Goal: Contribute content

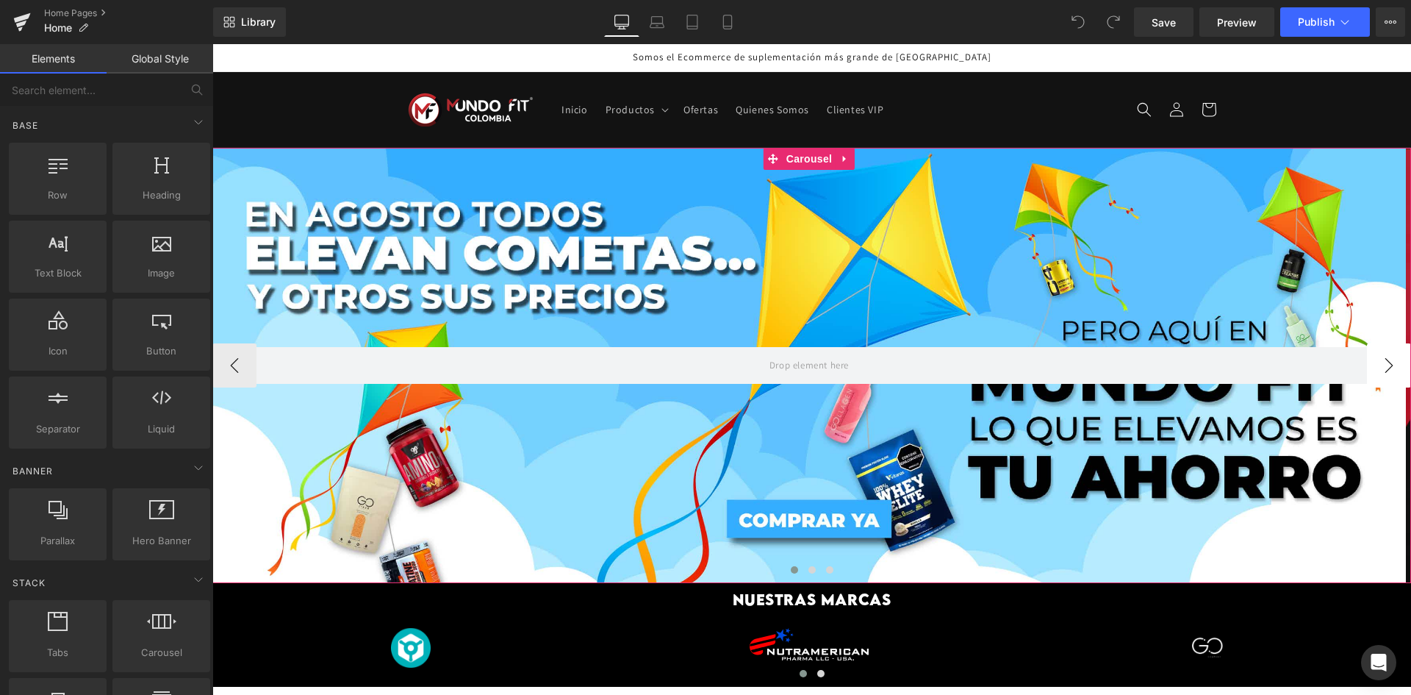
click at [1380, 349] on button "›" at bounding box center [1389, 365] width 44 height 44
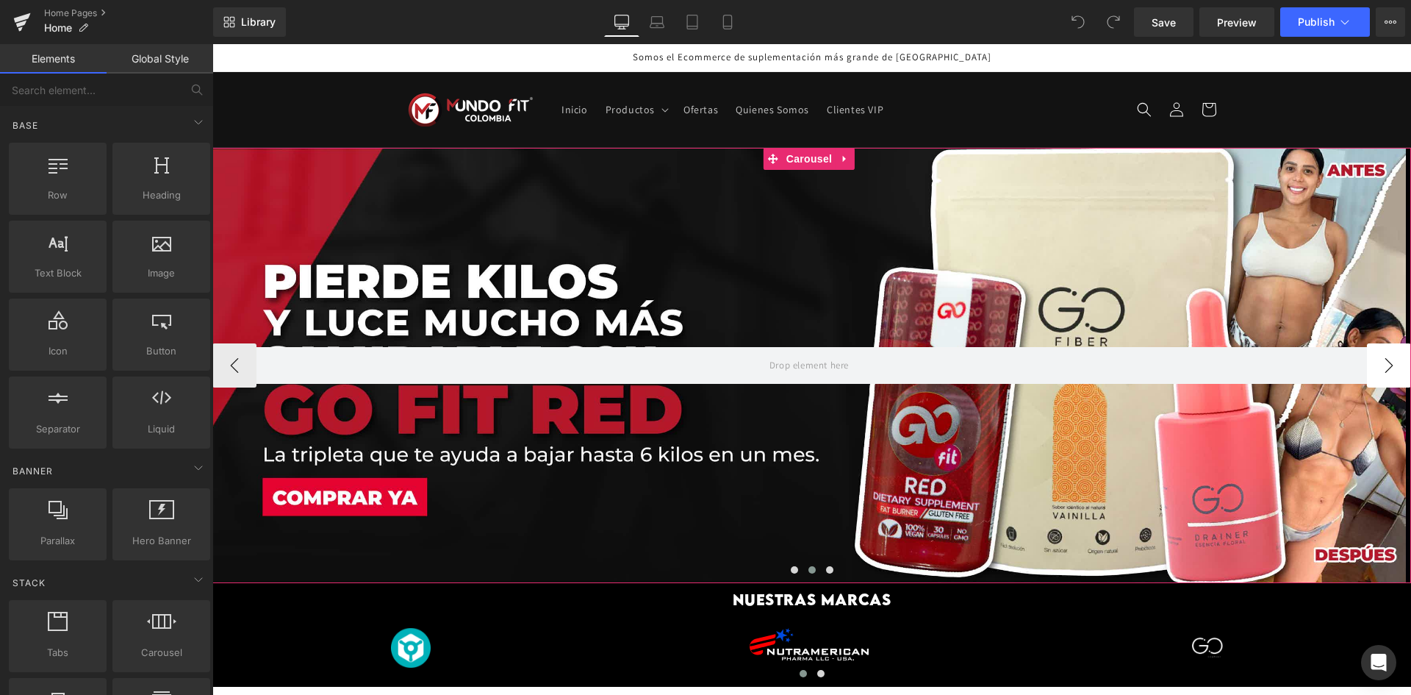
click at [1380, 351] on button "›" at bounding box center [1389, 365] width 44 height 44
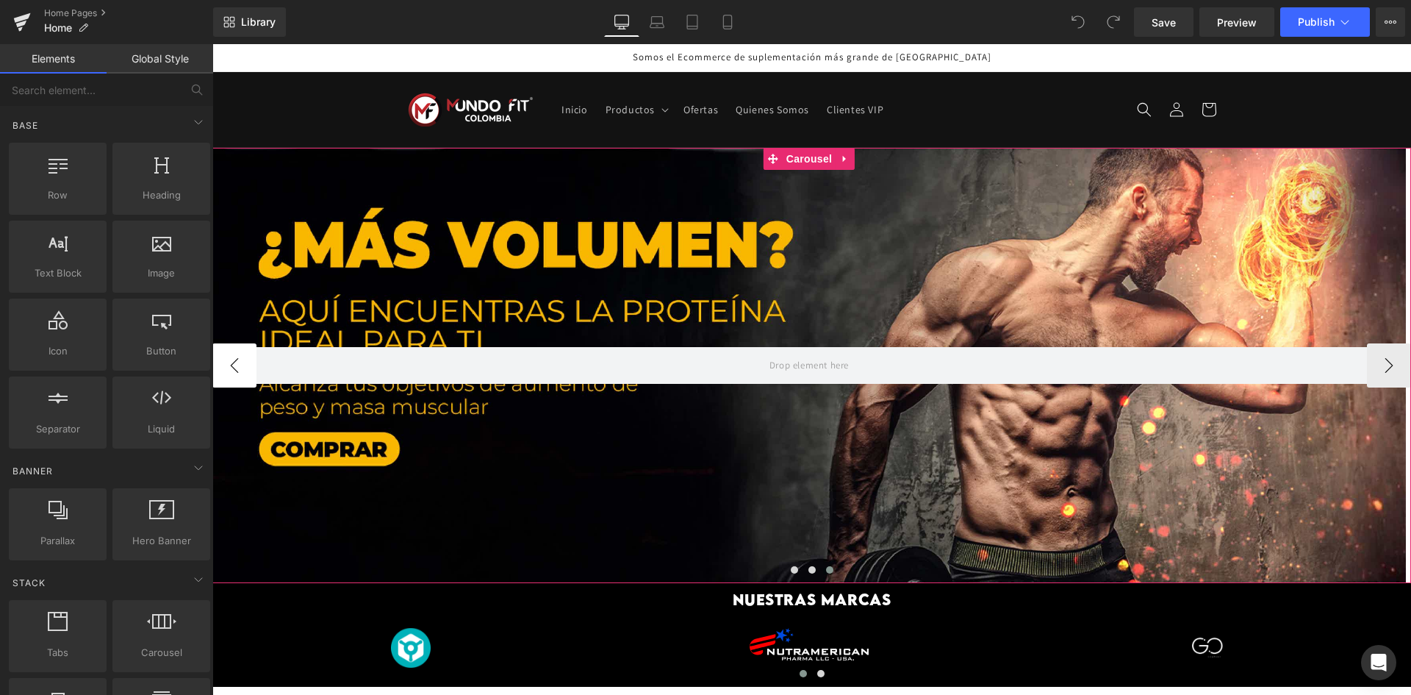
click at [222, 361] on button "‹" at bounding box center [234, 365] width 44 height 44
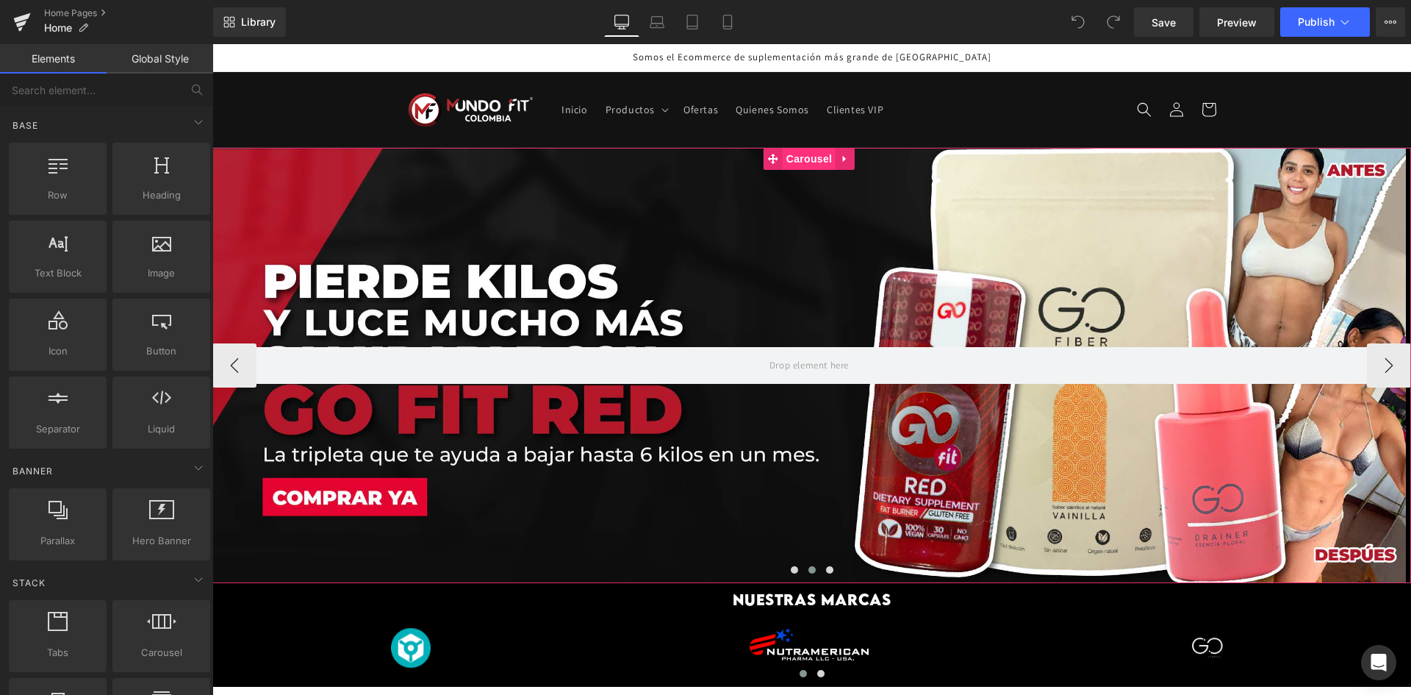
click at [801, 150] on span "Carousel" at bounding box center [809, 159] width 53 height 22
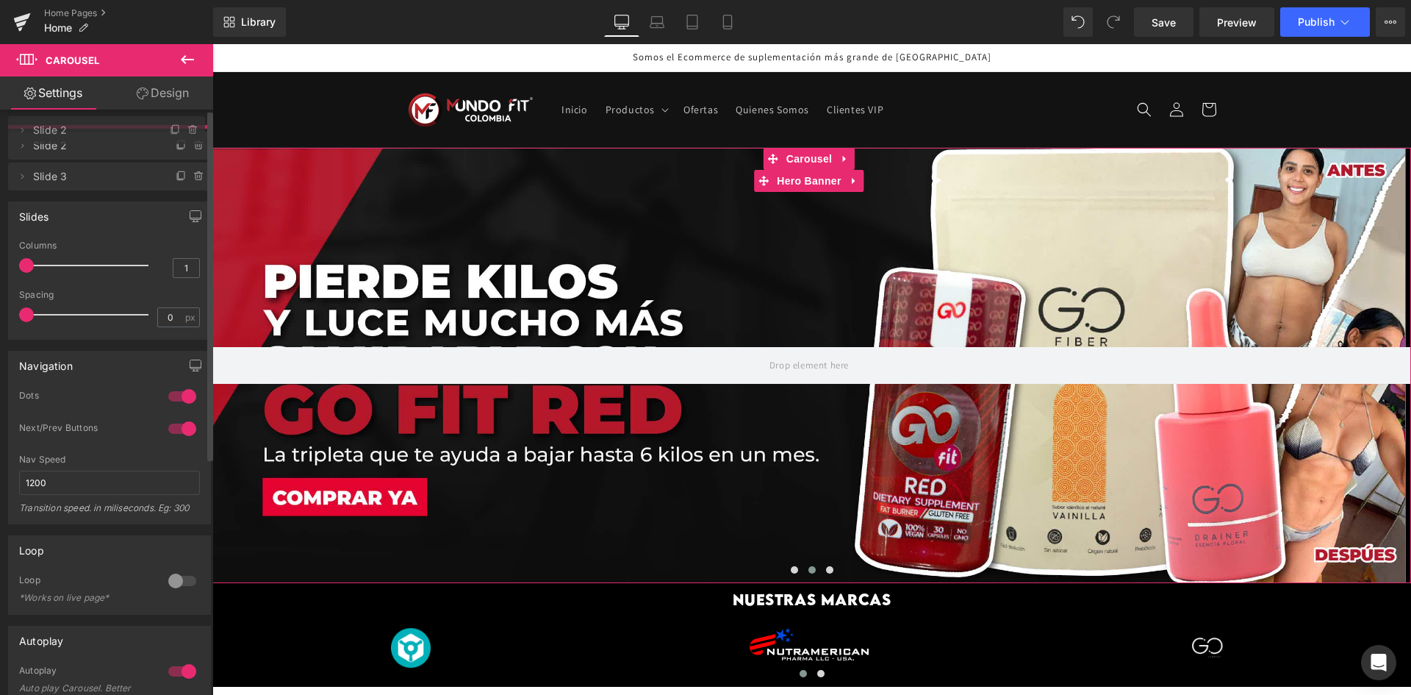
drag, startPoint x: 104, startPoint y: 174, endPoint x: 101, endPoint y: 132, distance: 42.8
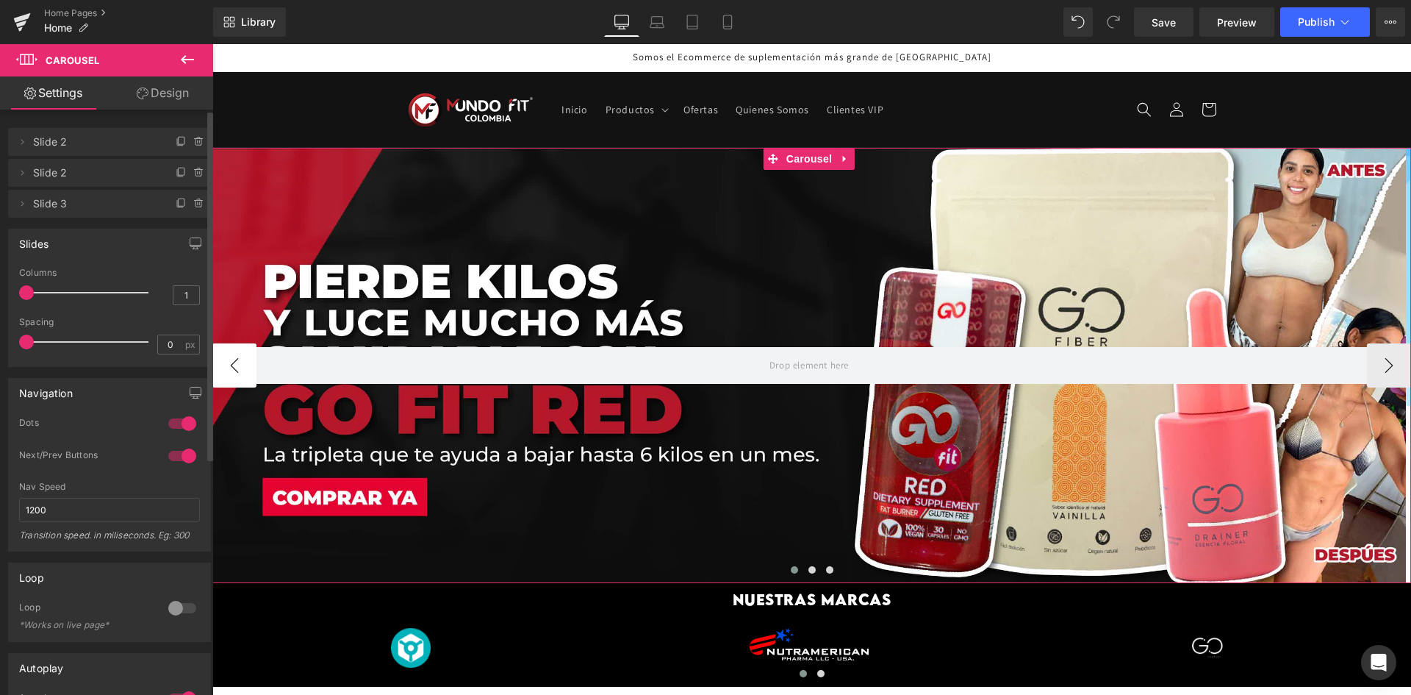
click at [229, 367] on button "‹" at bounding box center [234, 365] width 44 height 44
click at [1381, 365] on button "›" at bounding box center [1389, 365] width 44 height 44
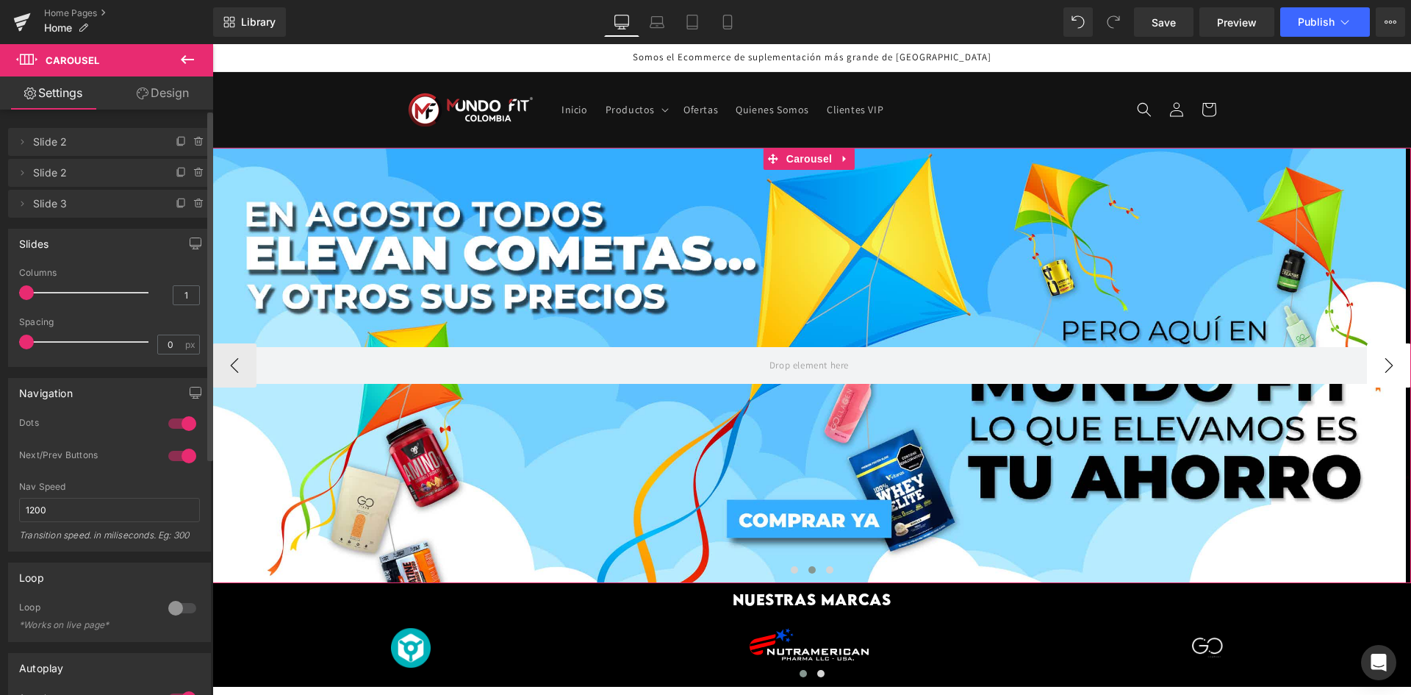
click at [1382, 365] on button "›" at bounding box center [1389, 365] width 44 height 44
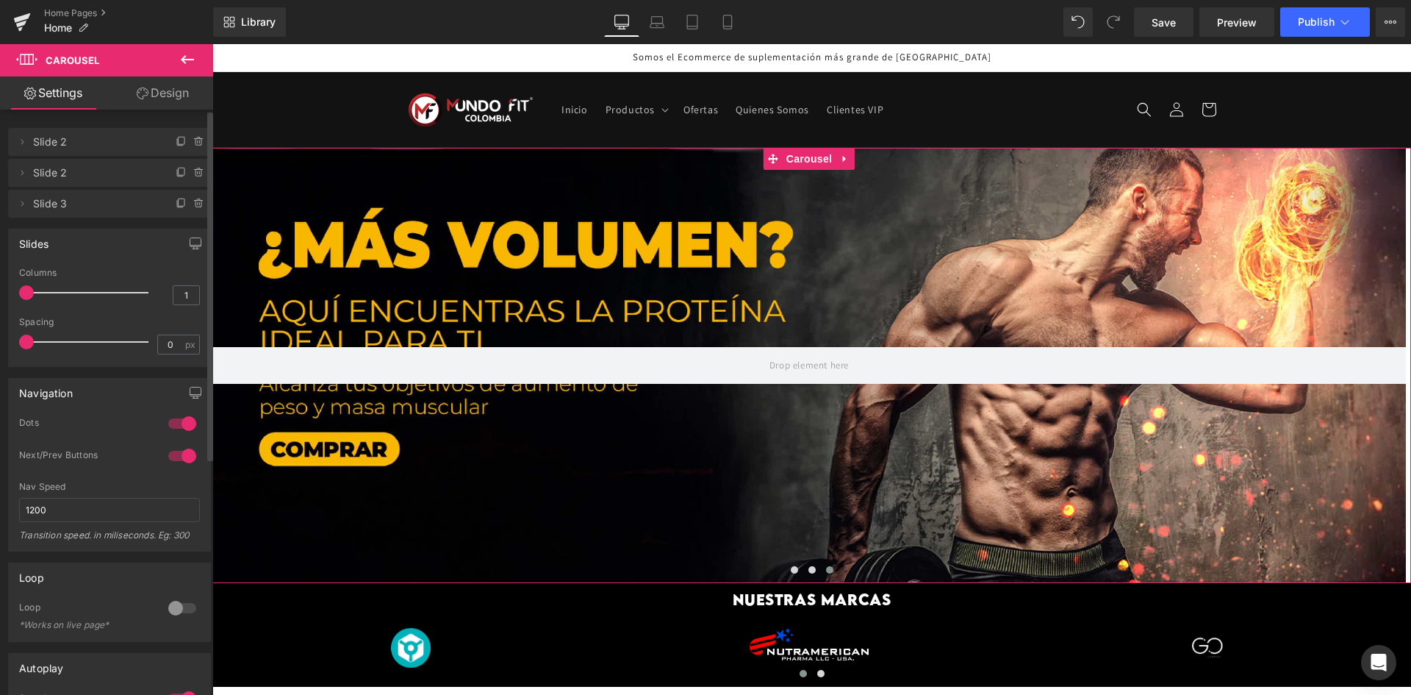
click at [90, 138] on span "Slide 2" at bounding box center [94, 142] width 123 height 28
click at [254, 368] on button "‹" at bounding box center [234, 365] width 44 height 44
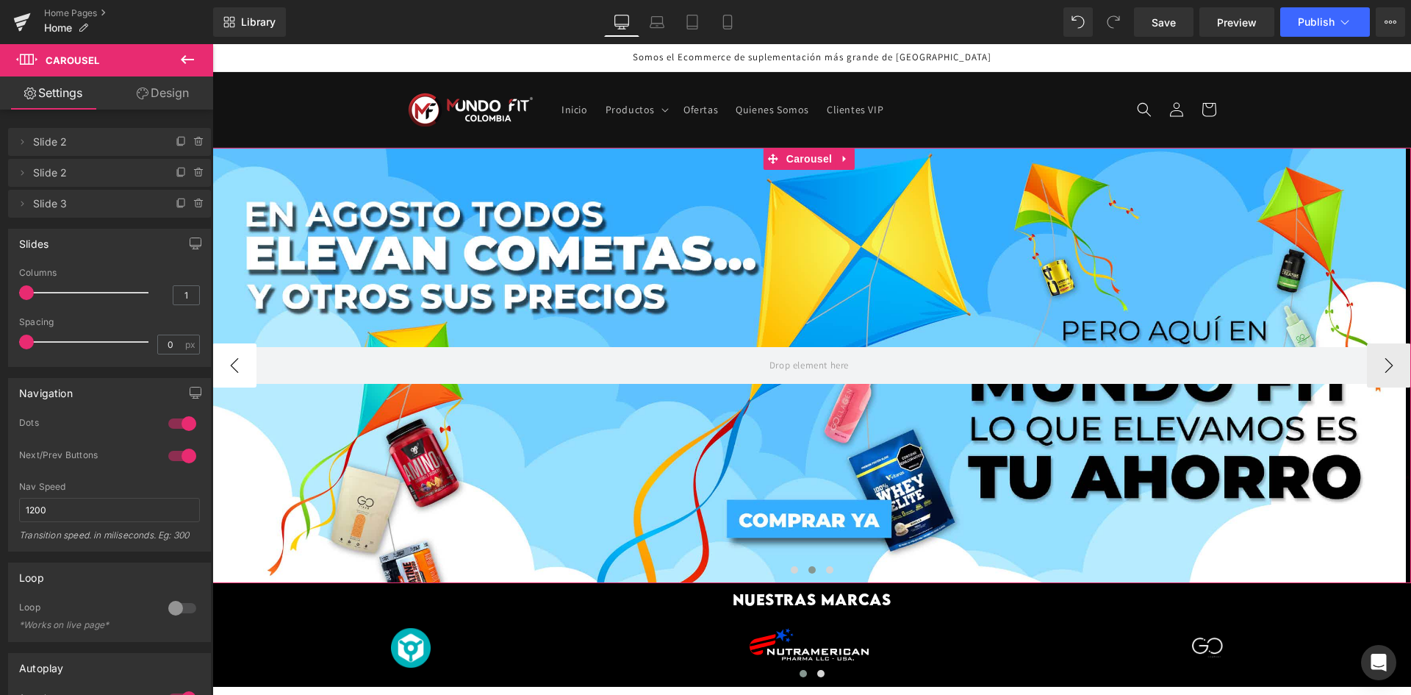
click at [247, 367] on button "‹" at bounding box center [234, 365] width 44 height 44
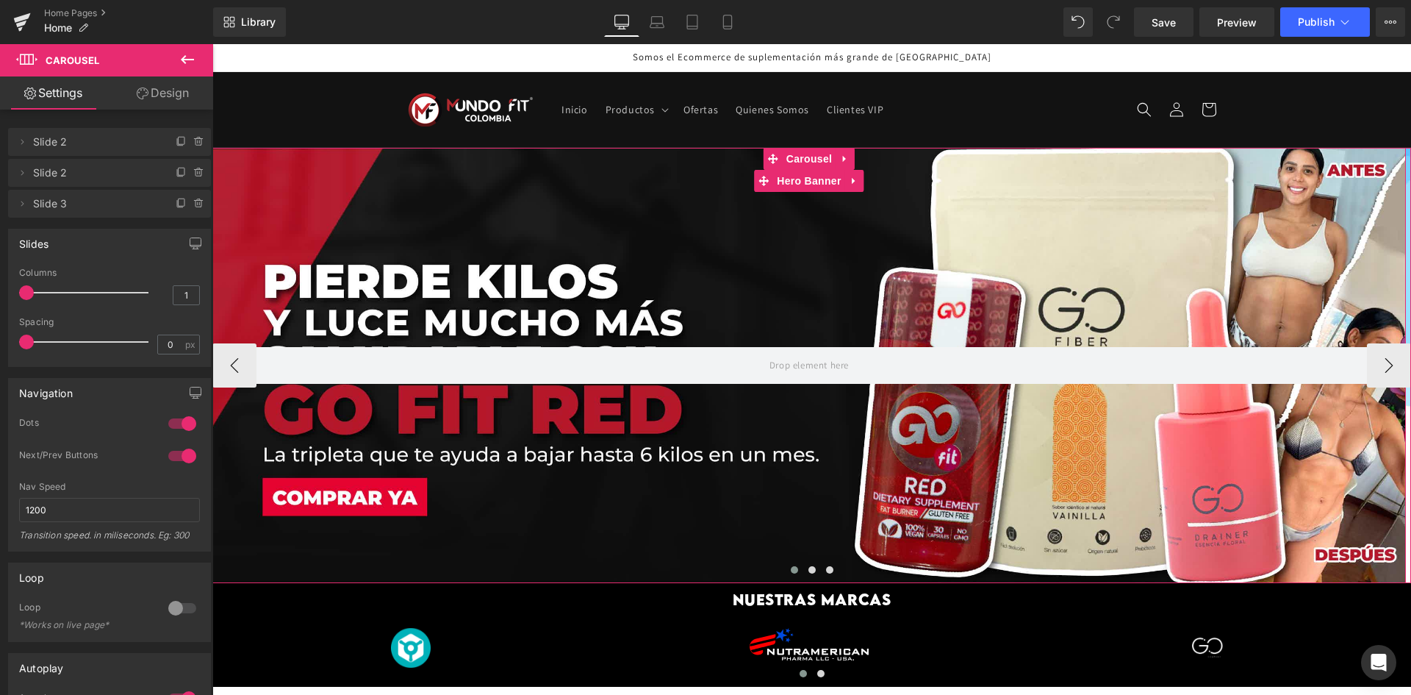
click at [618, 305] on div at bounding box center [809, 365] width 1194 height 435
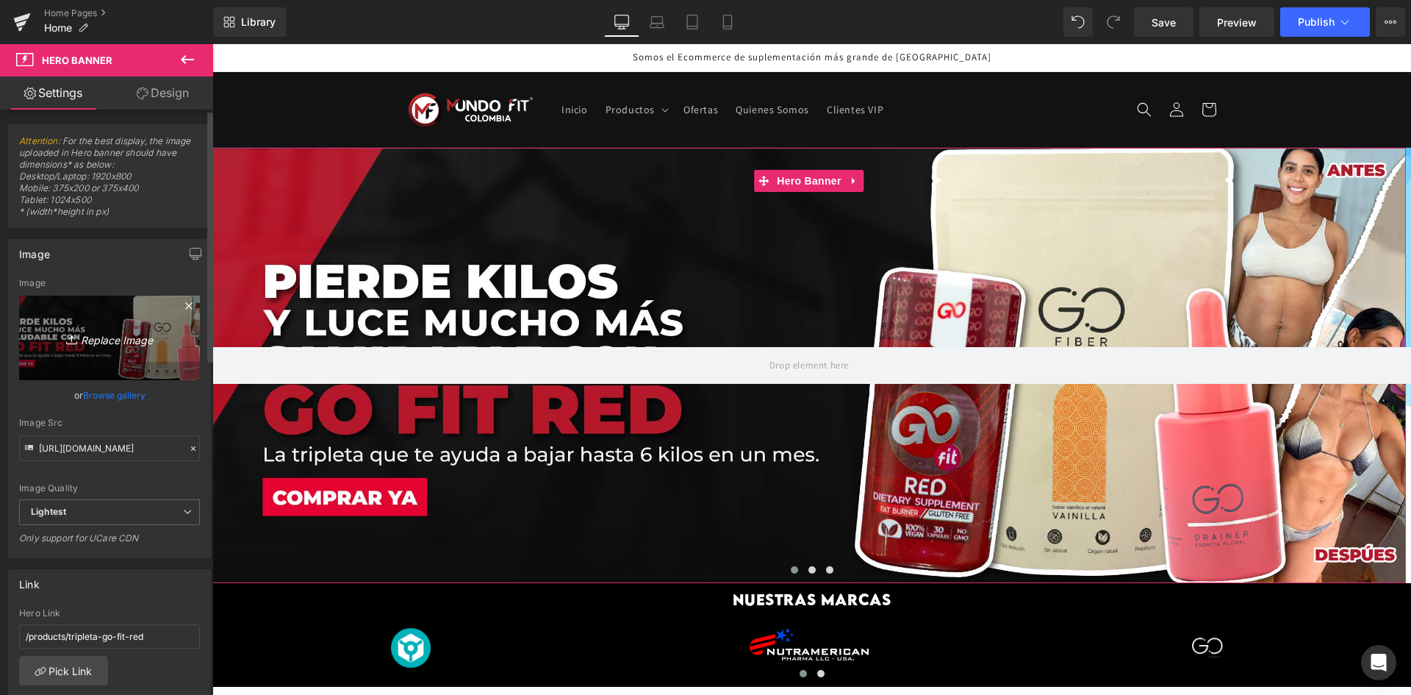
click at [135, 354] on link "Replace Image" at bounding box center [109, 337] width 181 height 85
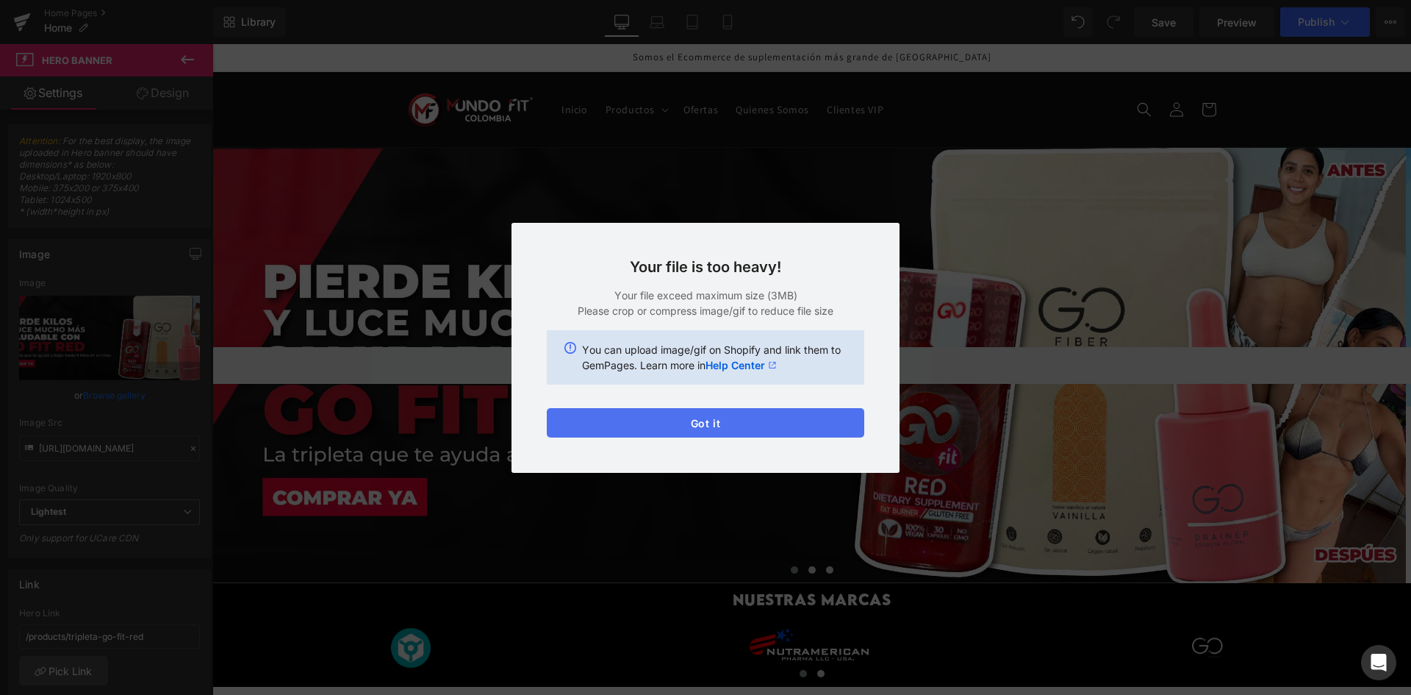
click at [672, 431] on button "Got it" at bounding box center [705, 422] width 317 height 29
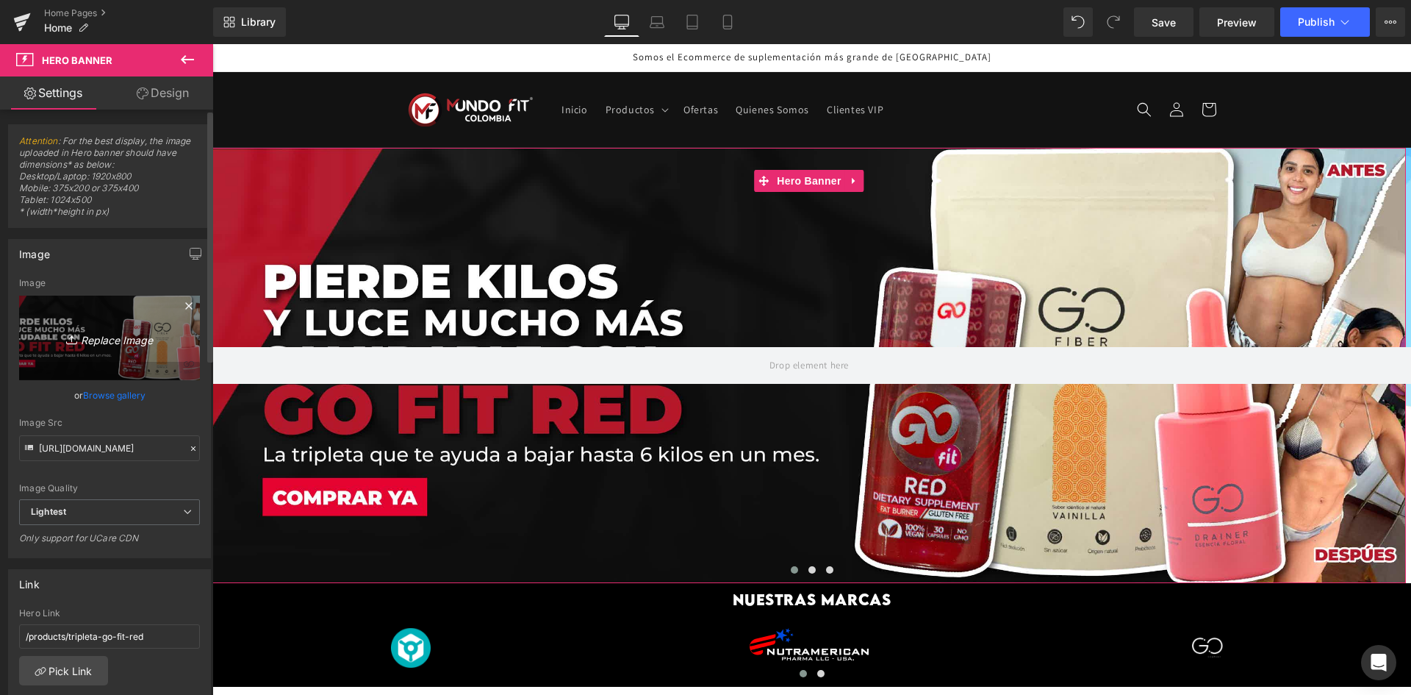
click at [77, 354] on link "Replace Image" at bounding box center [109, 337] width 181 height 85
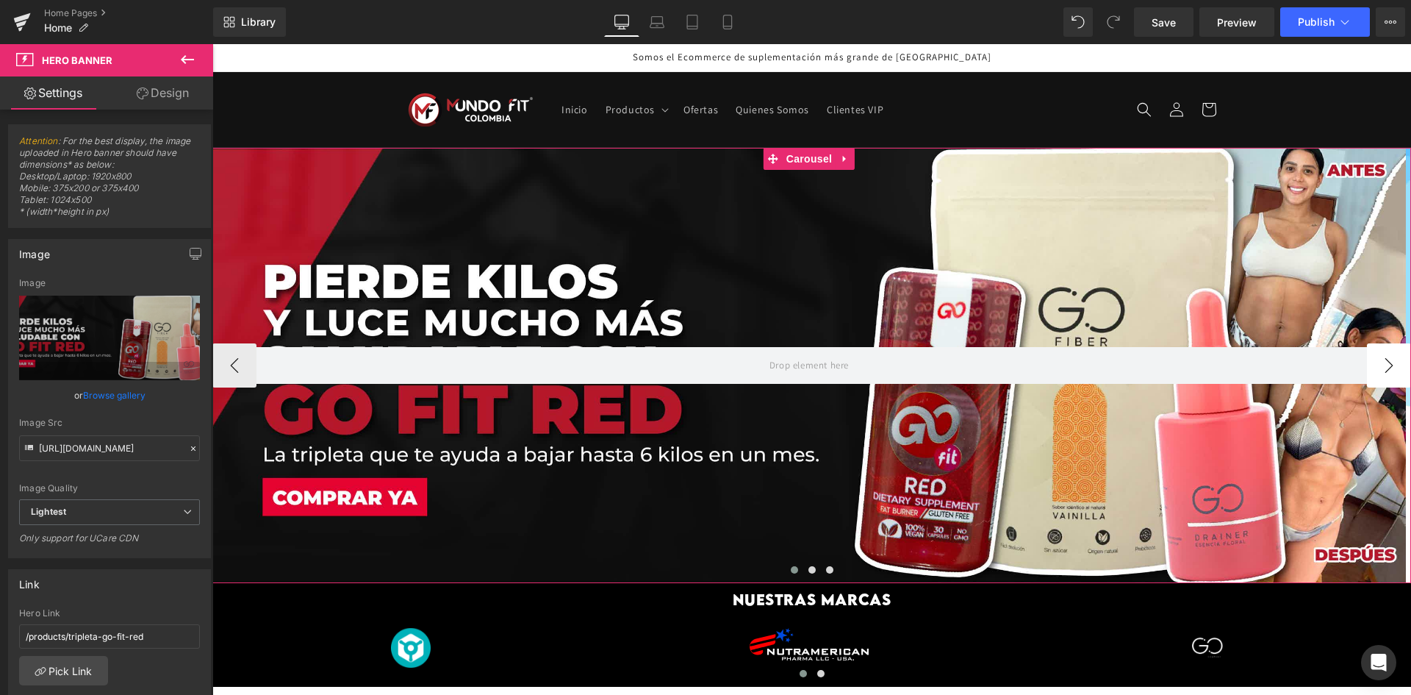
click at [1373, 361] on button "›" at bounding box center [1389, 365] width 44 height 44
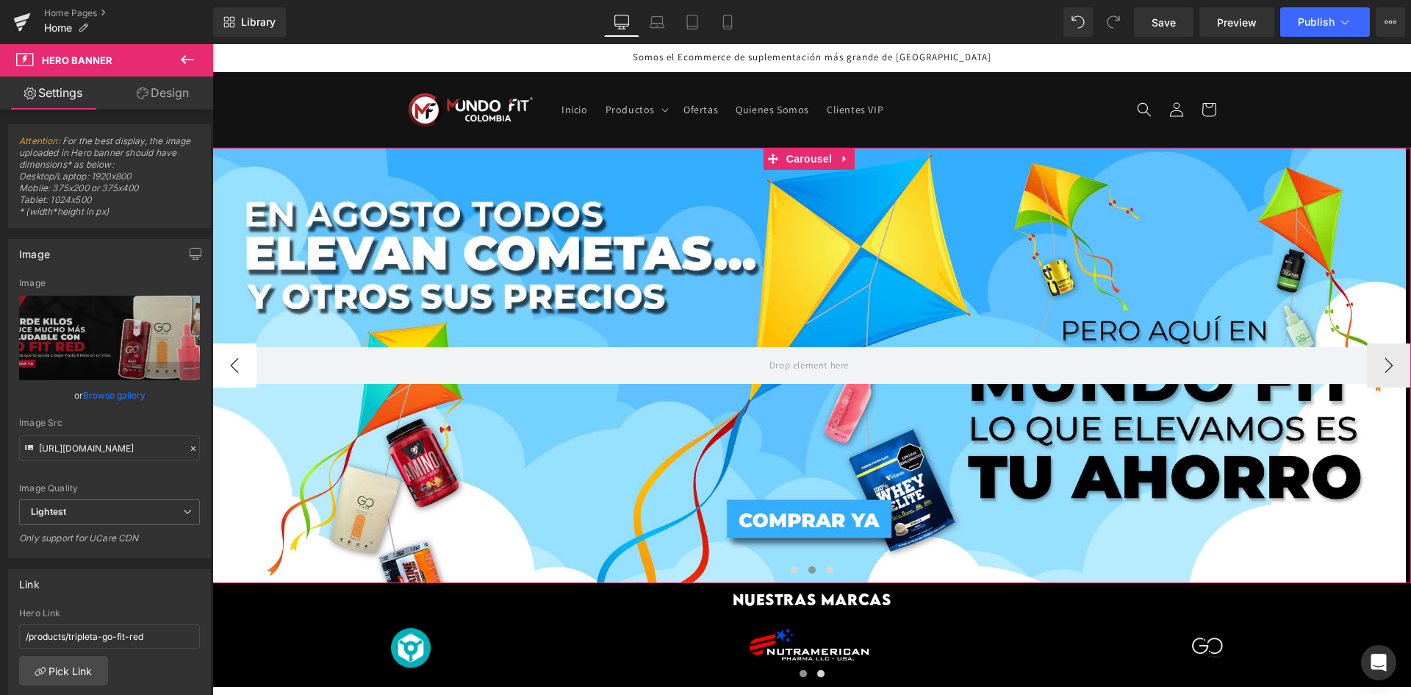
click at [224, 368] on button "‹" at bounding box center [234, 365] width 44 height 44
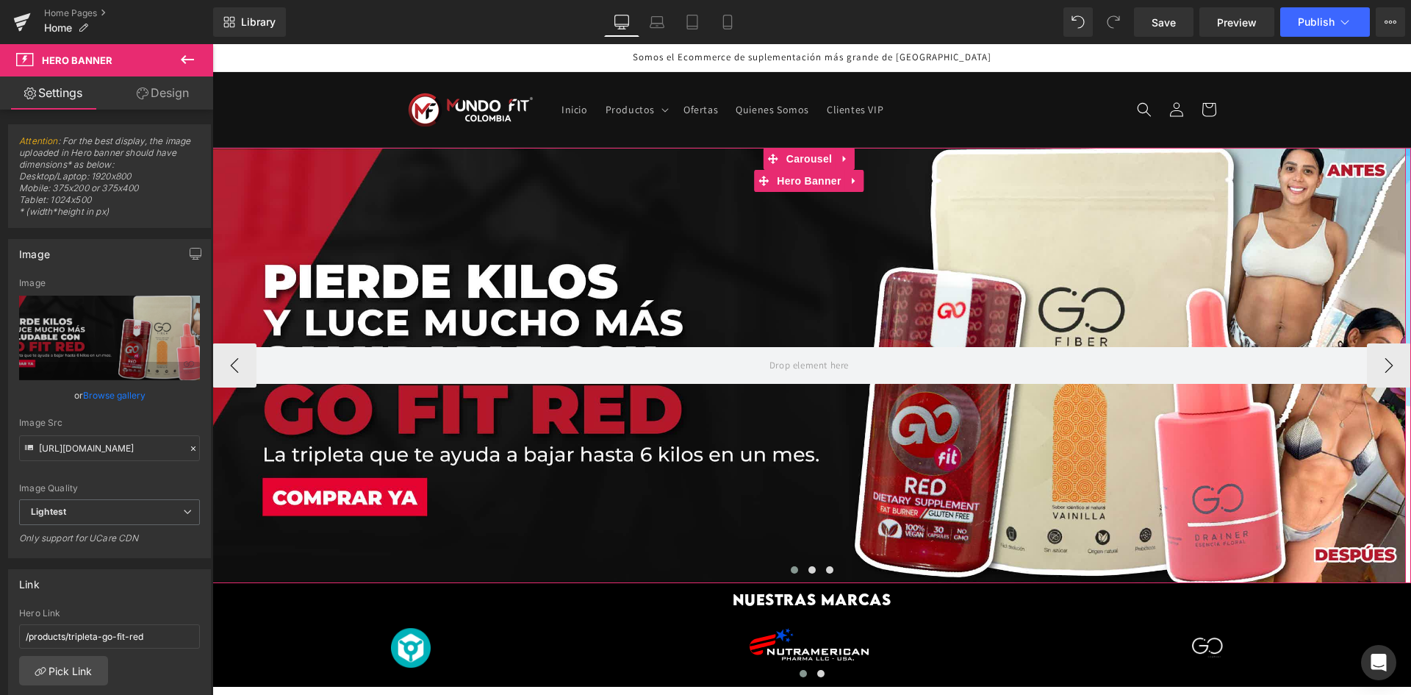
click at [444, 385] on div at bounding box center [809, 365] width 1194 height 435
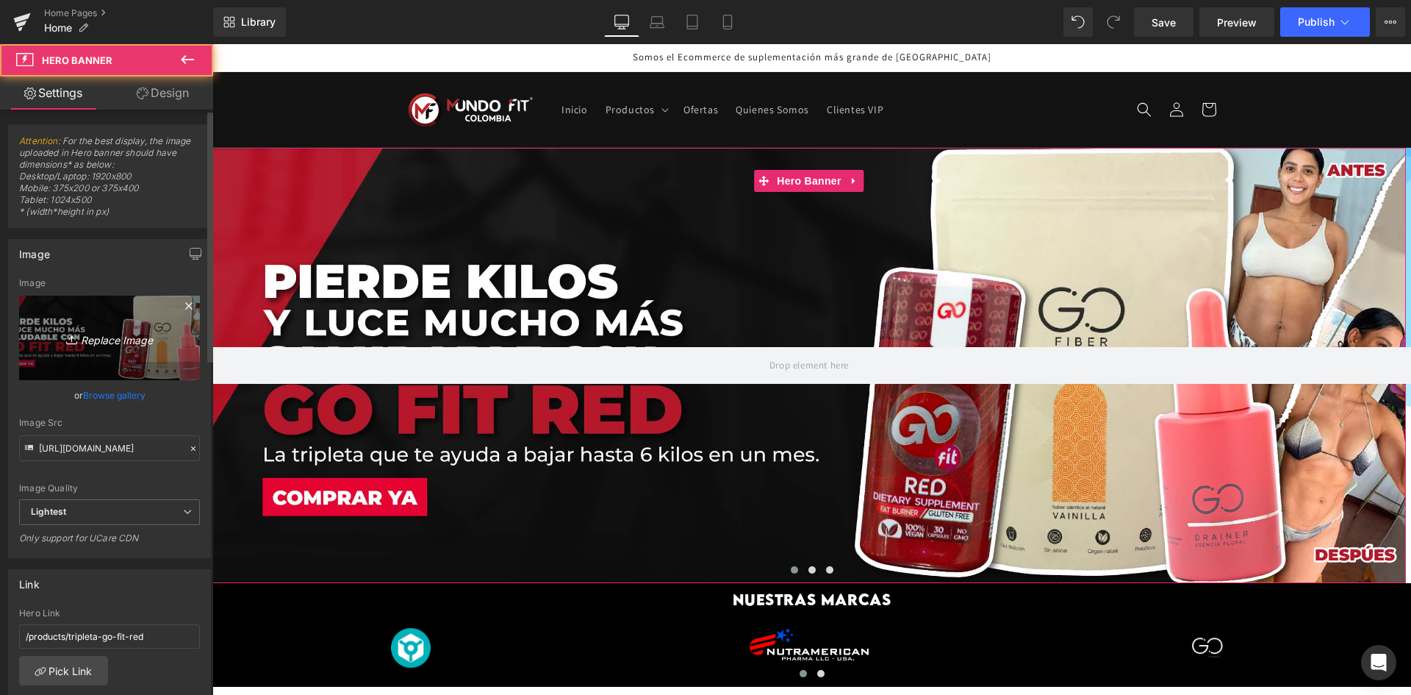
click at [168, 363] on link "Replace Image" at bounding box center [109, 337] width 181 height 85
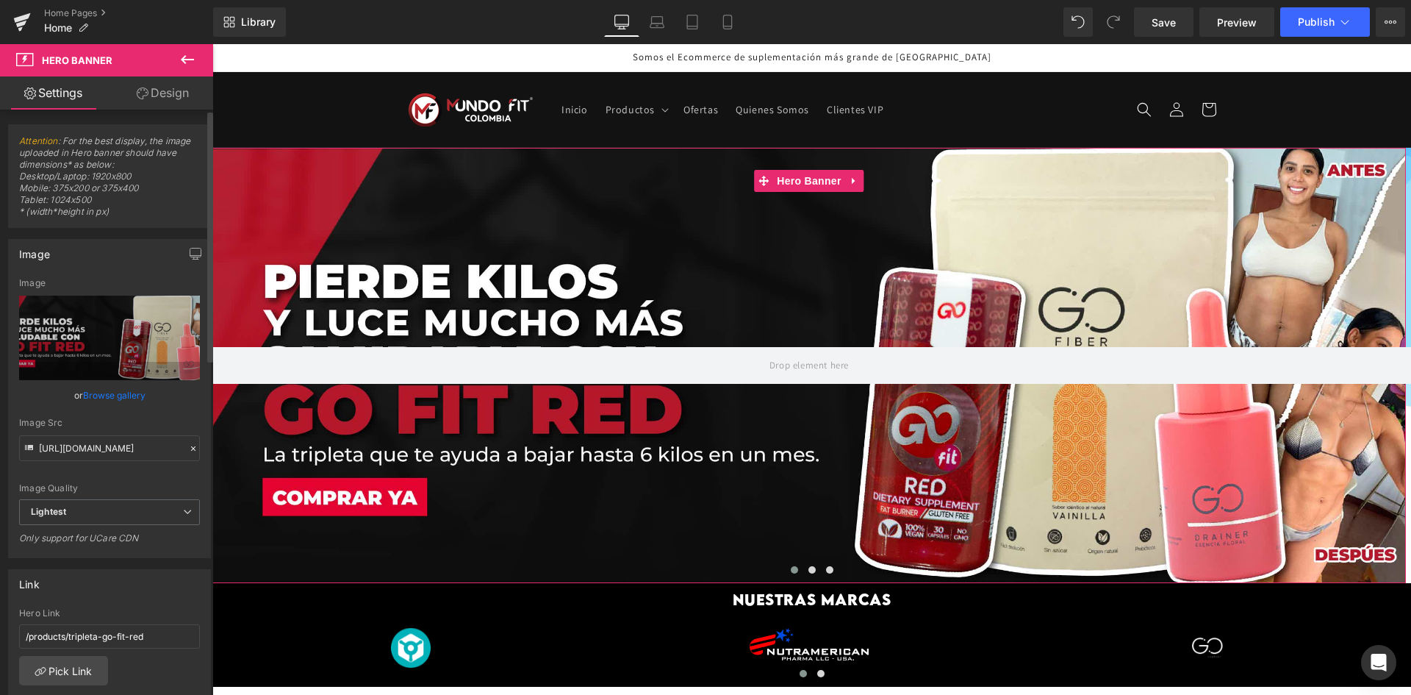
click at [126, 395] on link "Browse gallery" at bounding box center [114, 395] width 62 height 26
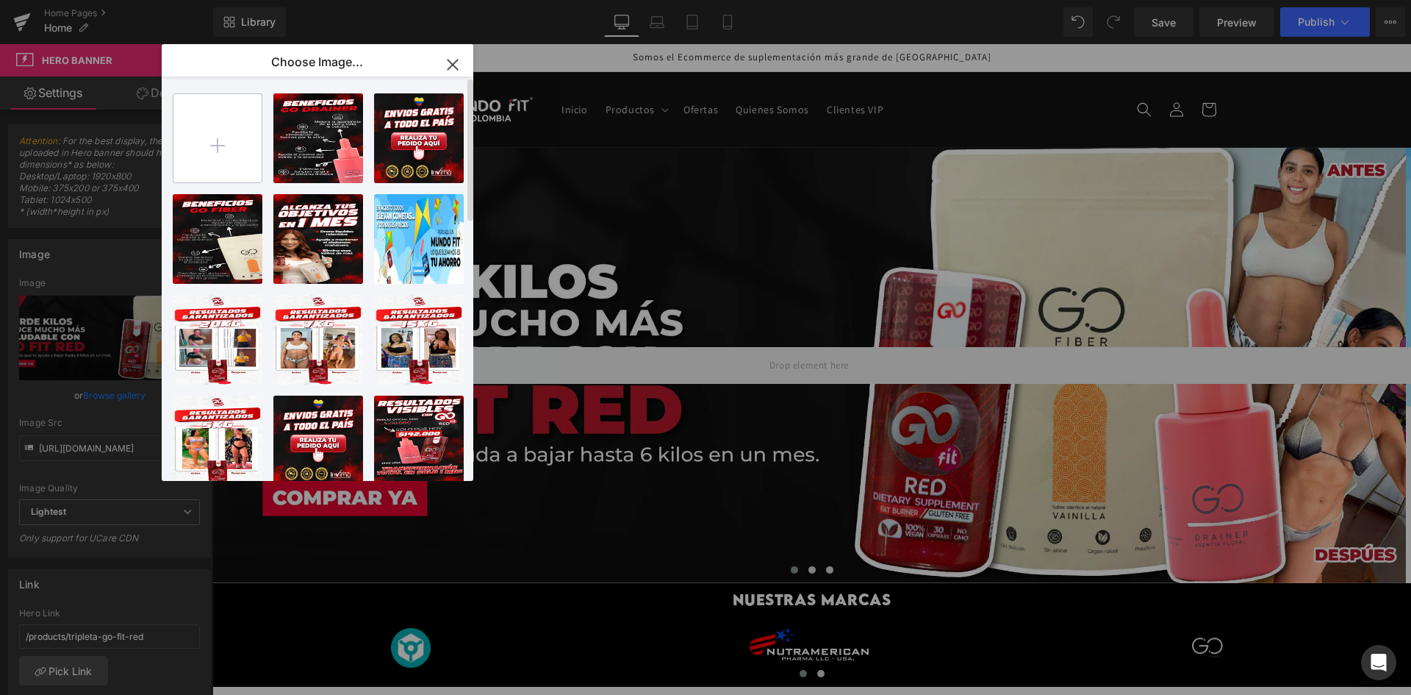
click at [222, 175] on input "file" at bounding box center [217, 138] width 88 height 88
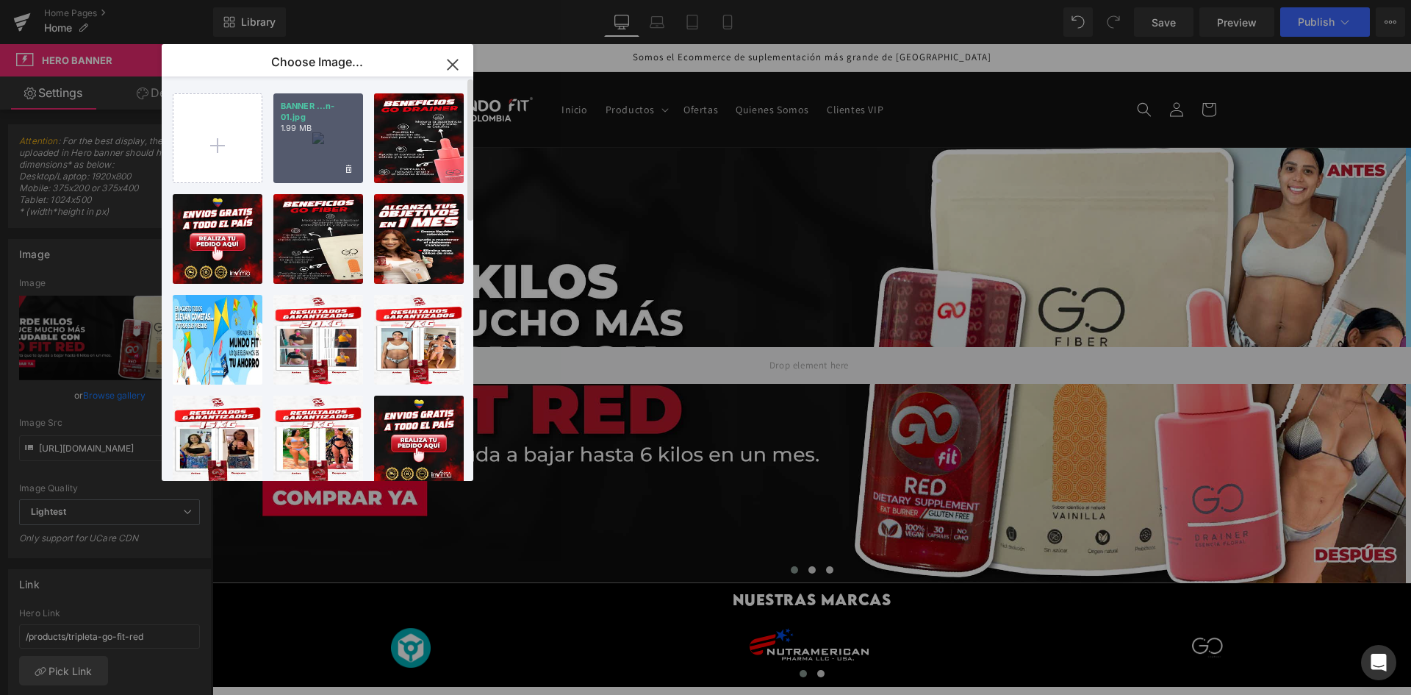
click at [349, 148] on div "BANNER ...n-01.jpg 1.99 MB" at bounding box center [318, 138] width 90 height 90
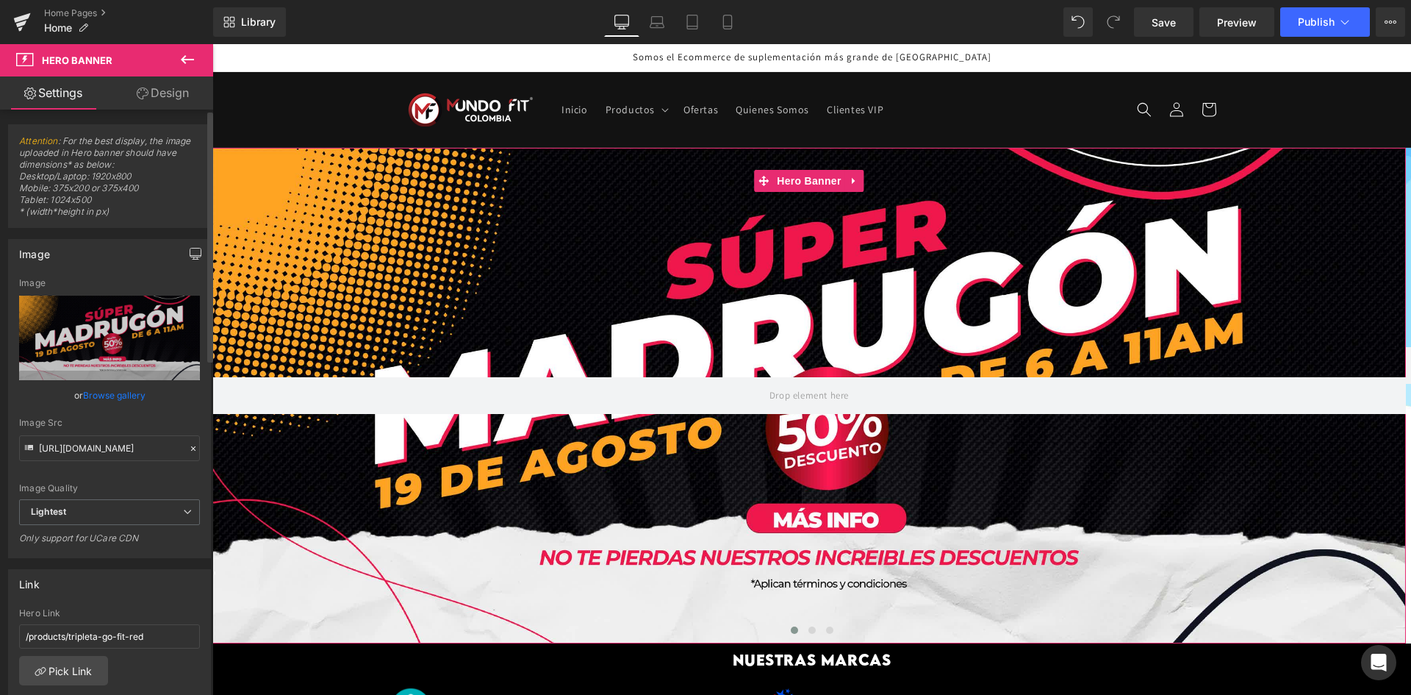
click at [190, 256] on icon "button" at bounding box center [195, 256] width 11 height 0
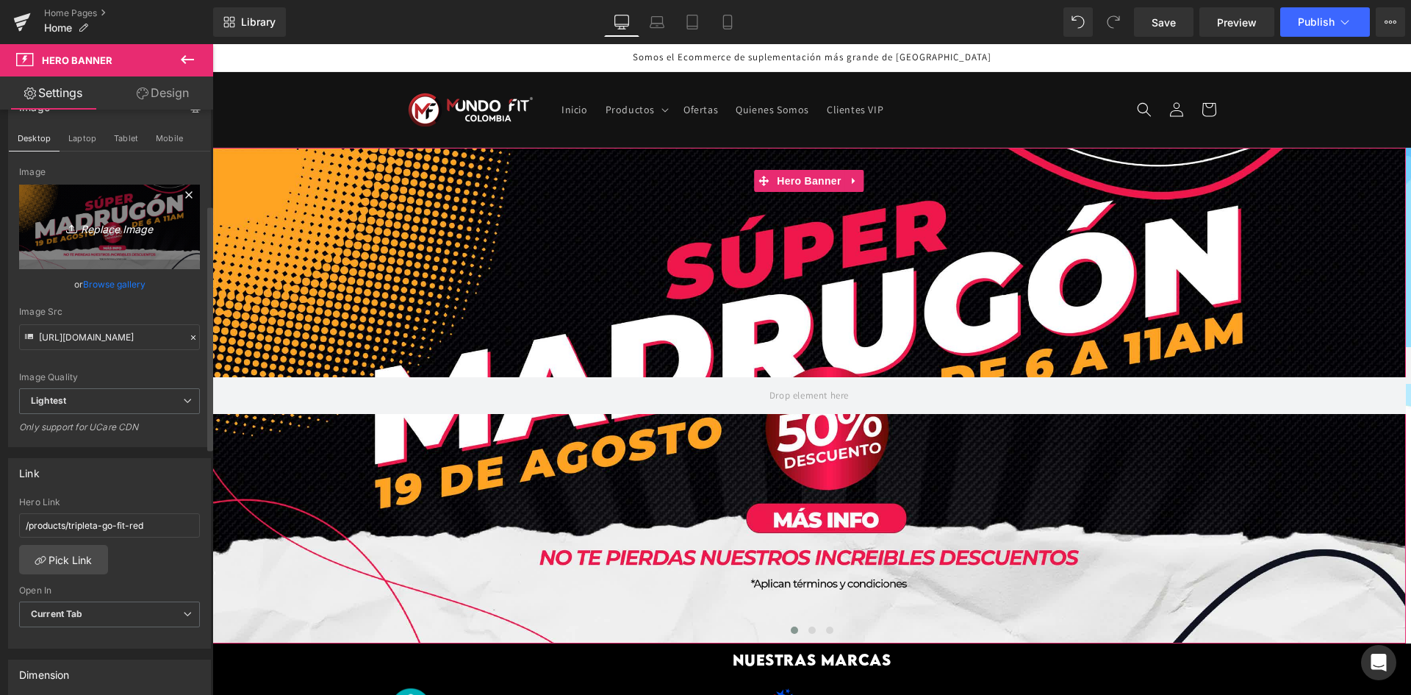
scroll to position [367, 0]
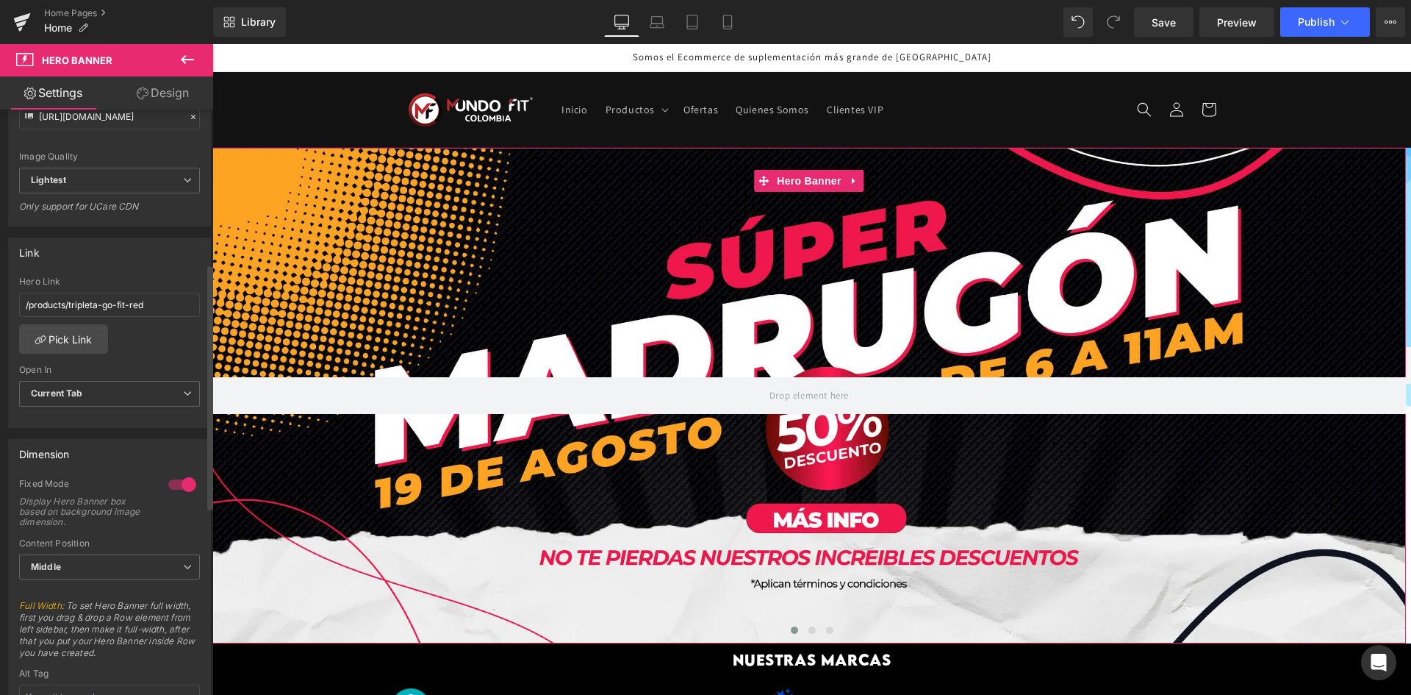
drag, startPoint x: 79, startPoint y: 487, endPoint x: 22, endPoint y: 498, distance: 57.5
click at [23, 498] on div "Fixed Mode Display Hero Banner box based on background image dimension." at bounding box center [109, 508] width 181 height 60
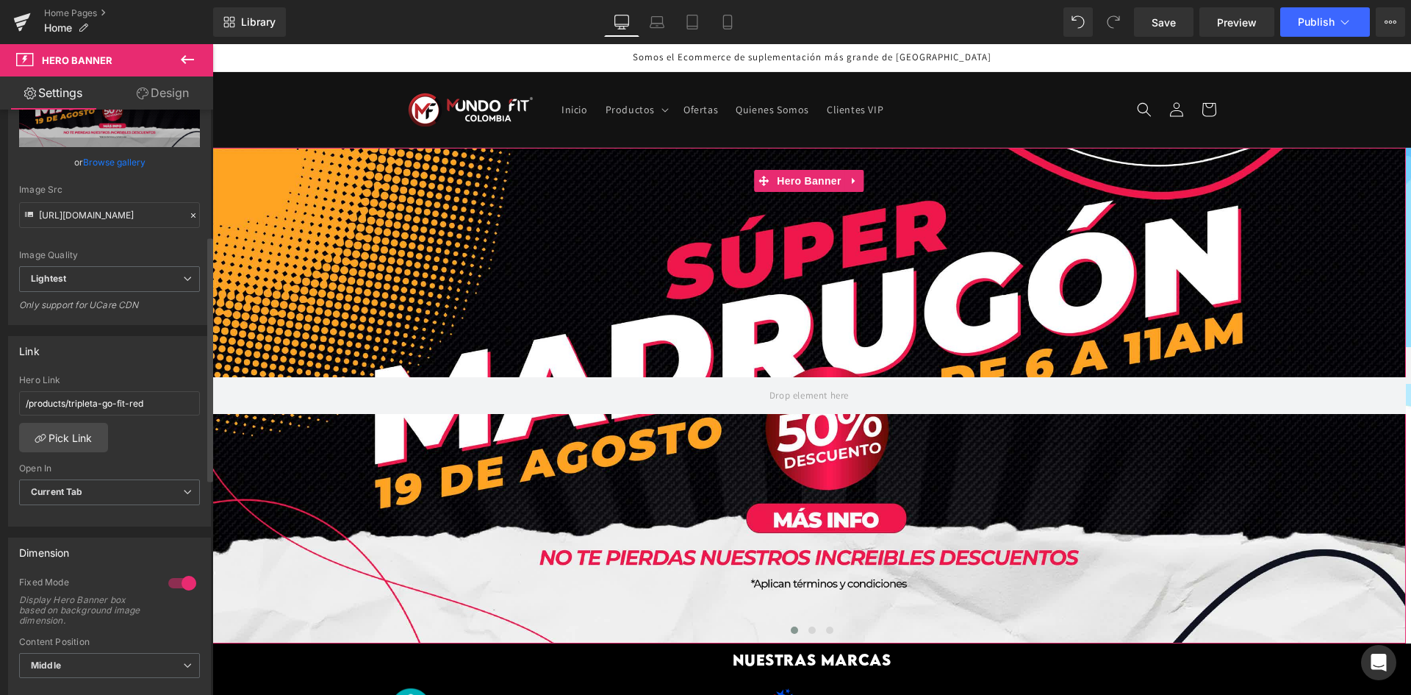
scroll to position [73, 0]
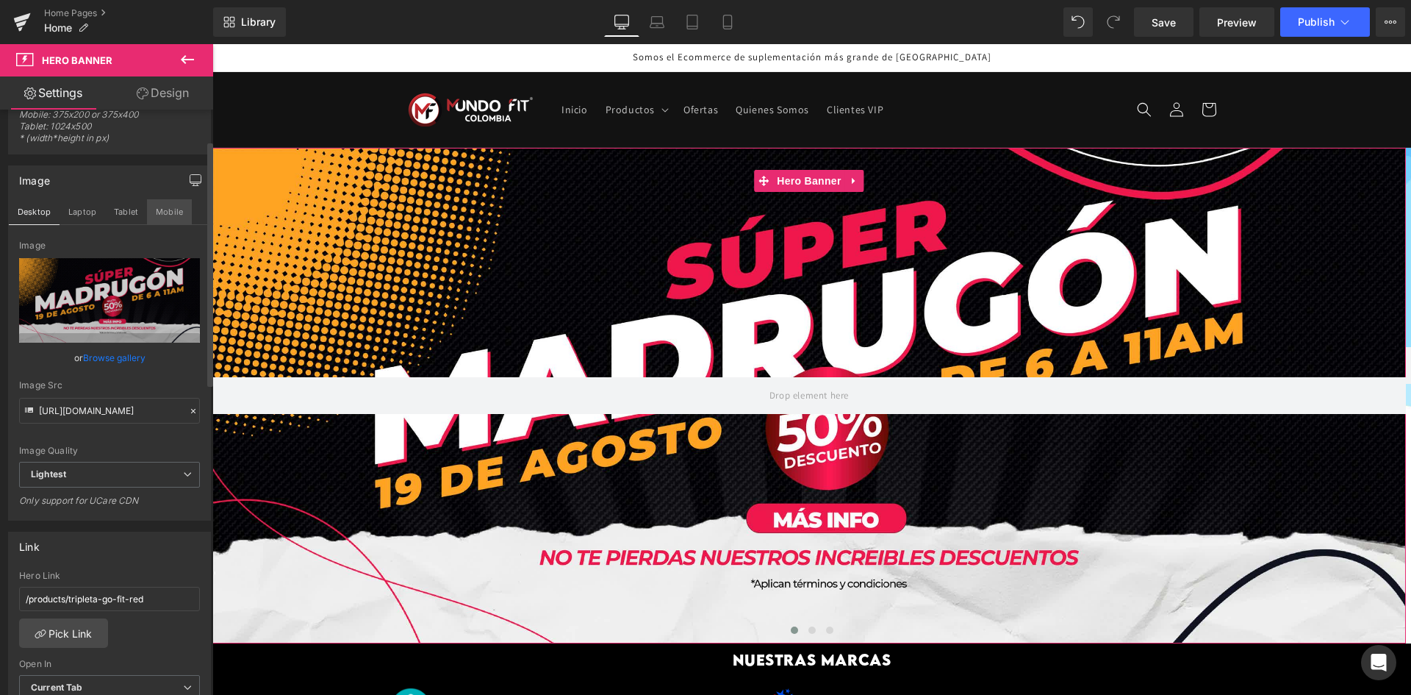
click at [170, 215] on button "Mobile" at bounding box center [169, 211] width 45 height 25
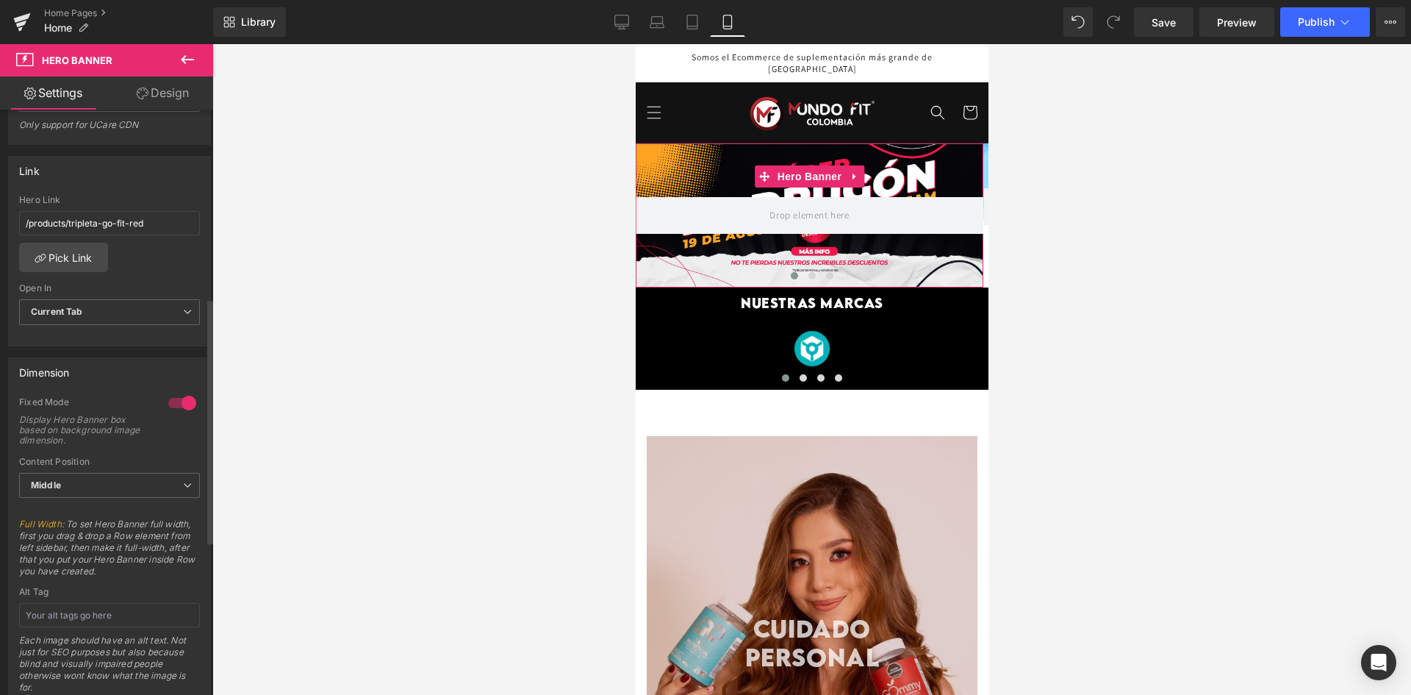
scroll to position [0, 0]
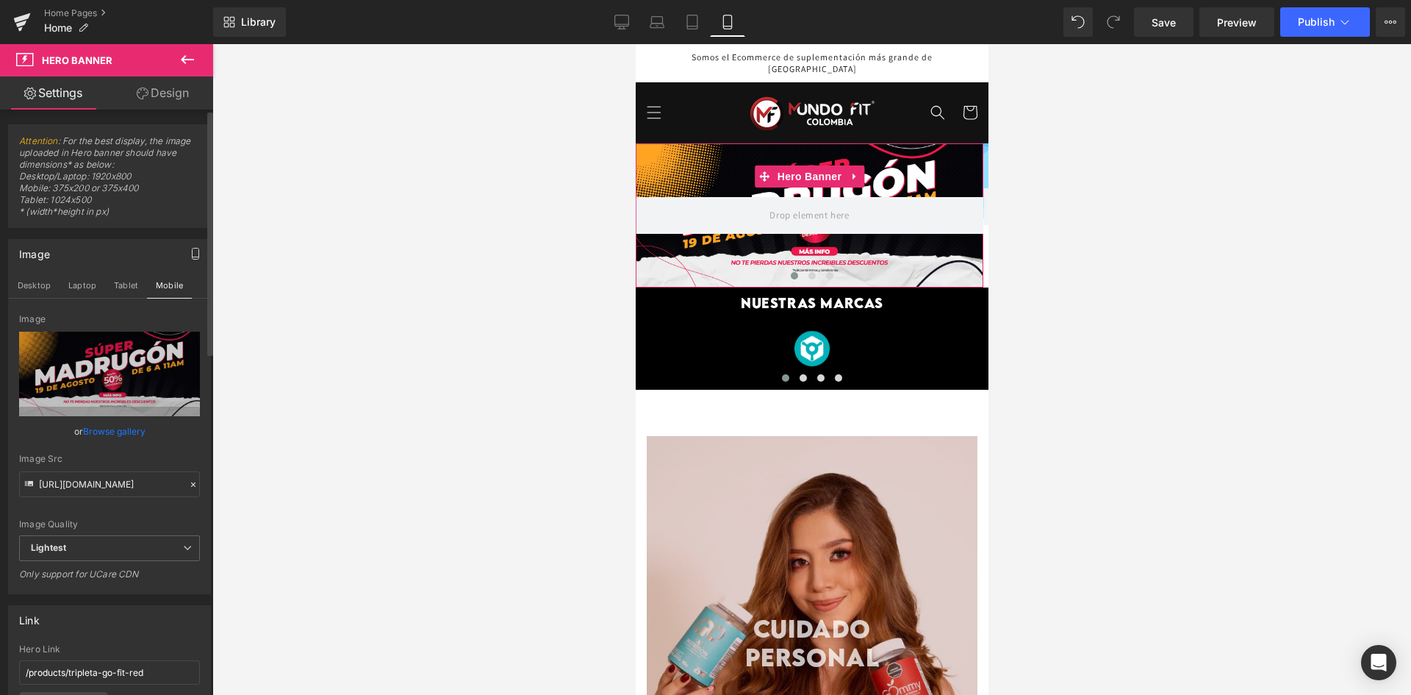
click at [94, 431] on link "Browse gallery" at bounding box center [114, 431] width 62 height 26
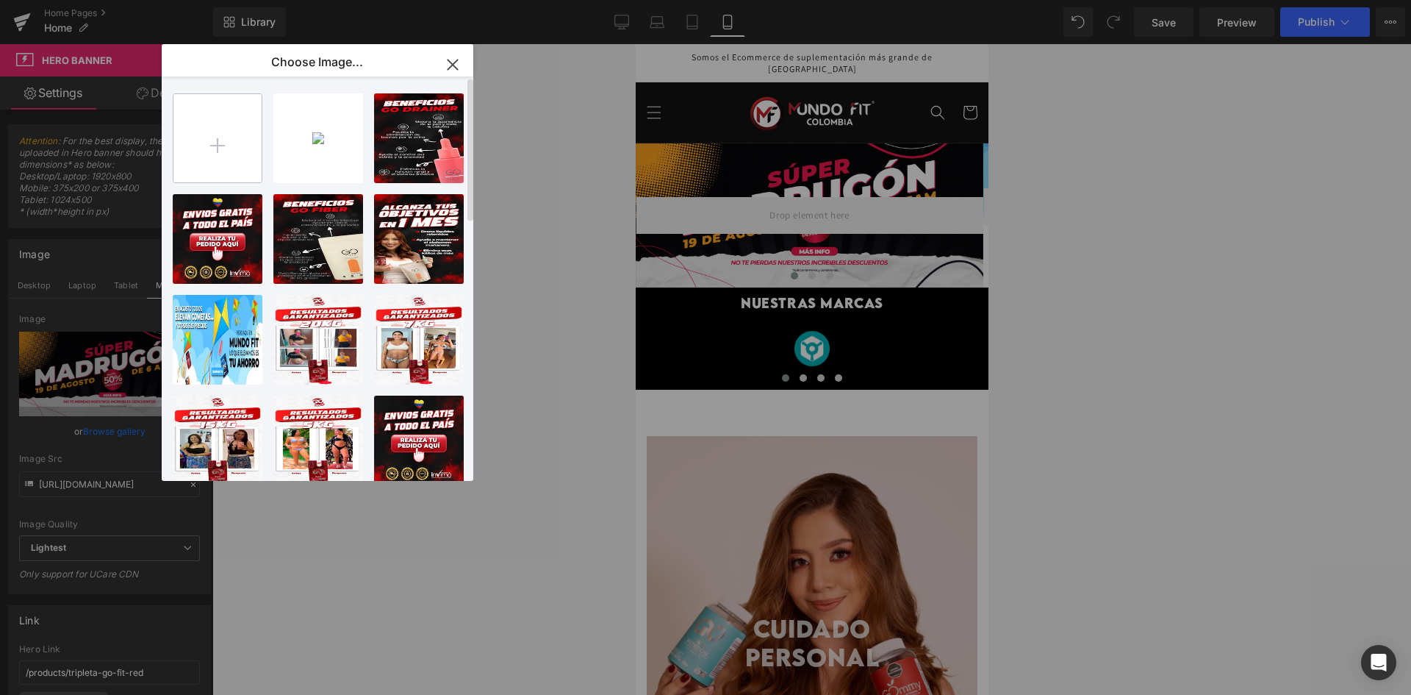
click at [194, 158] on input "file" at bounding box center [217, 138] width 88 height 88
type input "C:\fakepath\BANNER madrugon-03.jpg"
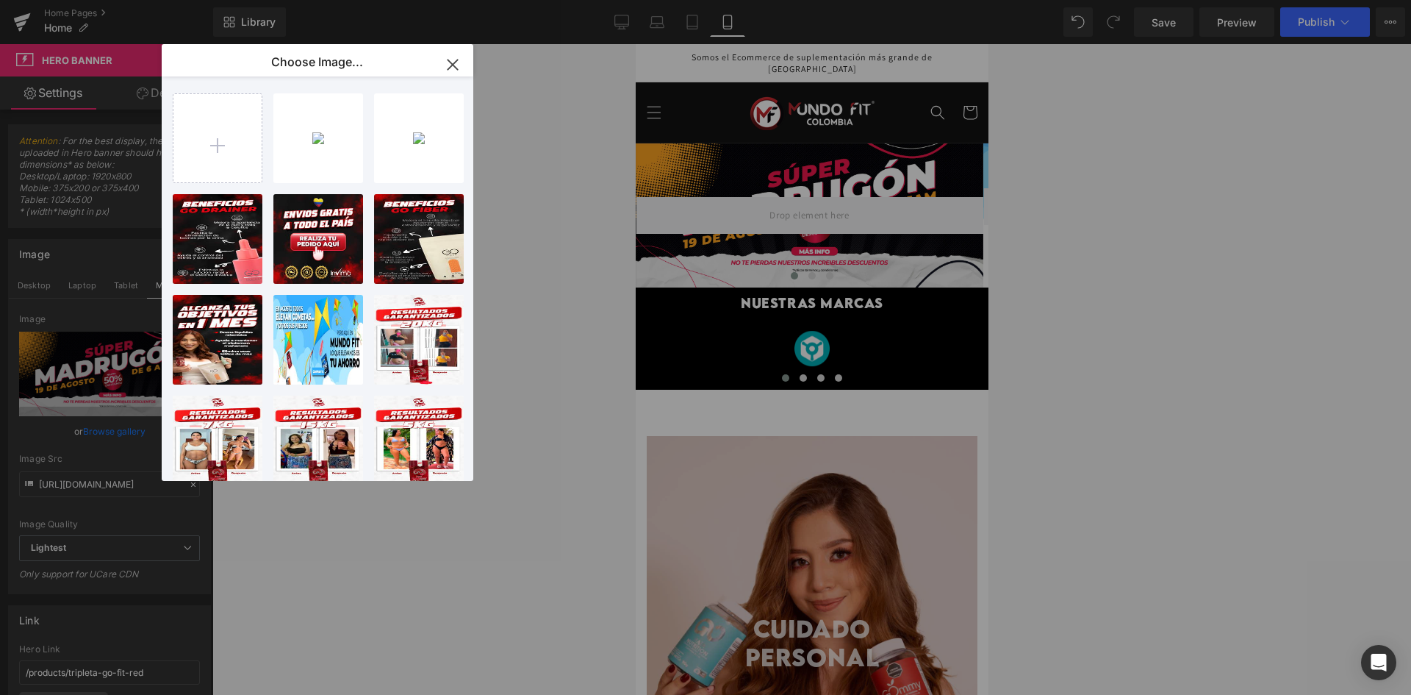
click at [0, 0] on div "BANNER ...n-03.jpg 2.81 MB" at bounding box center [0, 0] width 0 height 0
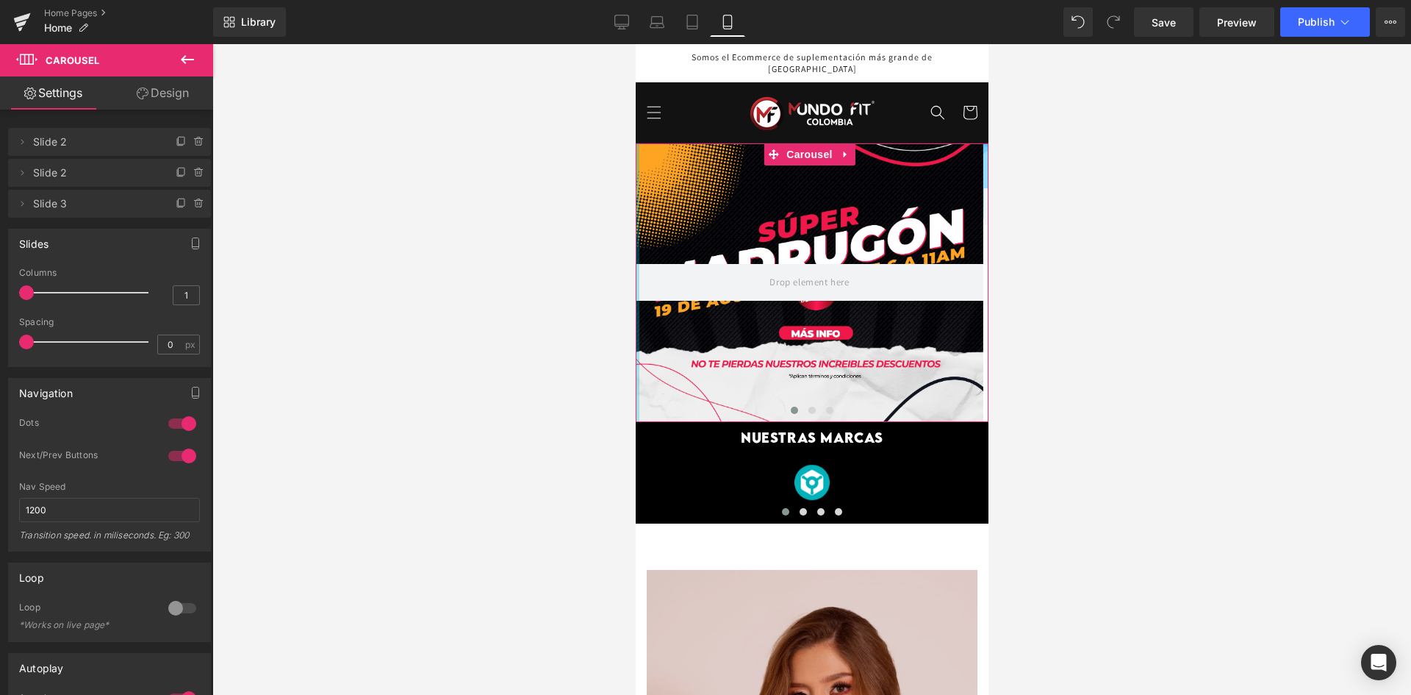
drag, startPoint x: 636, startPoint y: 212, endPoint x: 1266, endPoint y: 252, distance: 631.9
click at [635, 208] on html "Ir directamente al contenido Tu carrito esta vacío Seguir comprando ¿Tienes una…" at bounding box center [811, 369] width 353 height 650
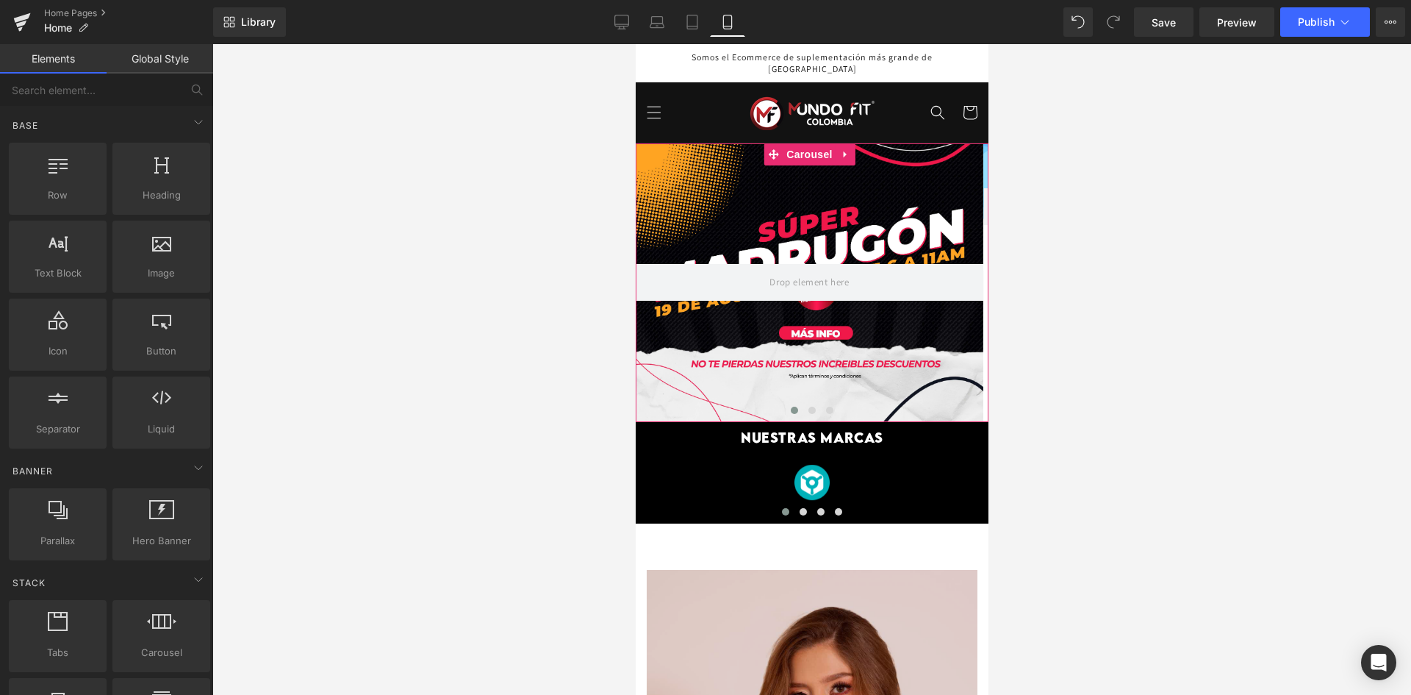
click at [586, 284] on div at bounding box center [811, 369] width 1199 height 650
click at [634, 243] on div at bounding box center [811, 369] width 1199 height 650
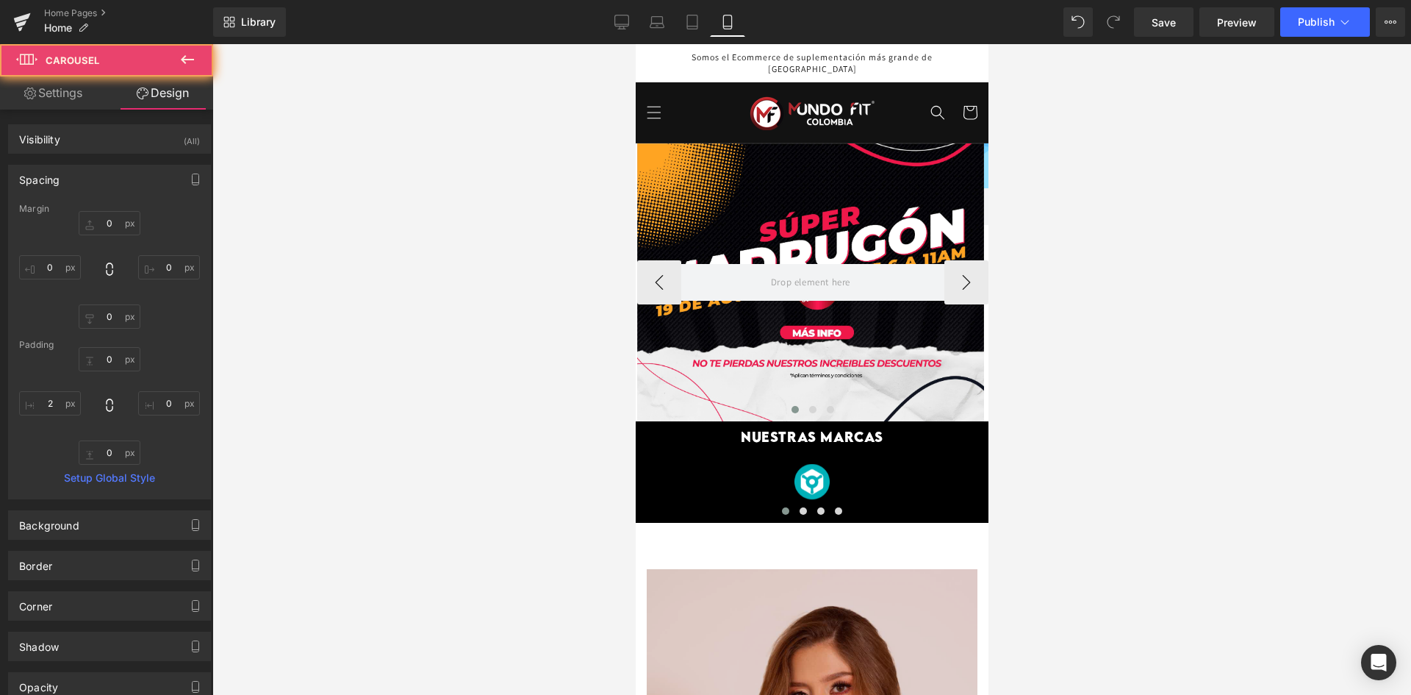
click at [694, 226] on div at bounding box center [809, 282] width 347 height 278
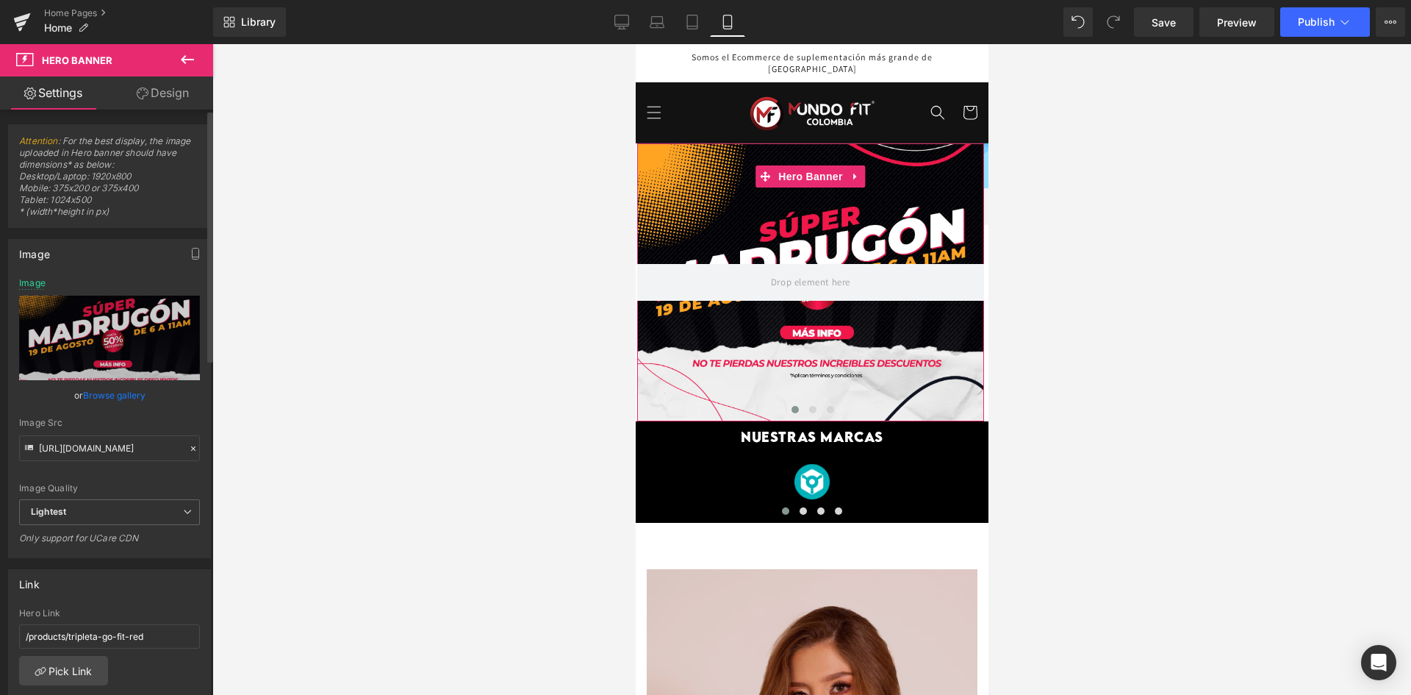
click at [142, 388] on link "Browse gallery" at bounding box center [114, 395] width 62 height 26
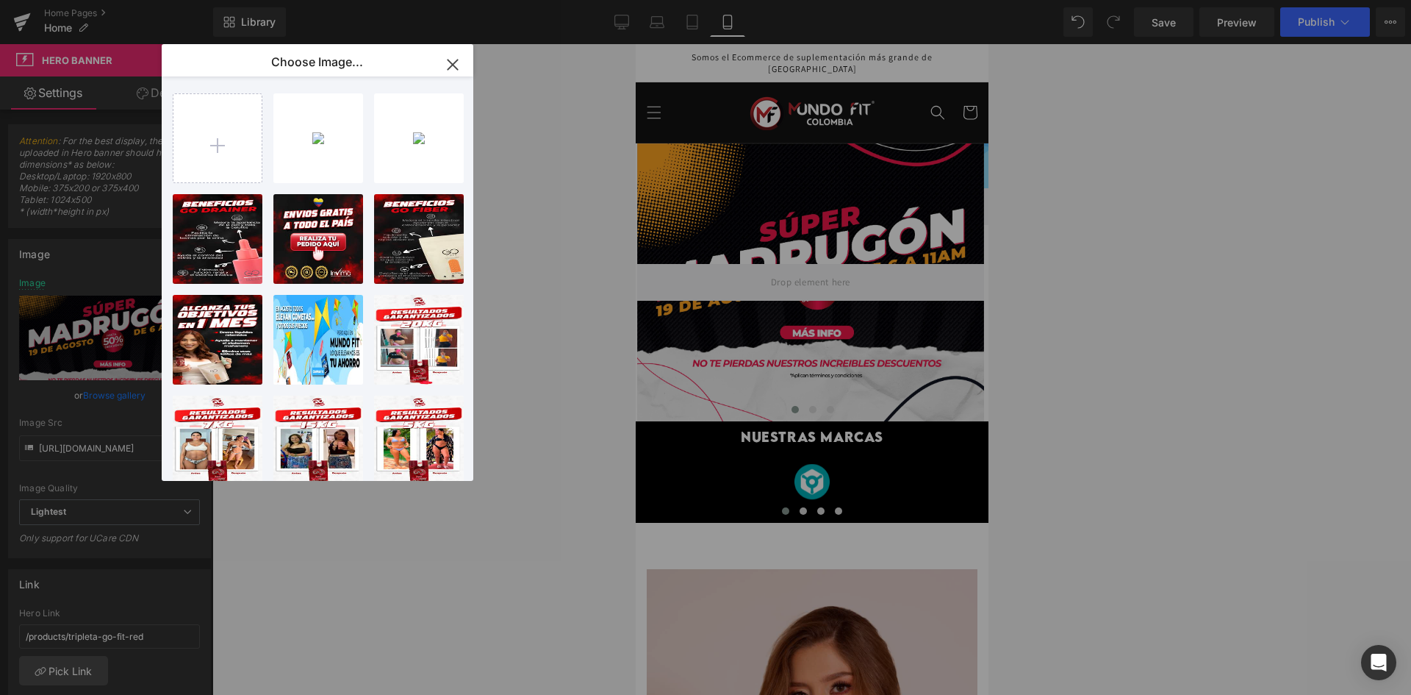
click at [1090, 0] on div "Carousel You are previewing how the will restyle your page. You can not edit El…" at bounding box center [705, 0] width 1411 height 0
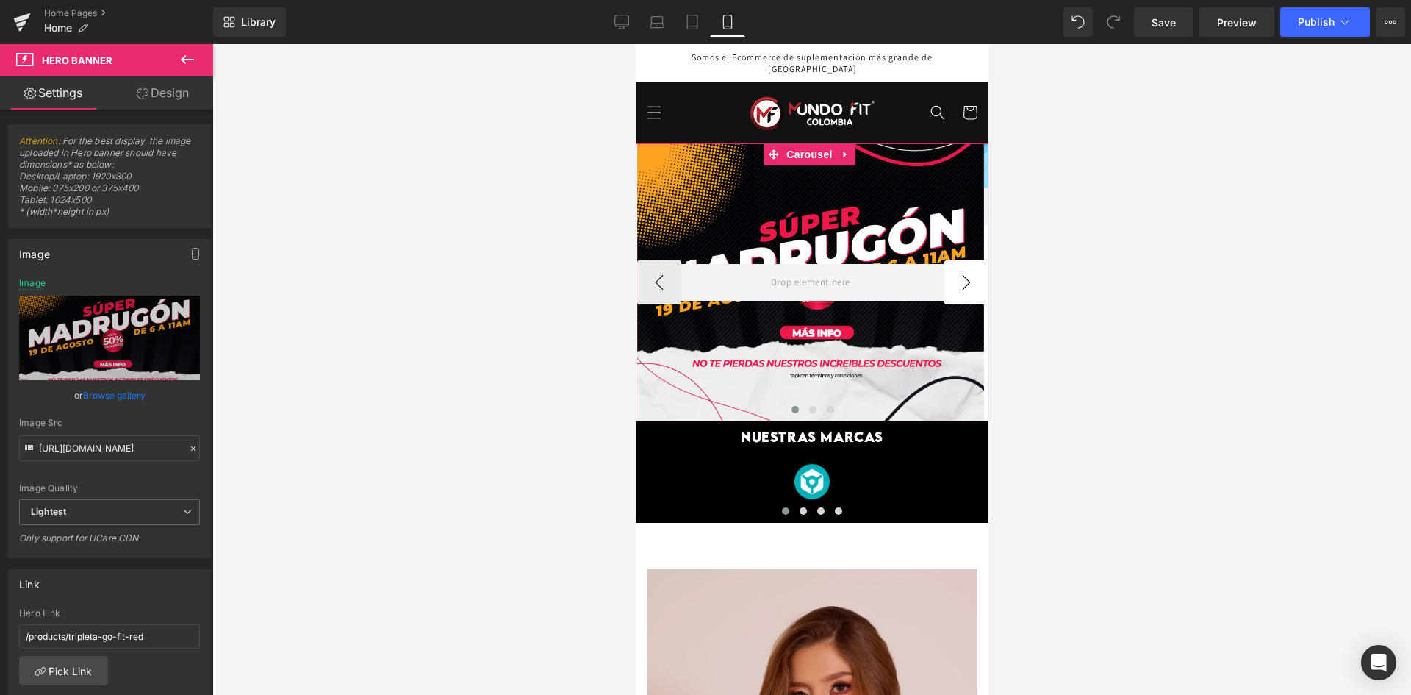
click at [955, 277] on button "›" at bounding box center [966, 282] width 44 height 44
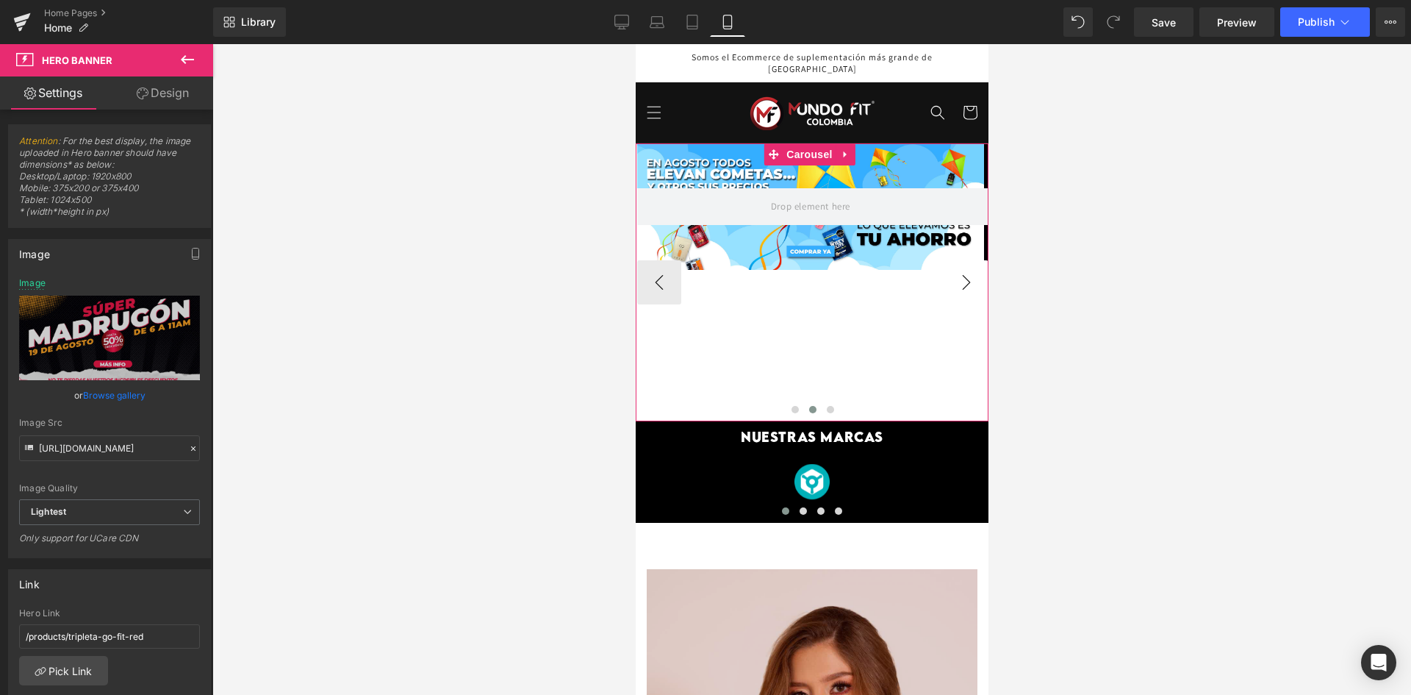
click at [954, 279] on button "›" at bounding box center [966, 282] width 44 height 44
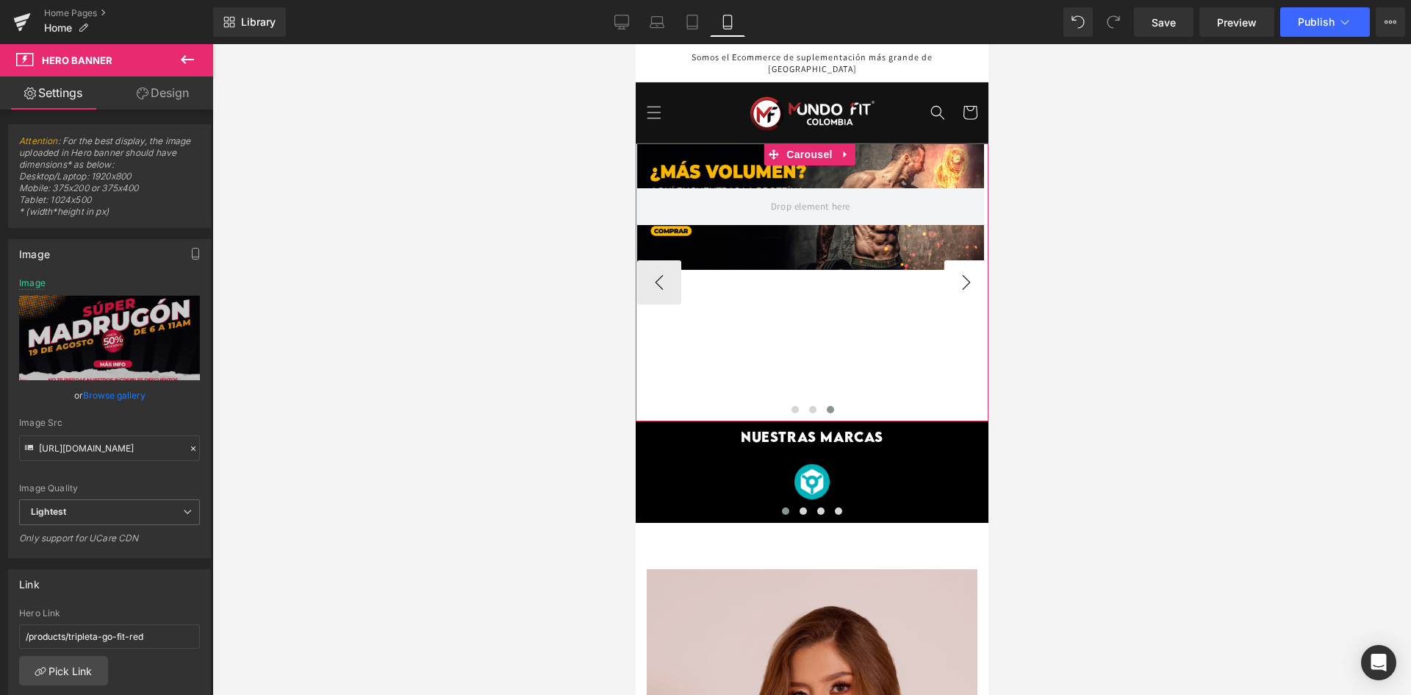
click at [954, 280] on button "›" at bounding box center [966, 282] width 44 height 44
click at [661, 281] on button "‹" at bounding box center [658, 282] width 44 height 44
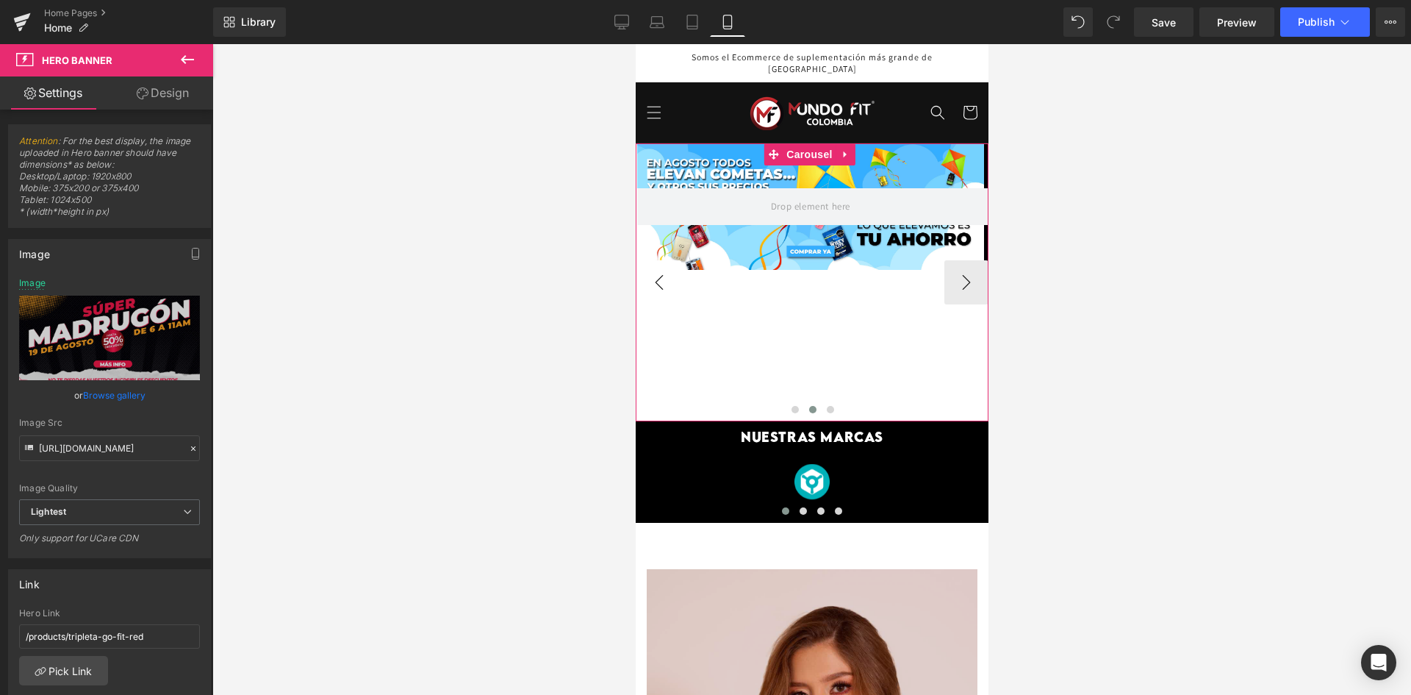
click at [661, 281] on button "‹" at bounding box center [658, 282] width 44 height 44
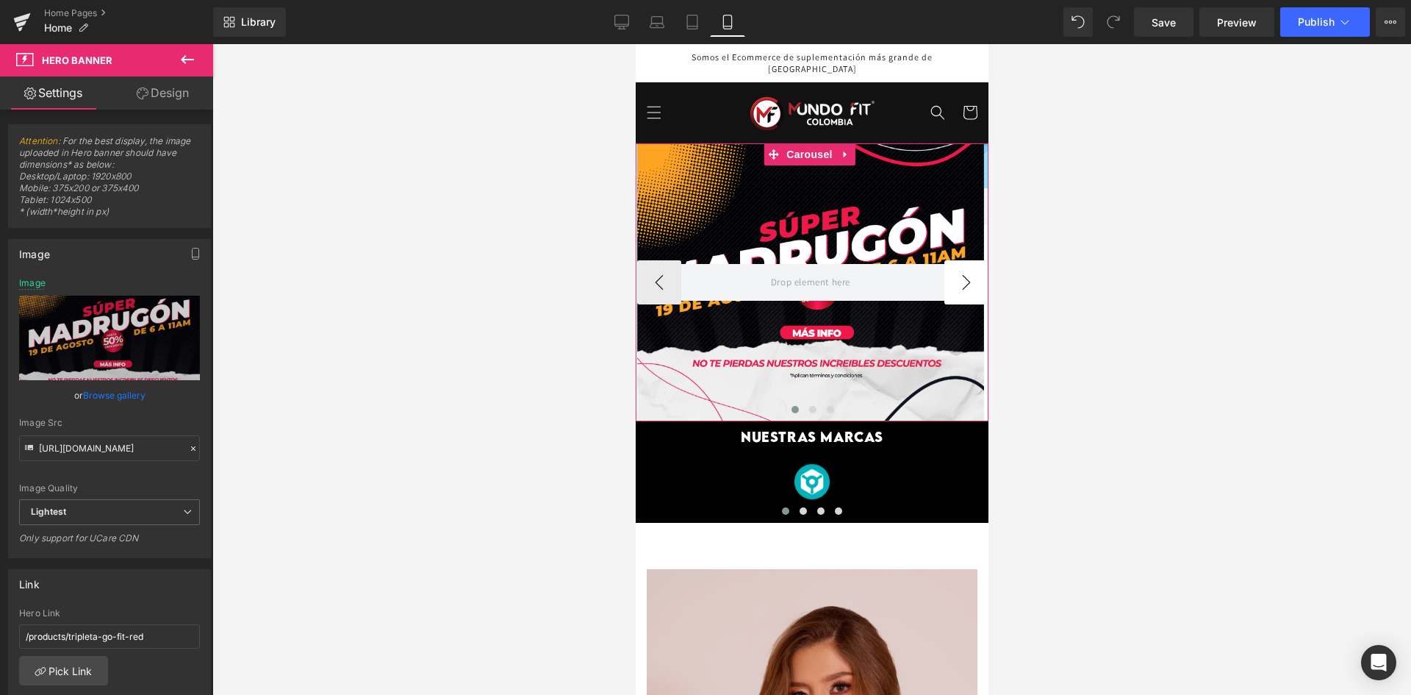
click at [972, 260] on button "›" at bounding box center [966, 282] width 44 height 44
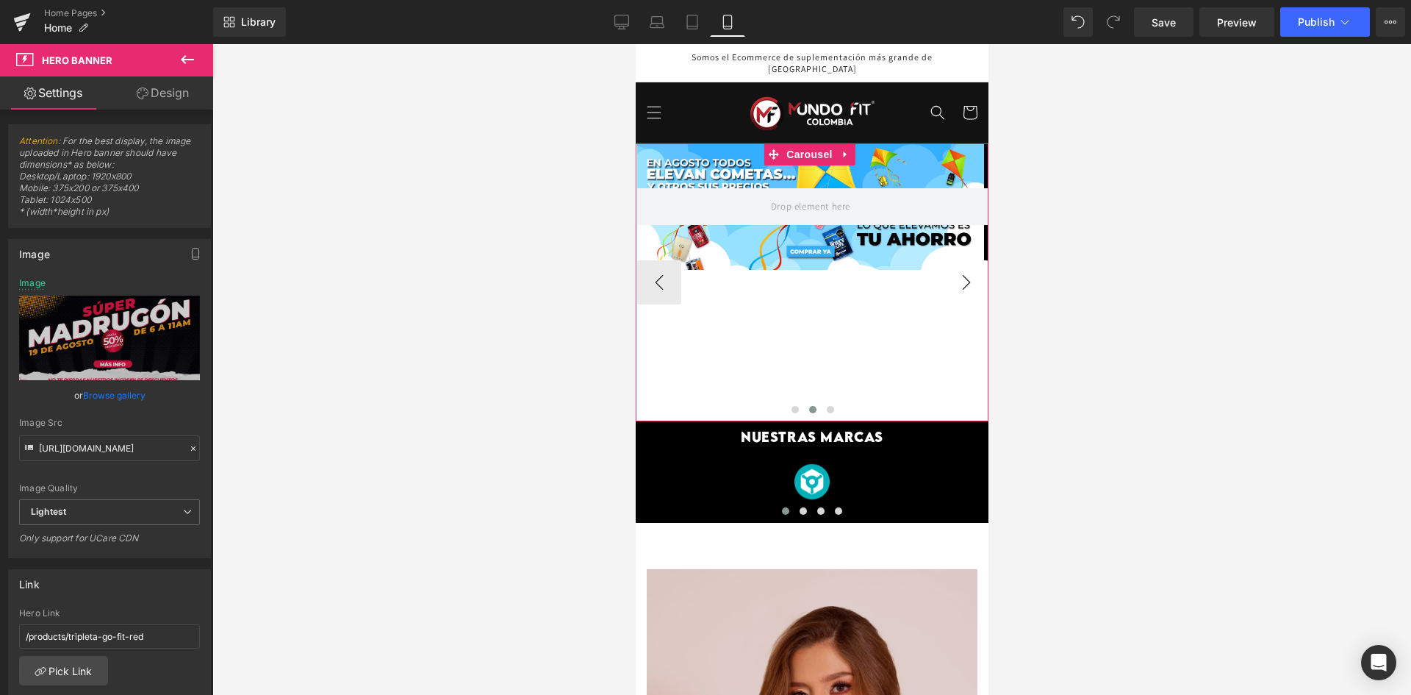
click at [972, 261] on button "›" at bounding box center [966, 282] width 44 height 44
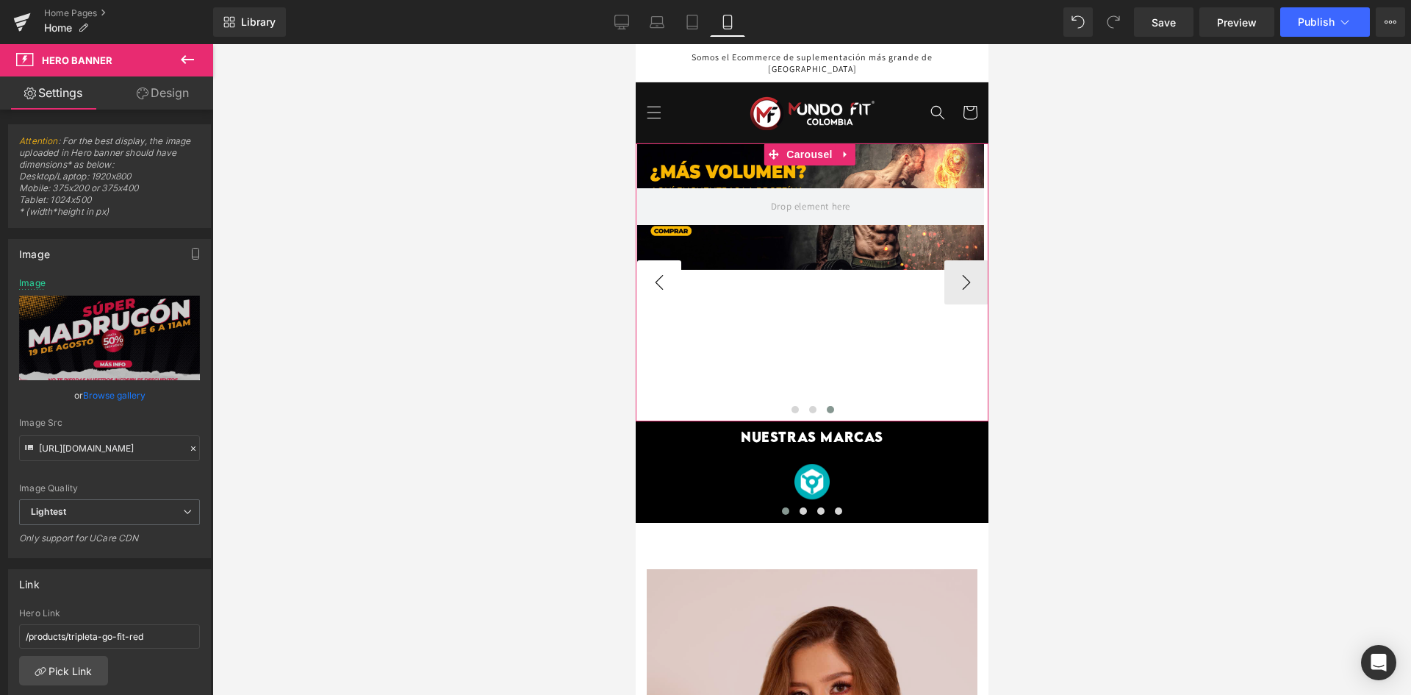
click at [666, 268] on button "‹" at bounding box center [658, 282] width 44 height 44
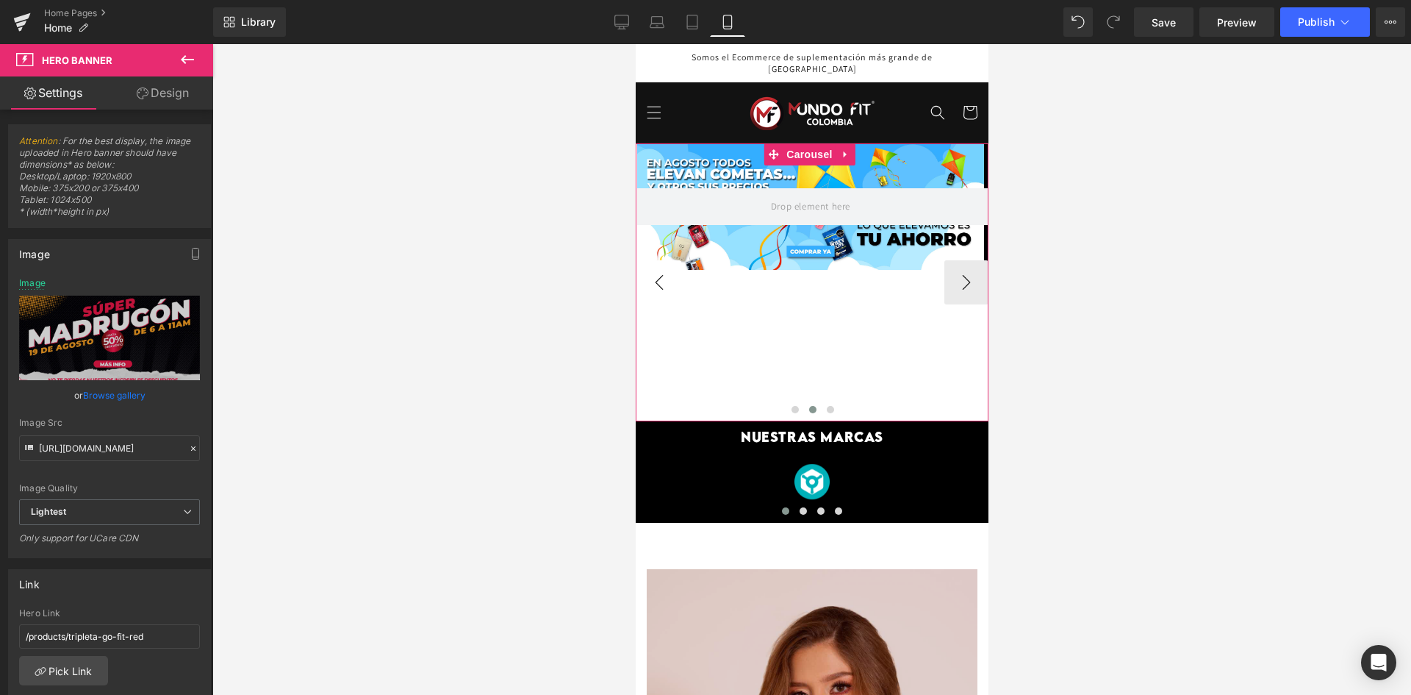
click at [666, 269] on button "‹" at bounding box center [658, 282] width 44 height 44
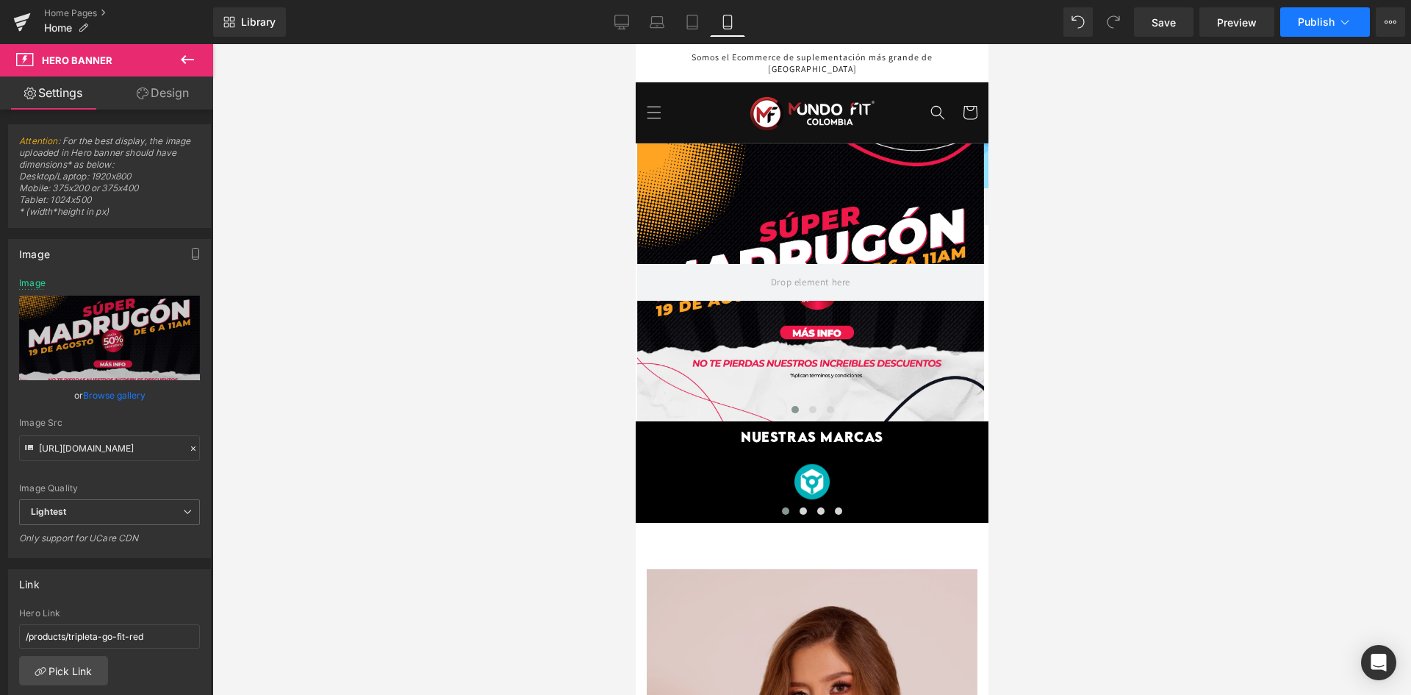
click at [1307, 27] on span "Publish" at bounding box center [1316, 22] width 37 height 12
click at [628, 9] on link "Desktop" at bounding box center [621, 21] width 35 height 29
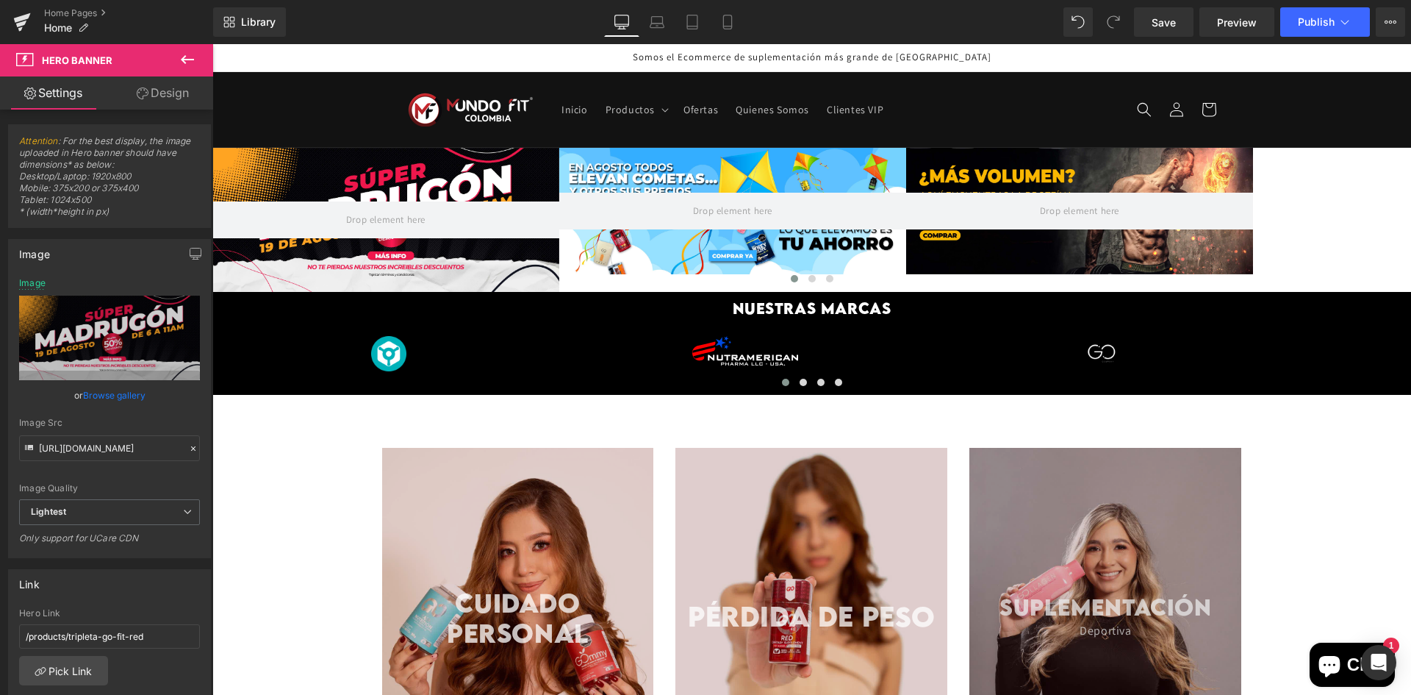
scroll to position [15, 0]
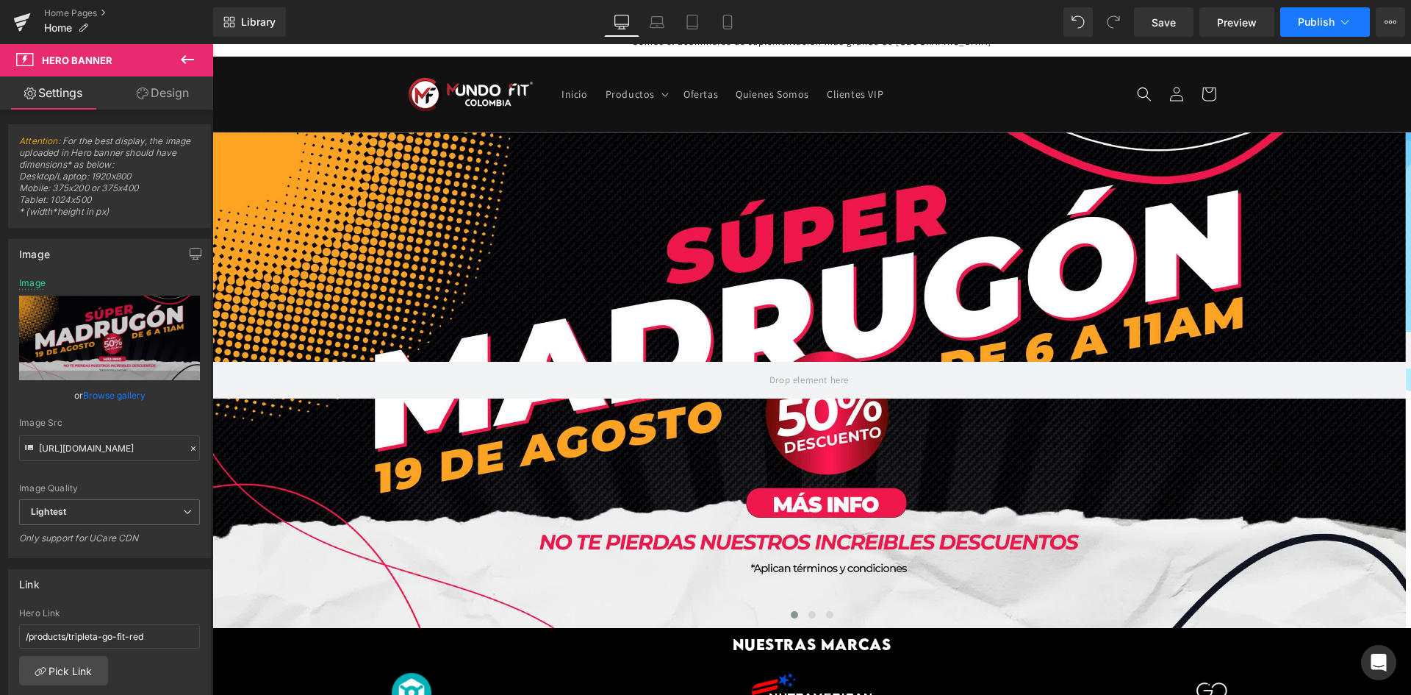
click at [1296, 28] on button "Publish" at bounding box center [1325, 21] width 90 height 29
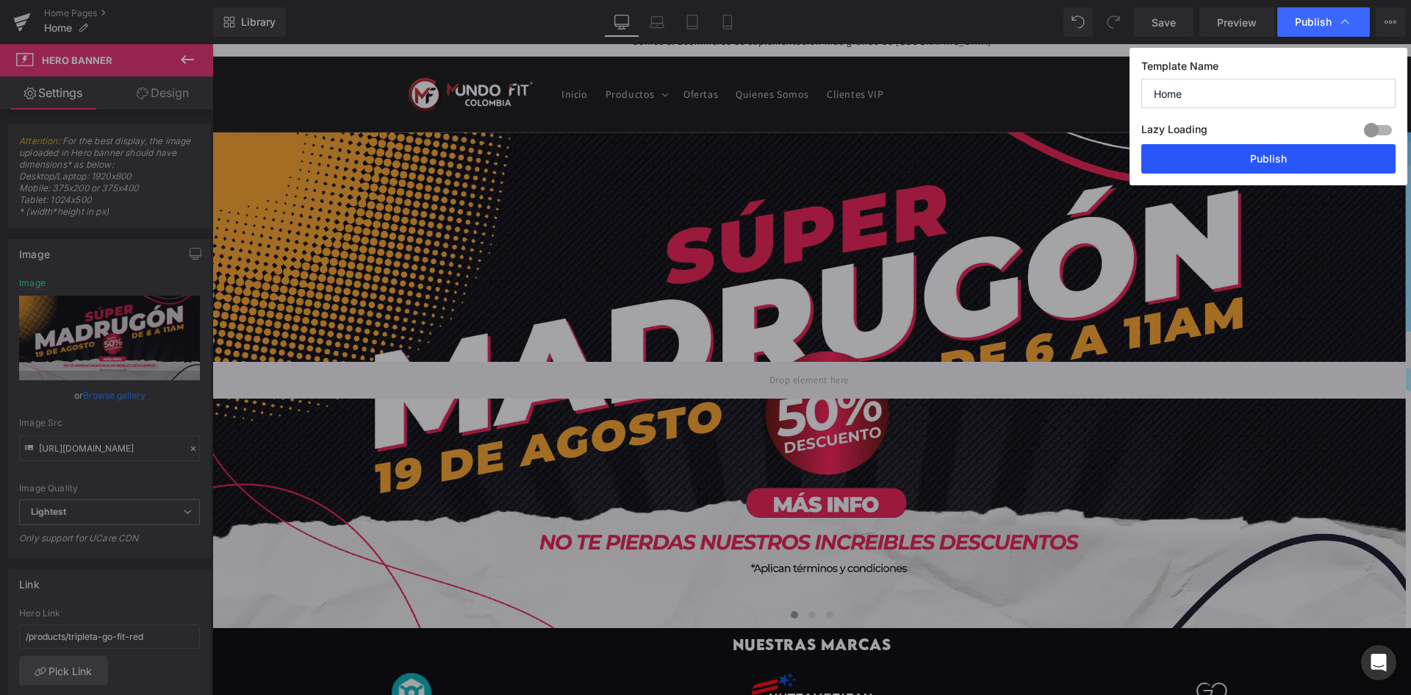
click at [1320, 154] on button "Publish" at bounding box center [1268, 158] width 254 height 29
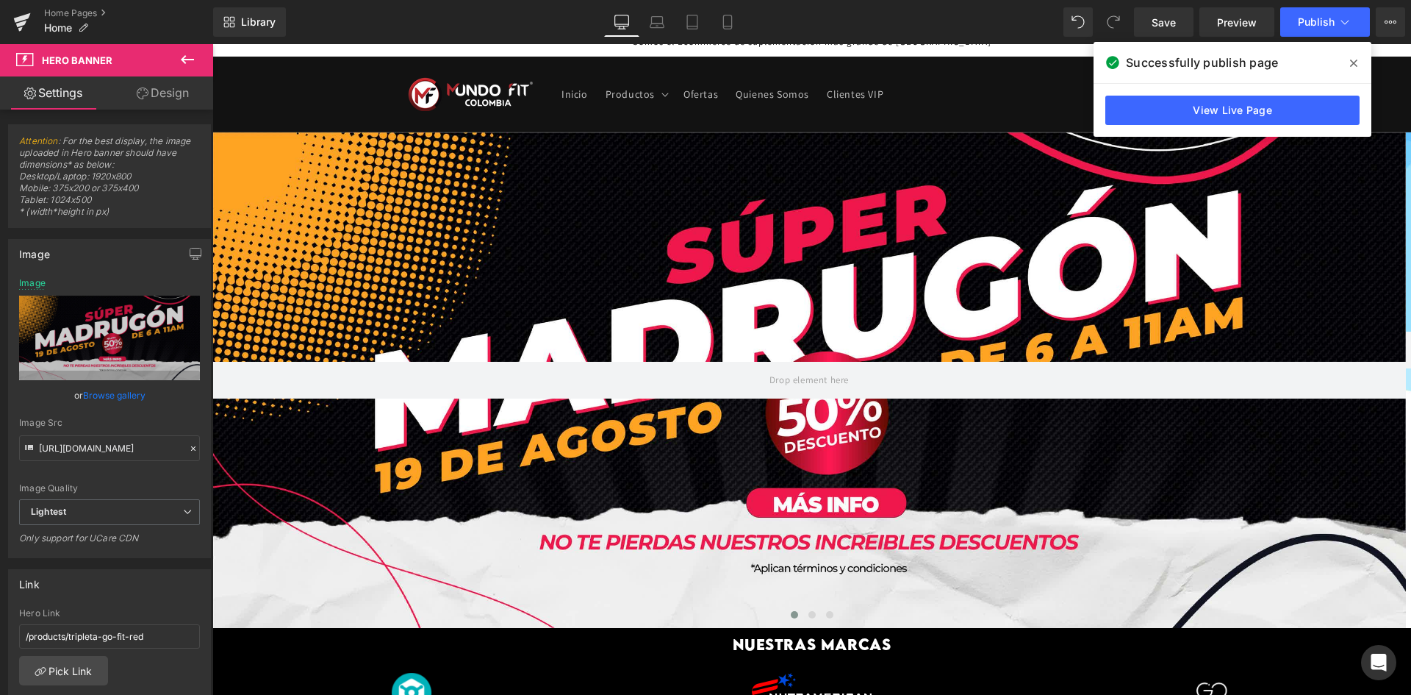
click at [1349, 70] on span at bounding box center [1354, 63] width 24 height 24
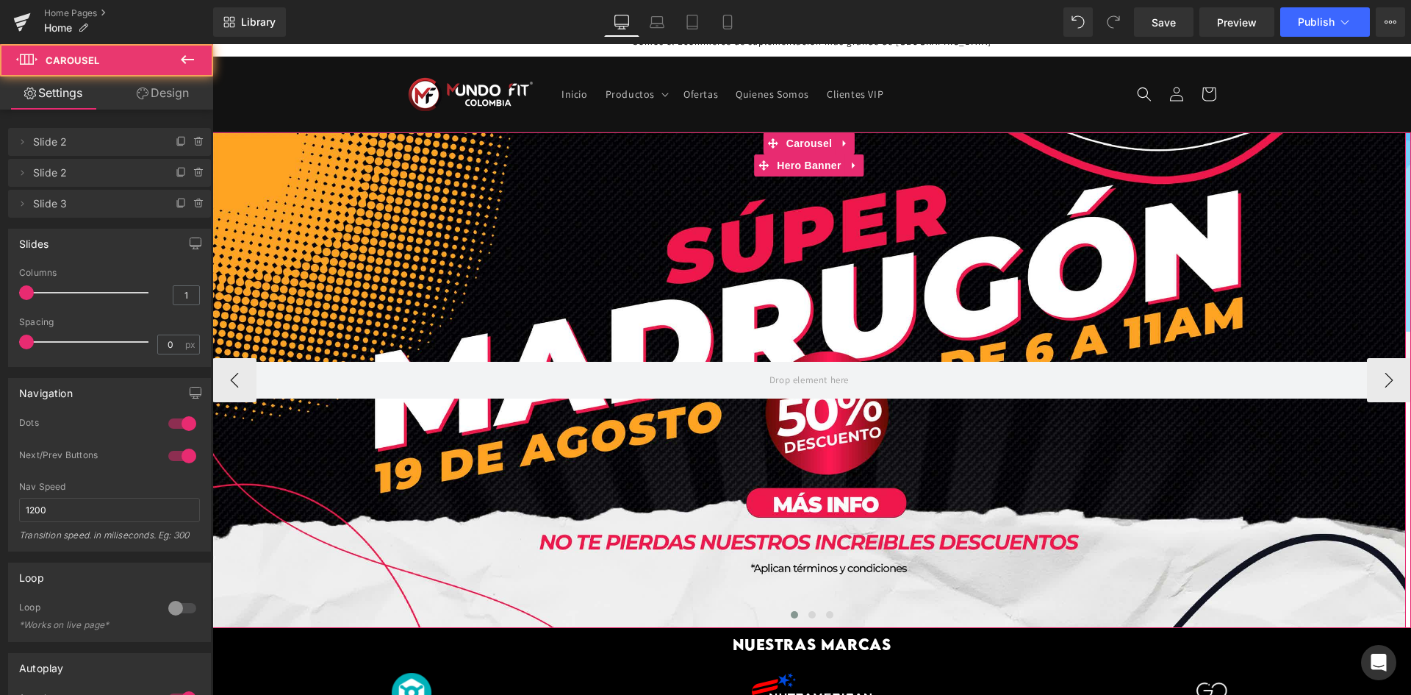
drag, startPoint x: 491, startPoint y: 625, endPoint x: 486, endPoint y: 592, distance: 33.5
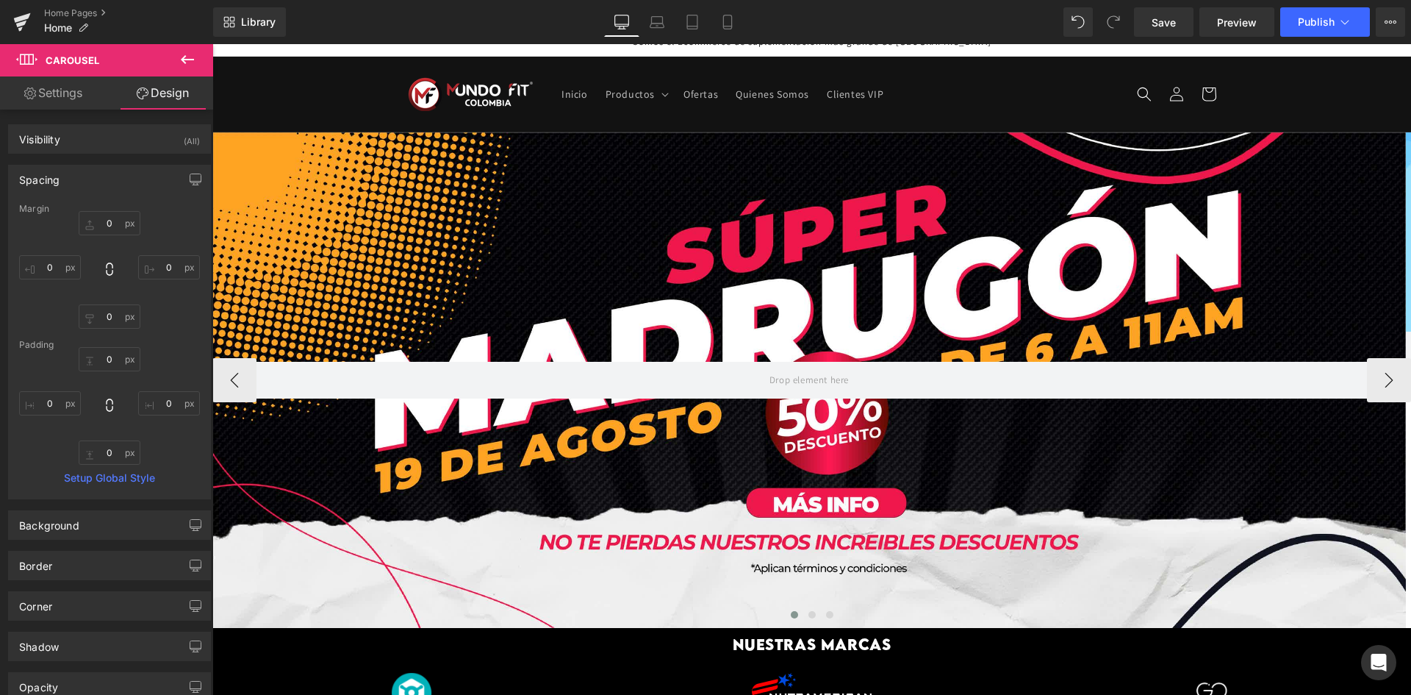
click at [194, 73] on button at bounding box center [187, 60] width 51 height 32
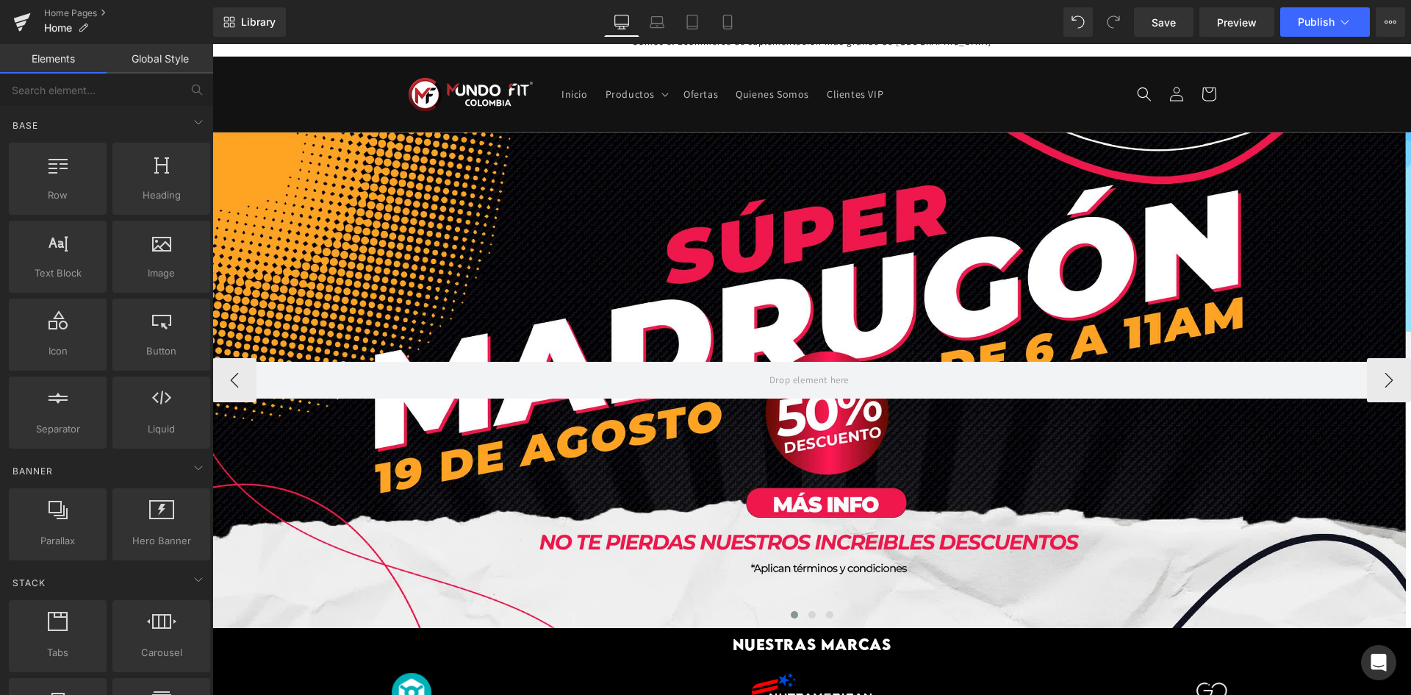
click at [304, 140] on div at bounding box center [809, 379] width 1194 height 495
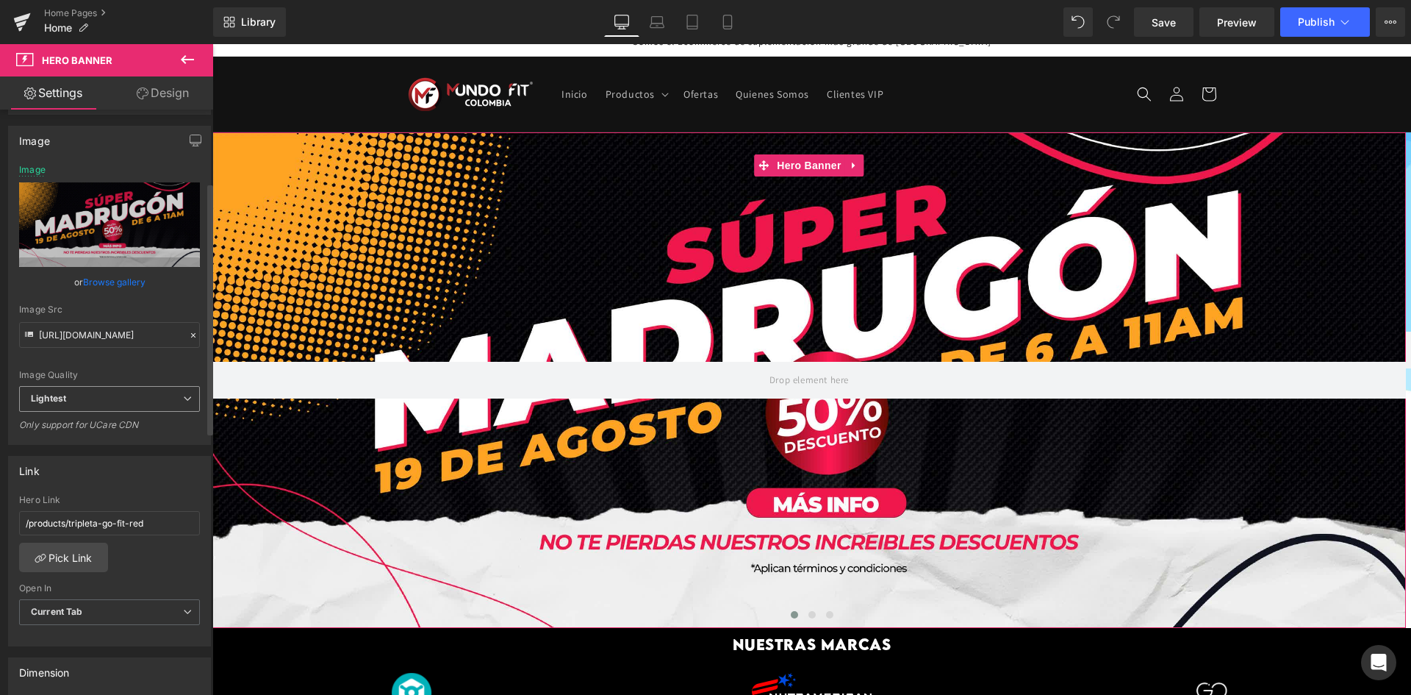
scroll to position [220, 0]
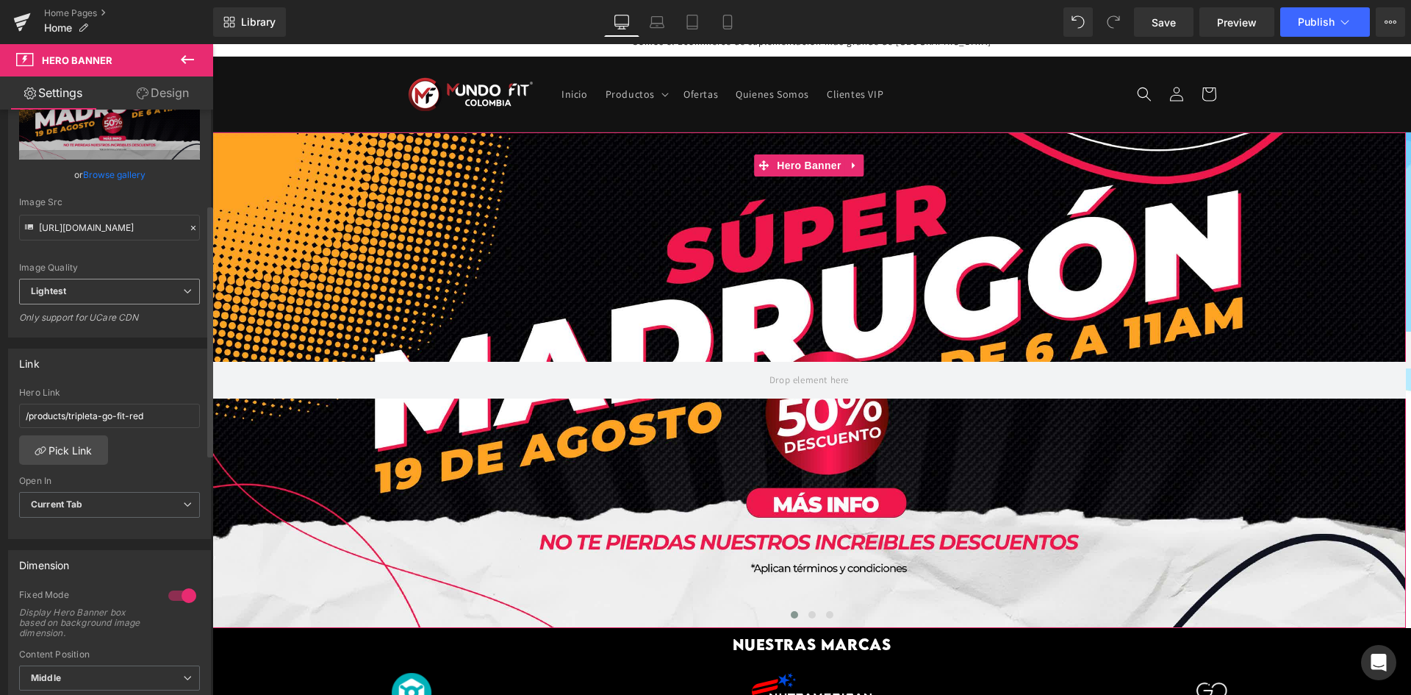
click at [107, 304] on div "Lightest Lighter Lightest" at bounding box center [109, 295] width 181 height 33
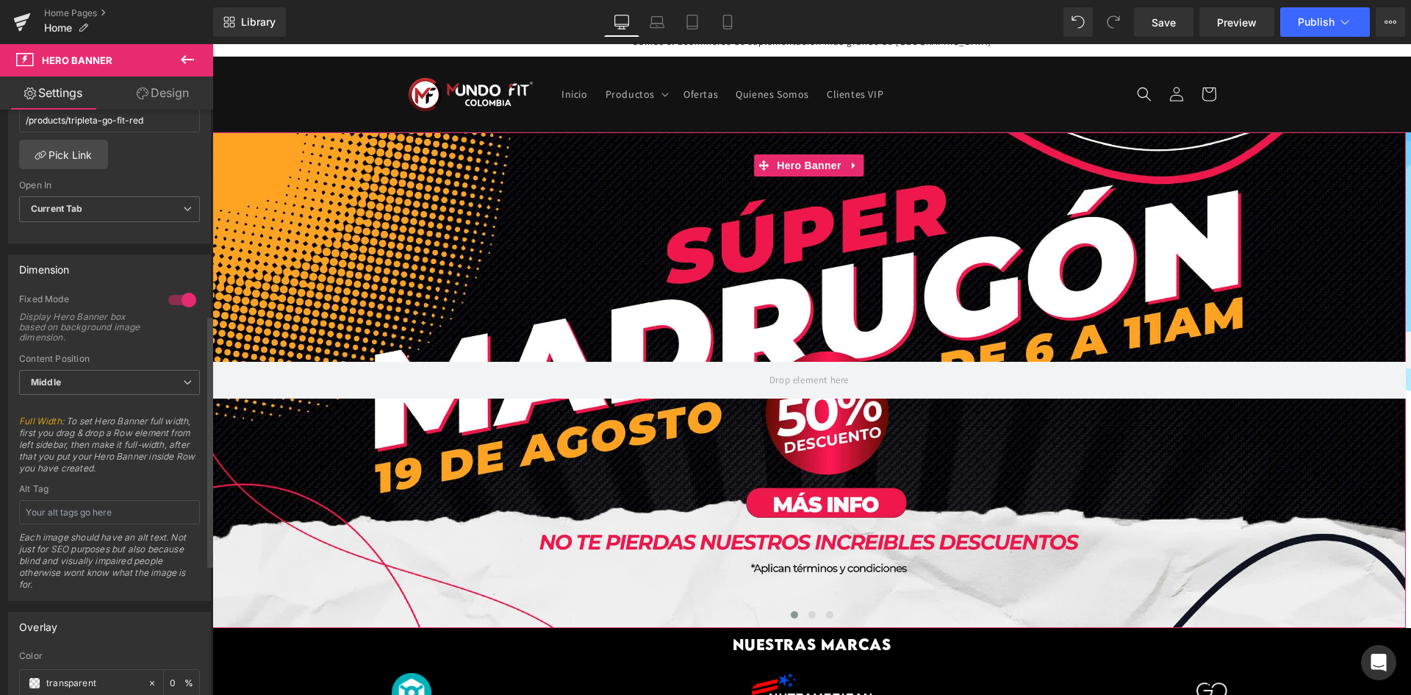
scroll to position [588, 0]
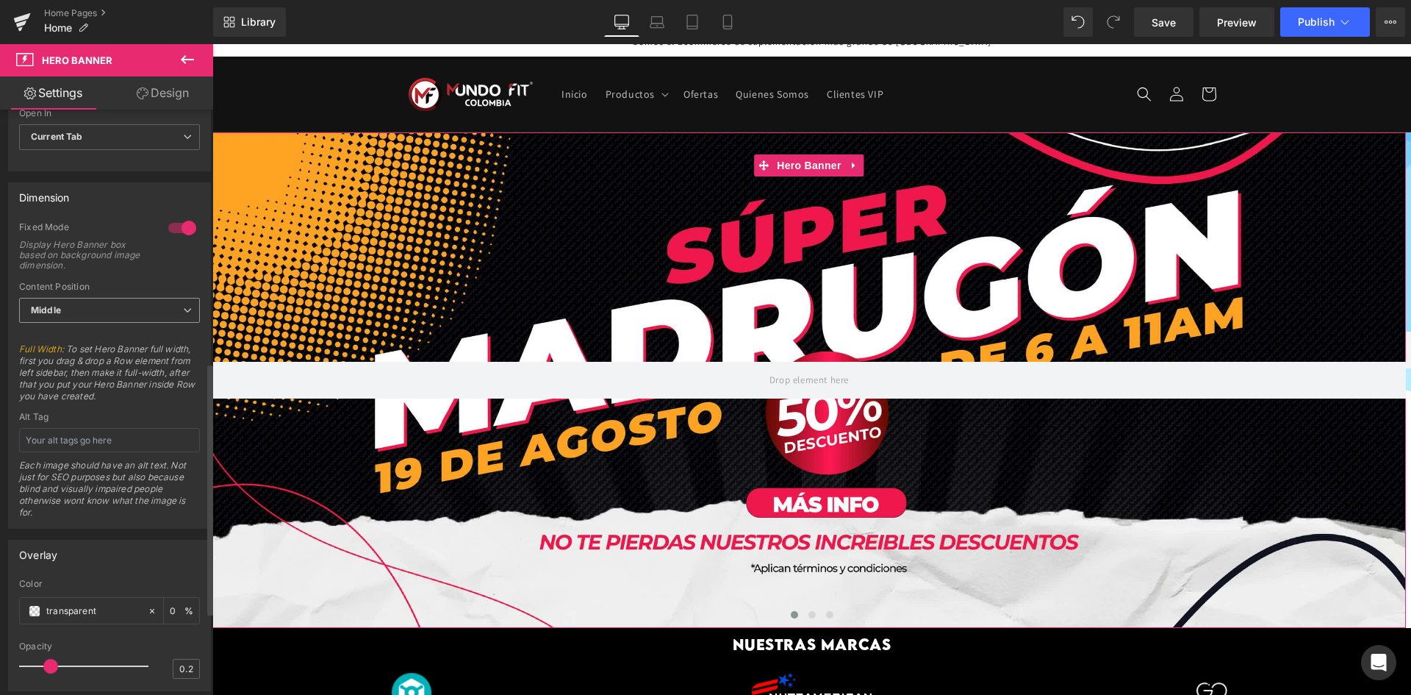
click at [104, 312] on span "Middle" at bounding box center [109, 311] width 181 height 26
click at [104, 312] on span "Middle" at bounding box center [106, 311] width 175 height 26
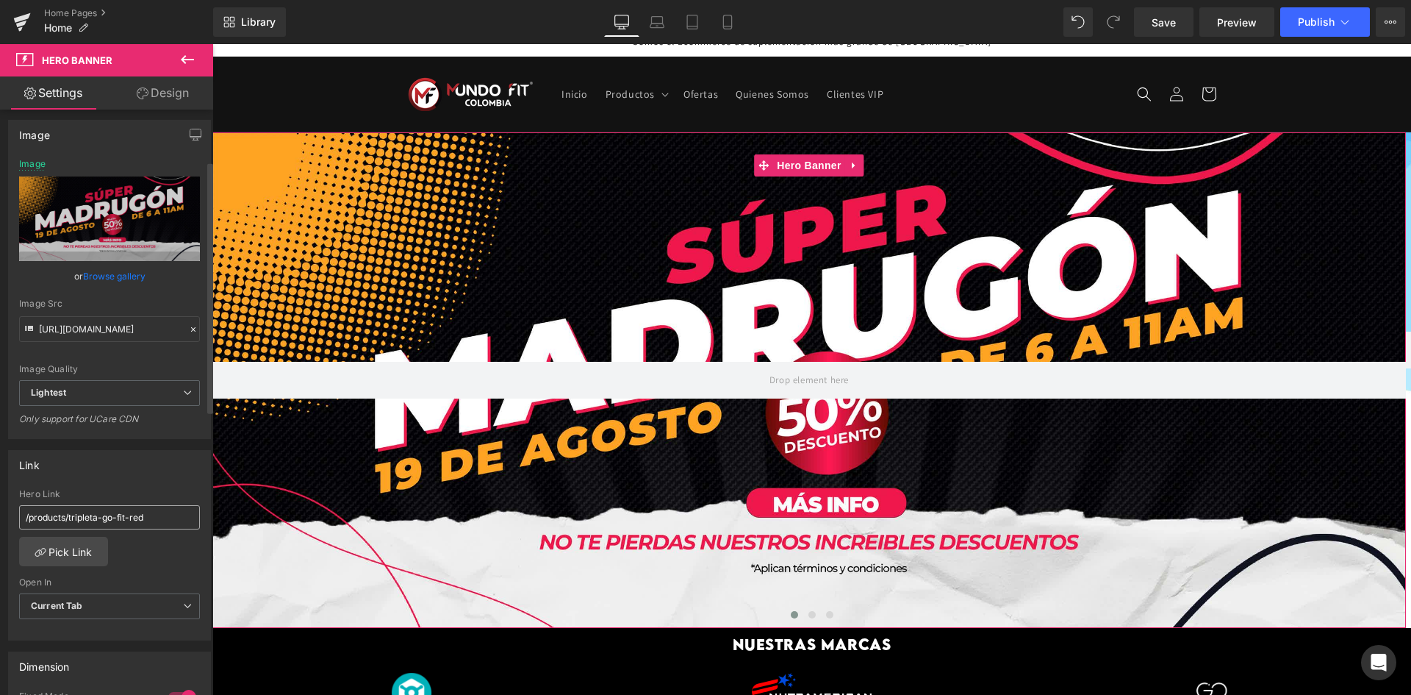
scroll to position [0, 0]
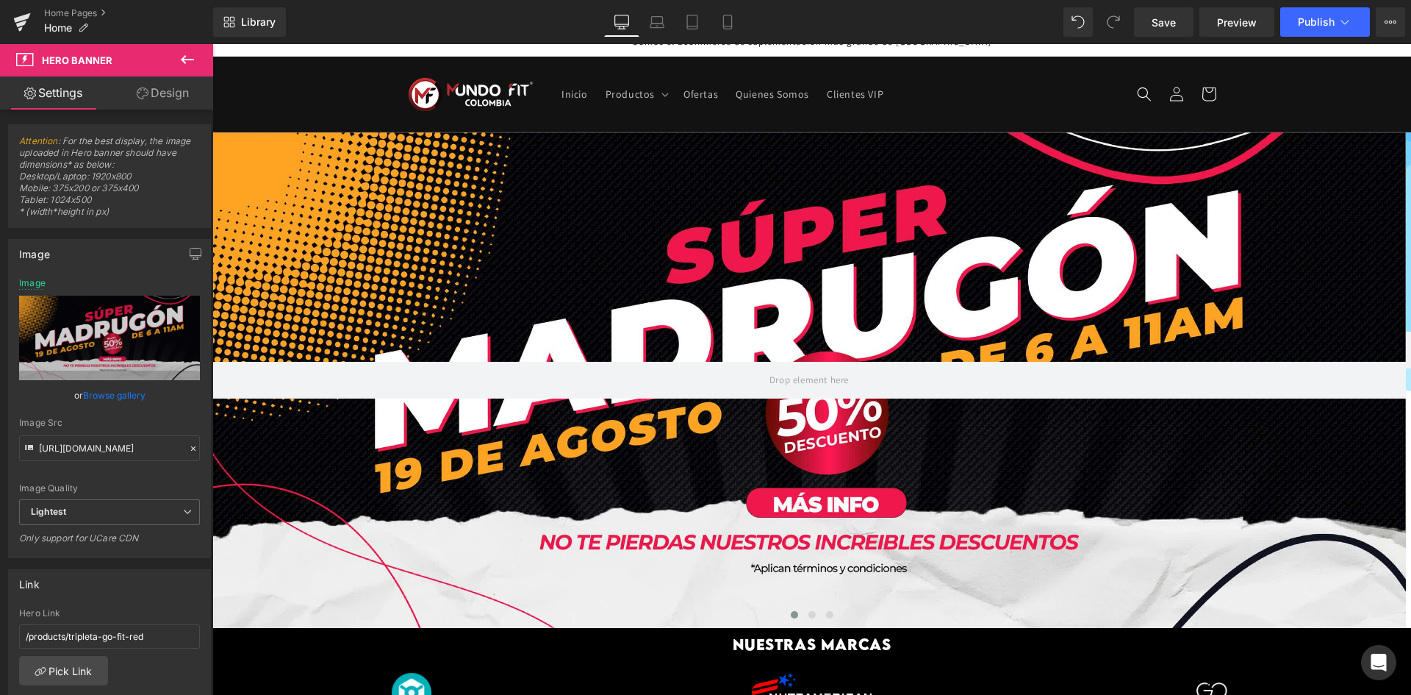
click at [192, 57] on icon at bounding box center [188, 60] width 18 height 18
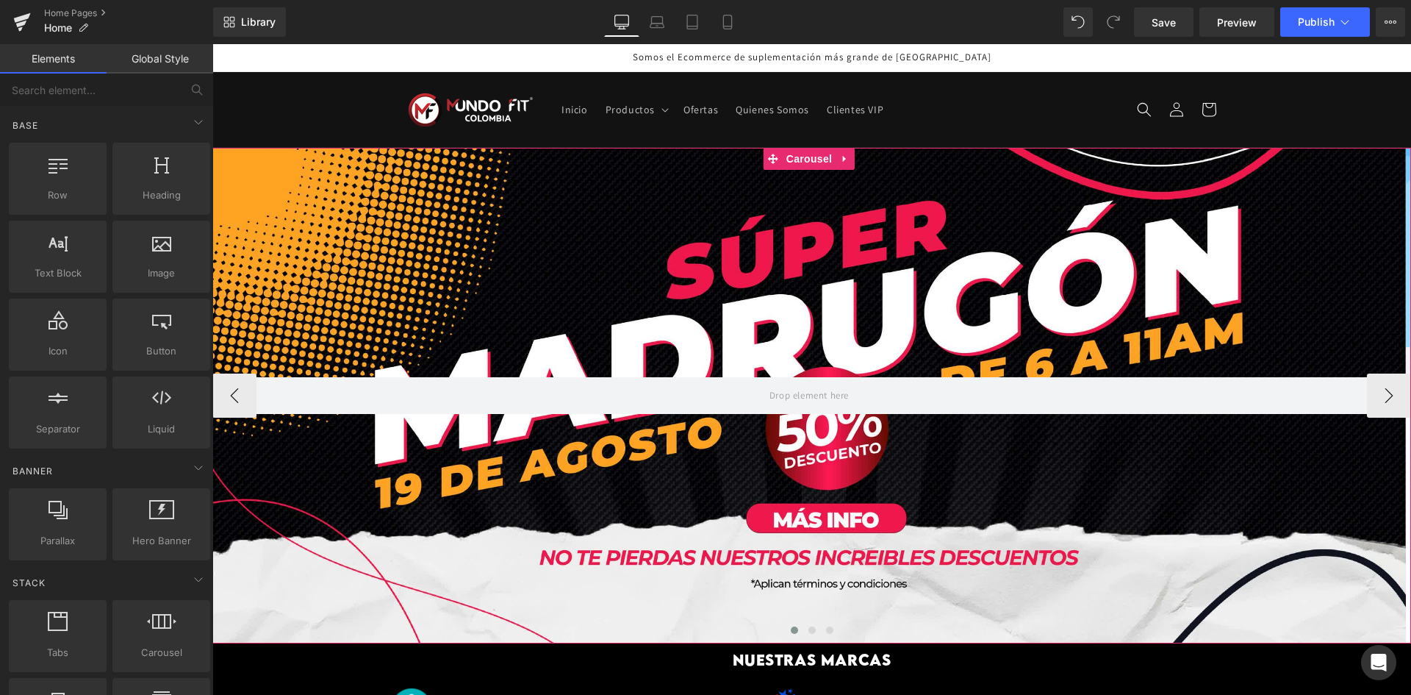
click at [254, 638] on div at bounding box center [811, 634] width 1199 height 22
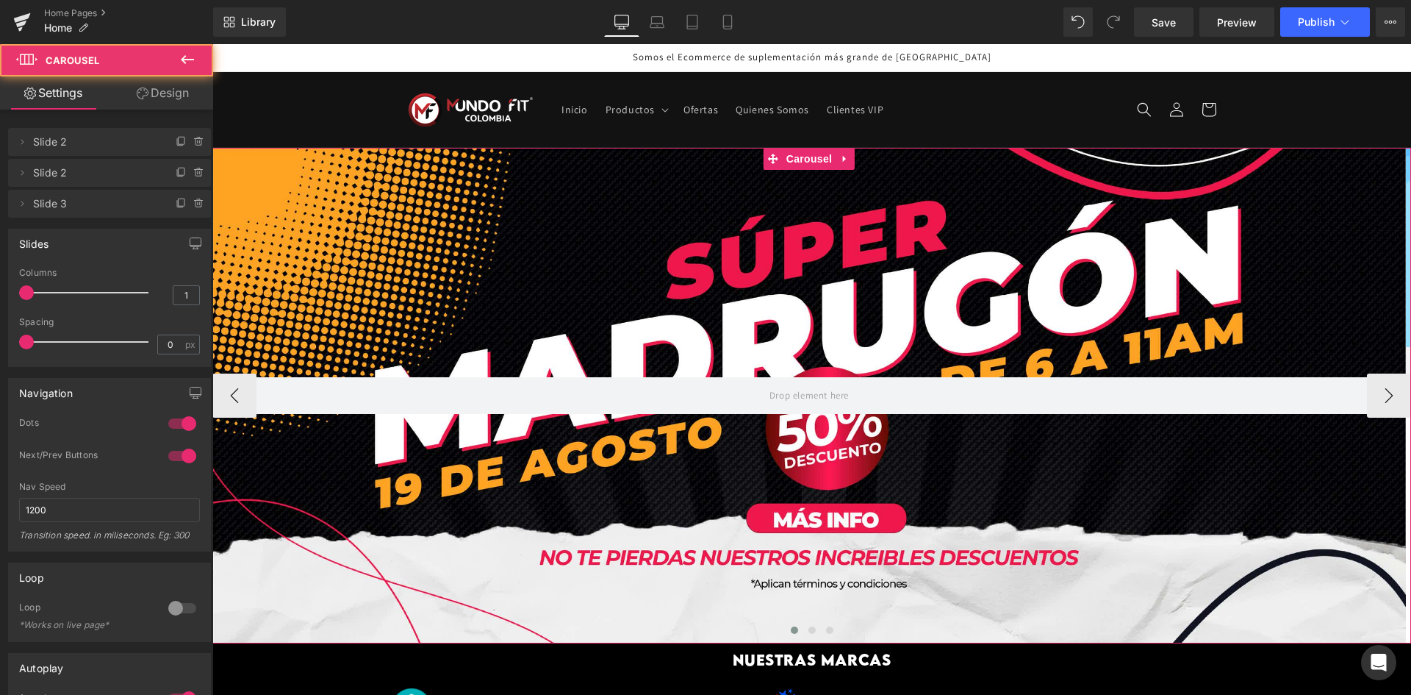
click at [268, 623] on div at bounding box center [811, 634] width 1199 height 22
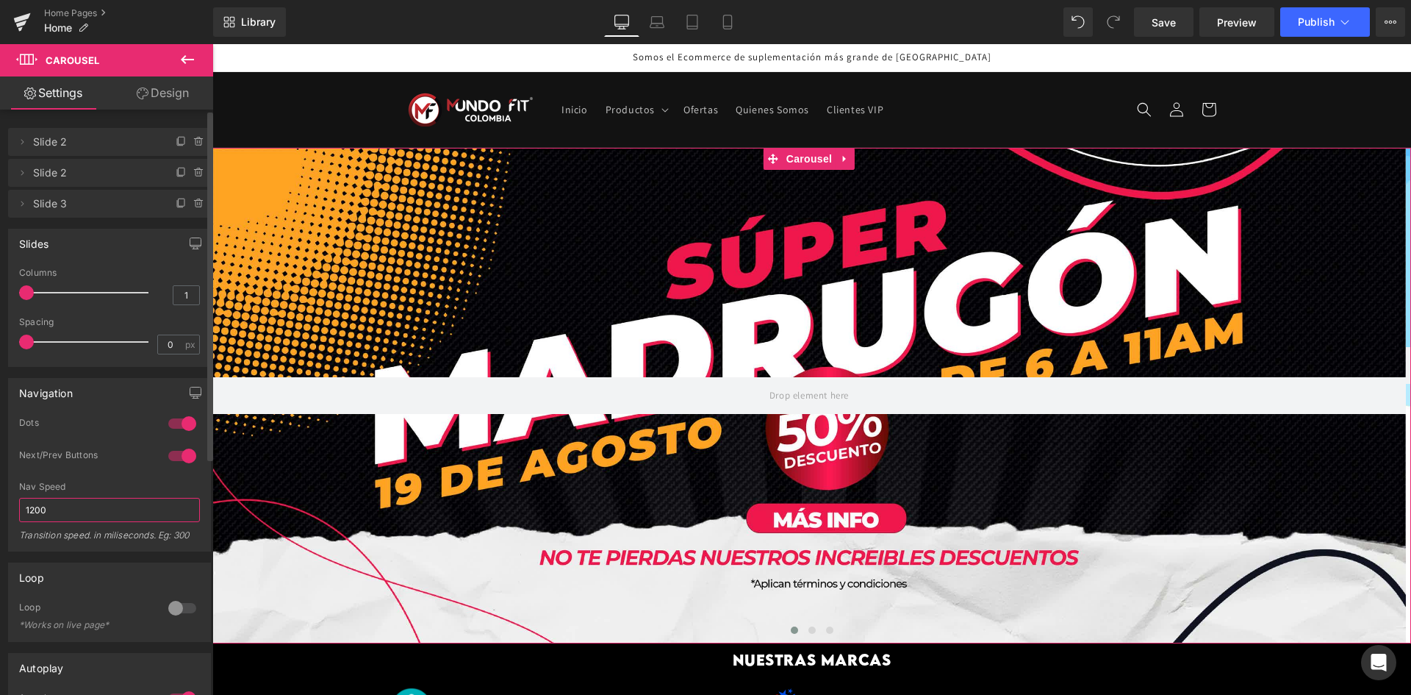
click at [119, 512] on input "1200" at bounding box center [109, 510] width 181 height 24
click at [31, 508] on input "1200" at bounding box center [109, 510] width 181 height 24
click at [34, 508] on input "1200" at bounding box center [109, 510] width 181 height 24
click at [31, 506] on input "1200" at bounding box center [109, 510] width 181 height 24
click at [35, 506] on input "1200" at bounding box center [109, 510] width 181 height 24
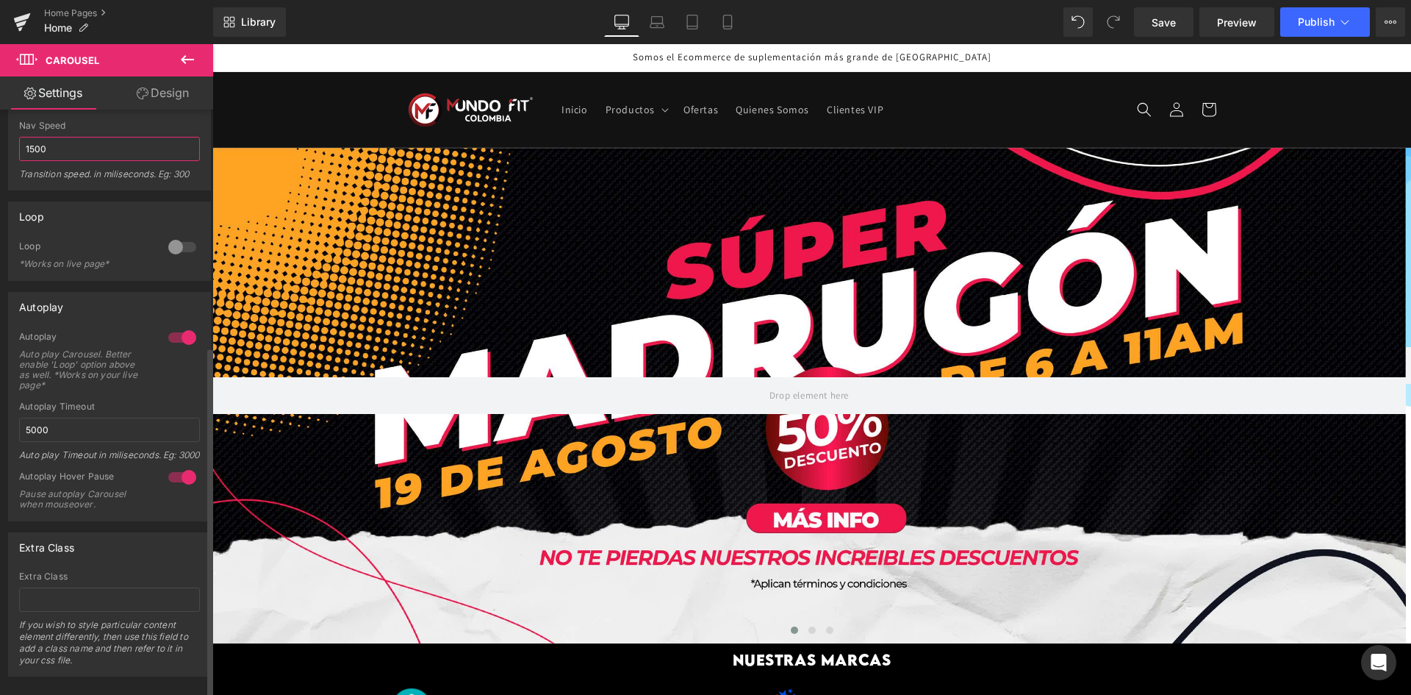
scroll to position [395, 0]
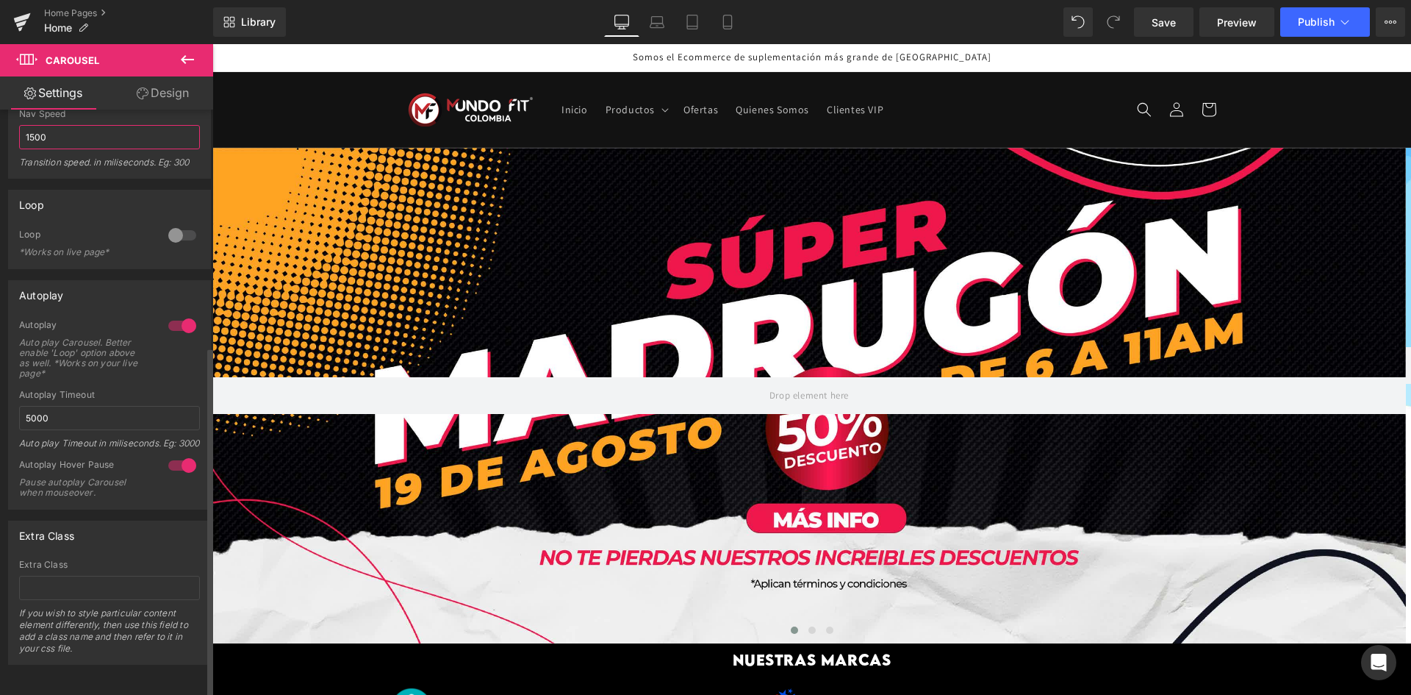
type input "1500"
click at [160, 535] on div "Extra Class" at bounding box center [109, 535] width 201 height 28
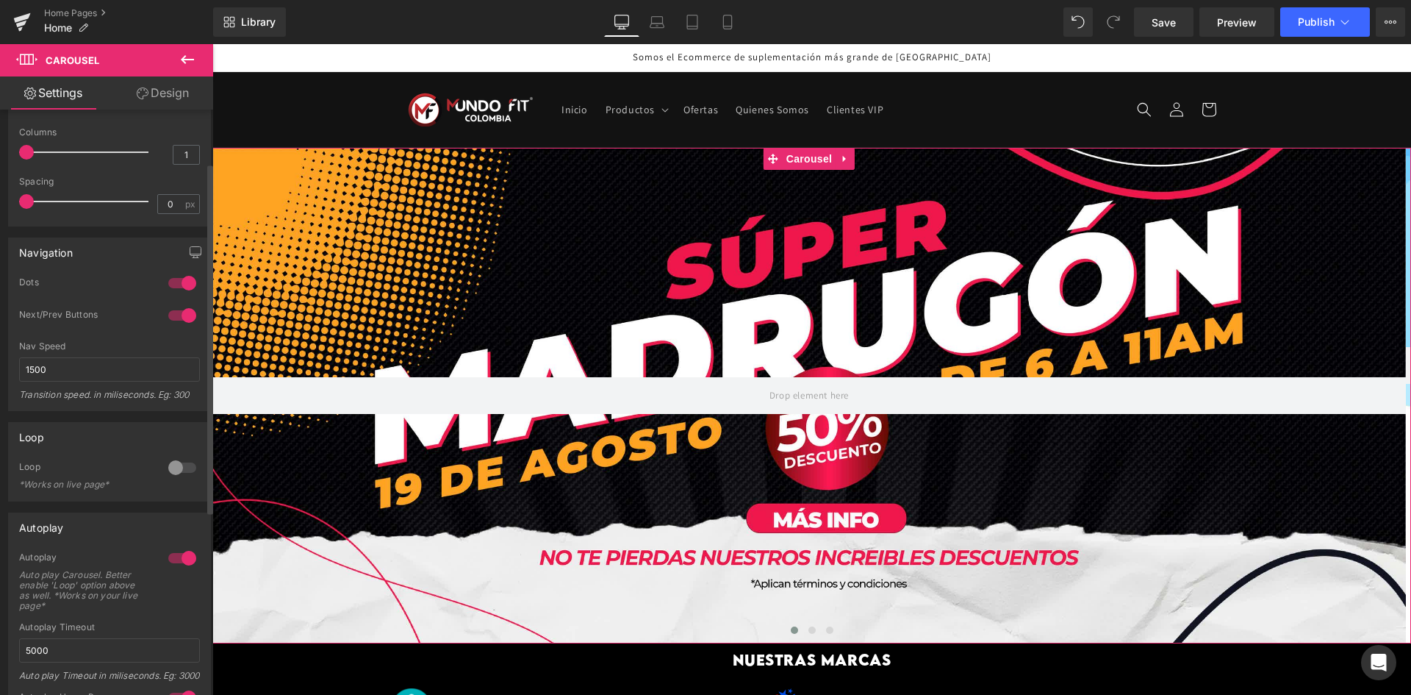
scroll to position [147, 0]
click at [89, 477] on div "*Works on live page*" at bounding box center [85, 478] width 132 height 10
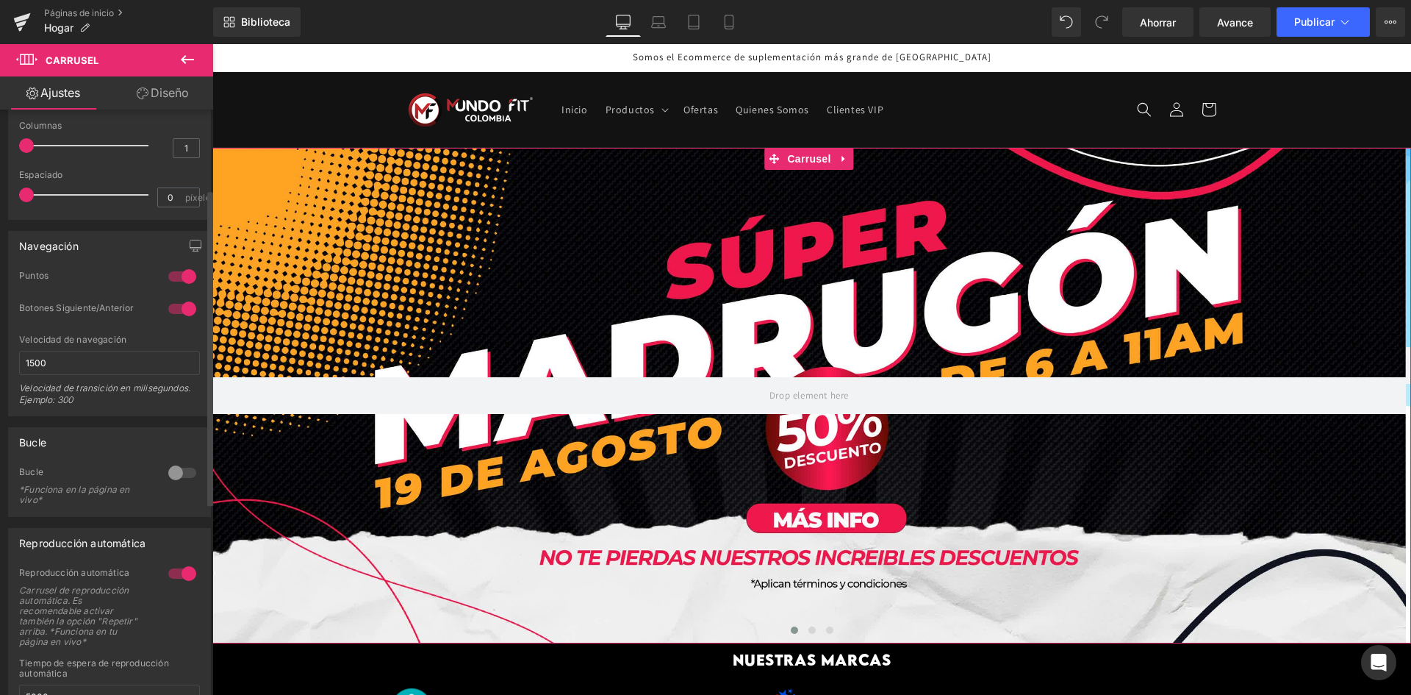
click at [169, 470] on div at bounding box center [182, 473] width 35 height 24
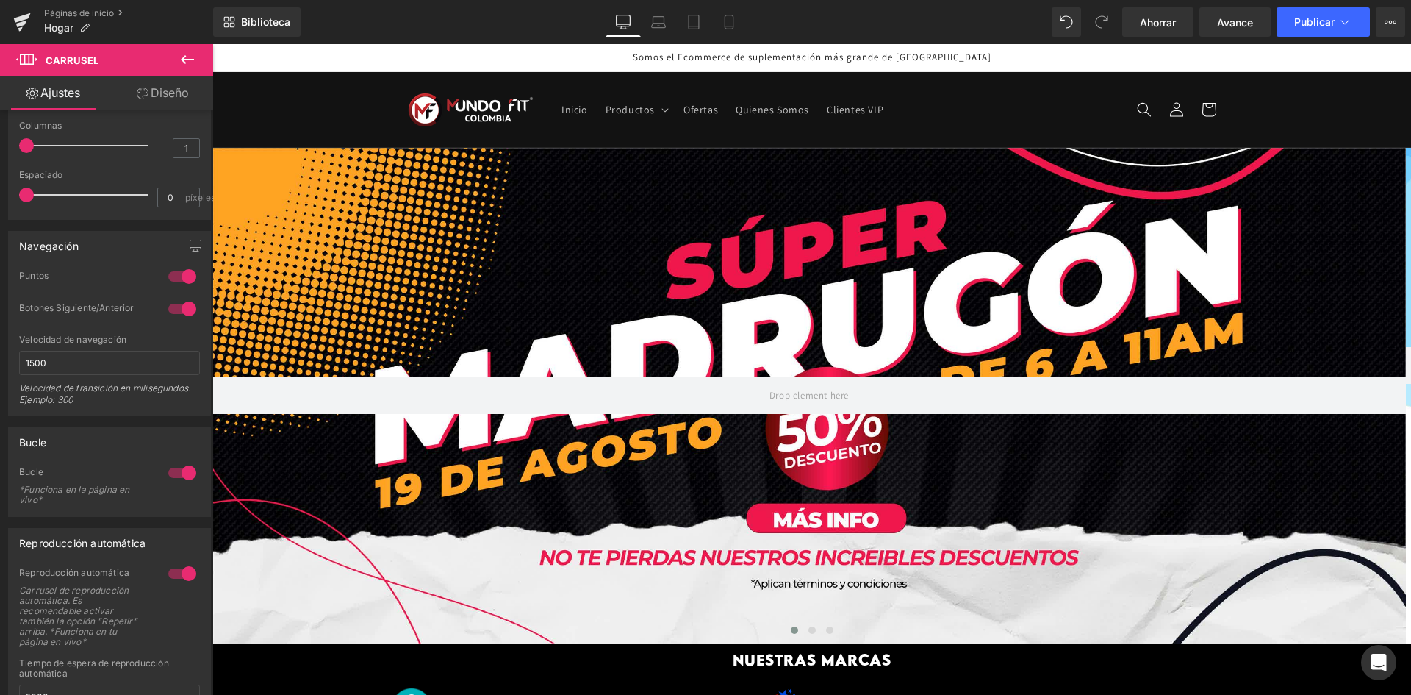
scroll to position [0, 0]
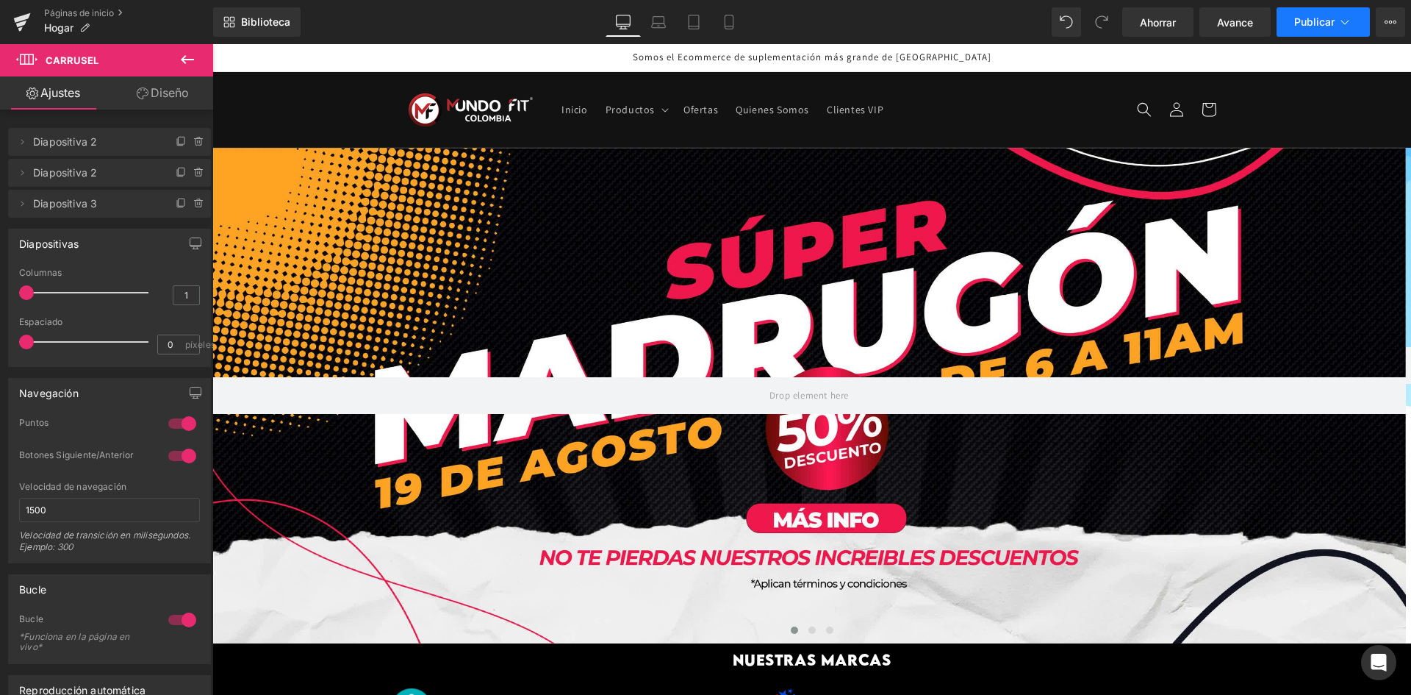
click at [1322, 18] on font "Publicar" at bounding box center [1314, 21] width 40 height 12
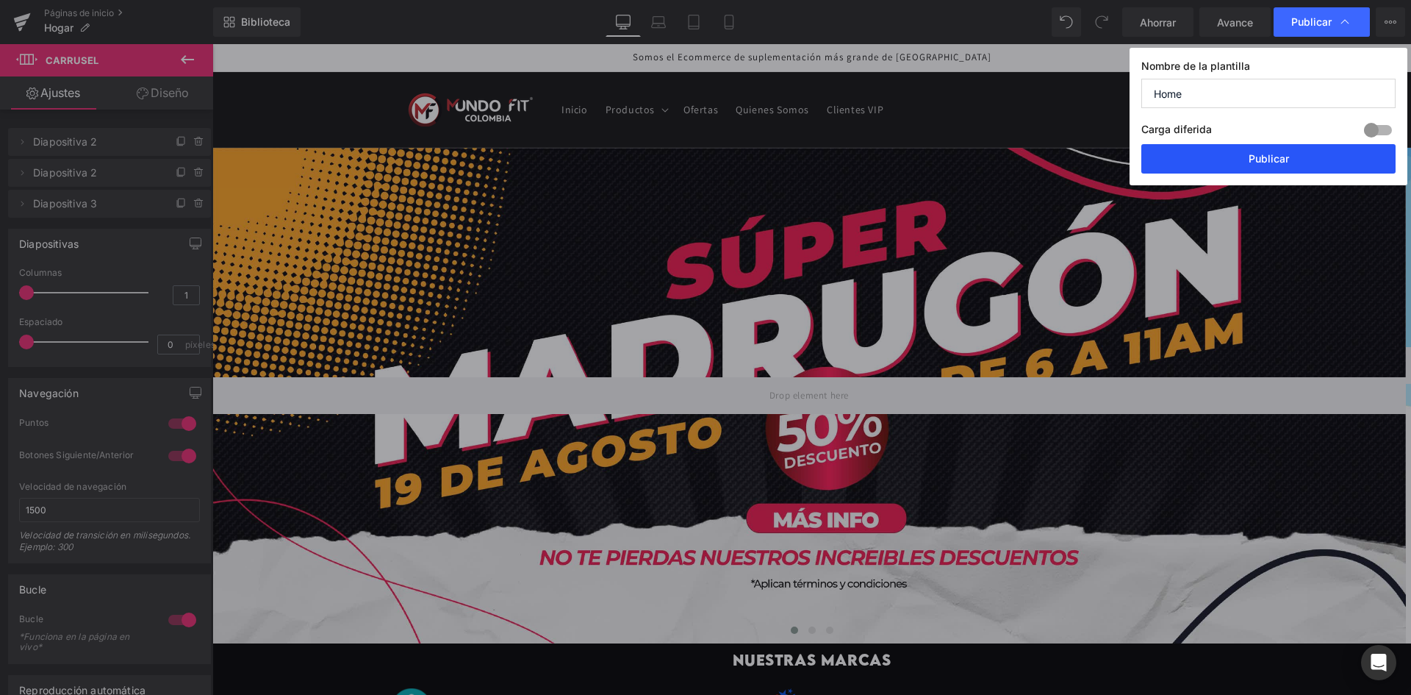
click at [1246, 154] on button "Publicar" at bounding box center [1268, 158] width 254 height 29
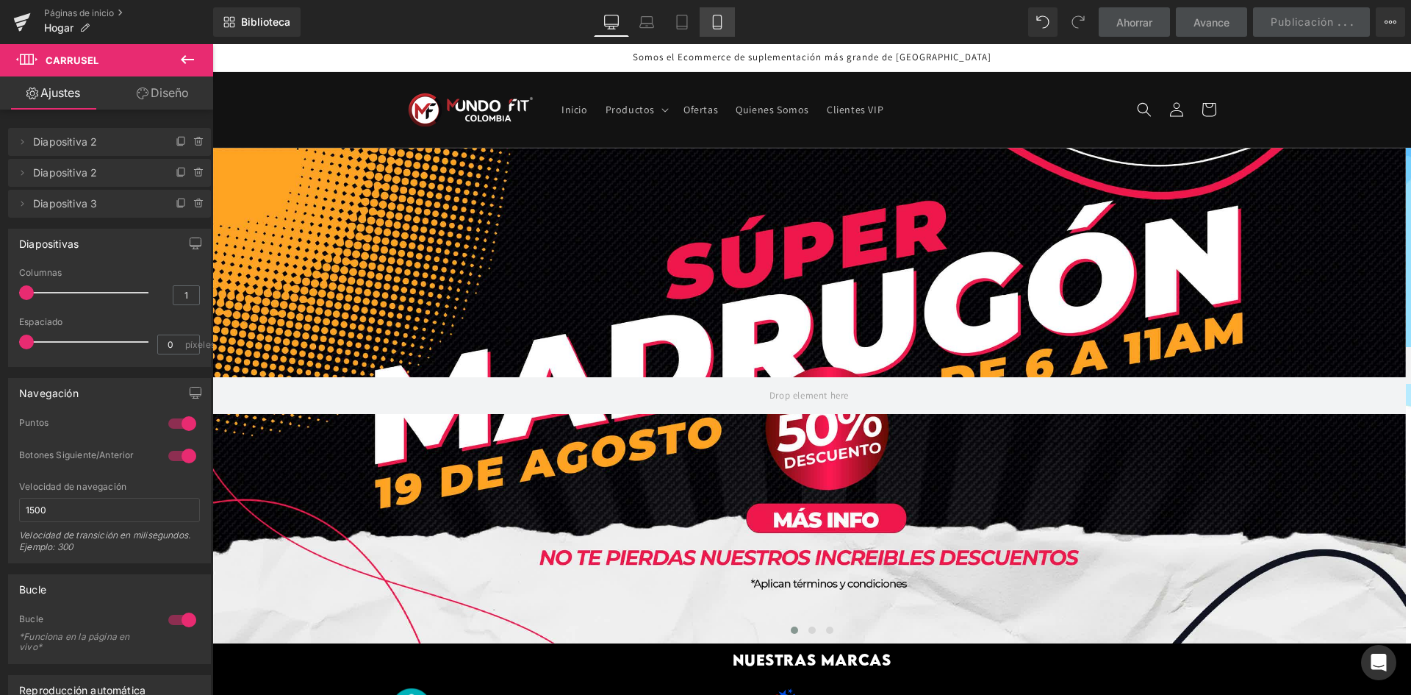
click at [713, 32] on link "Móvil" at bounding box center [717, 21] width 35 height 29
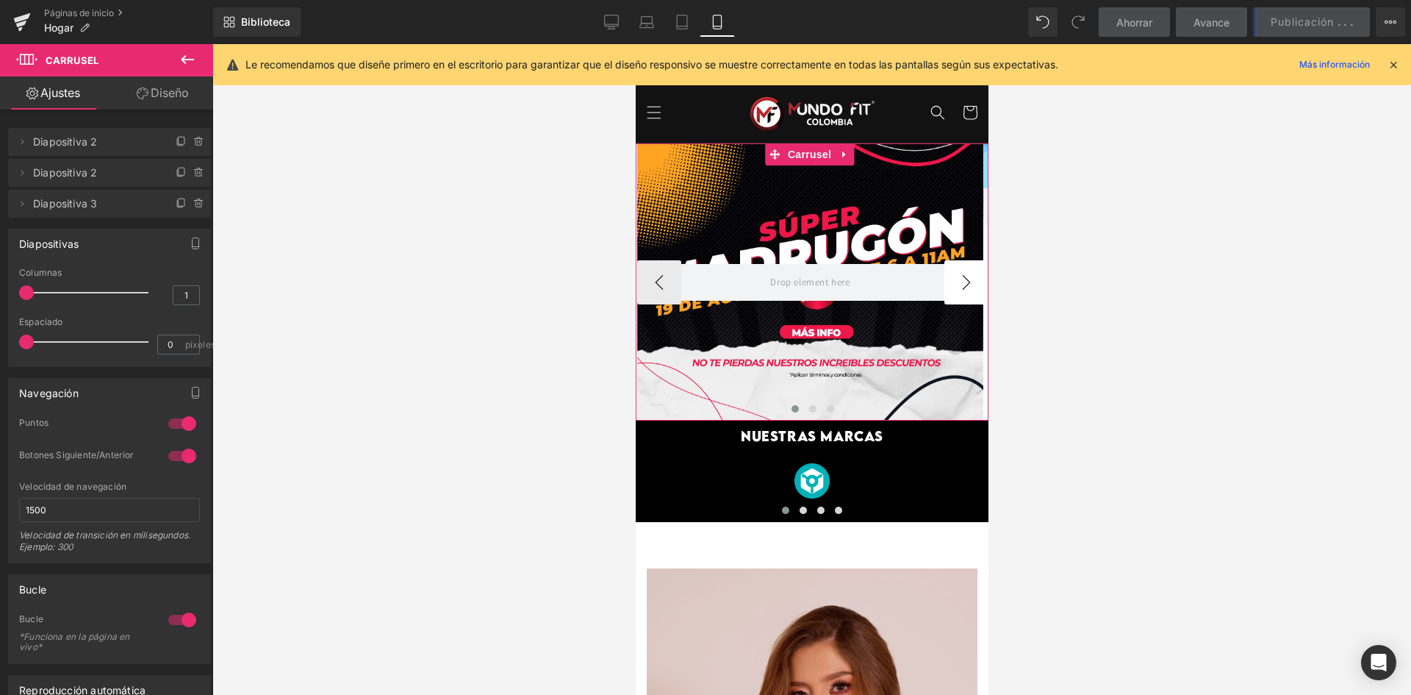
click at [956, 269] on button "›" at bounding box center [966, 282] width 44 height 44
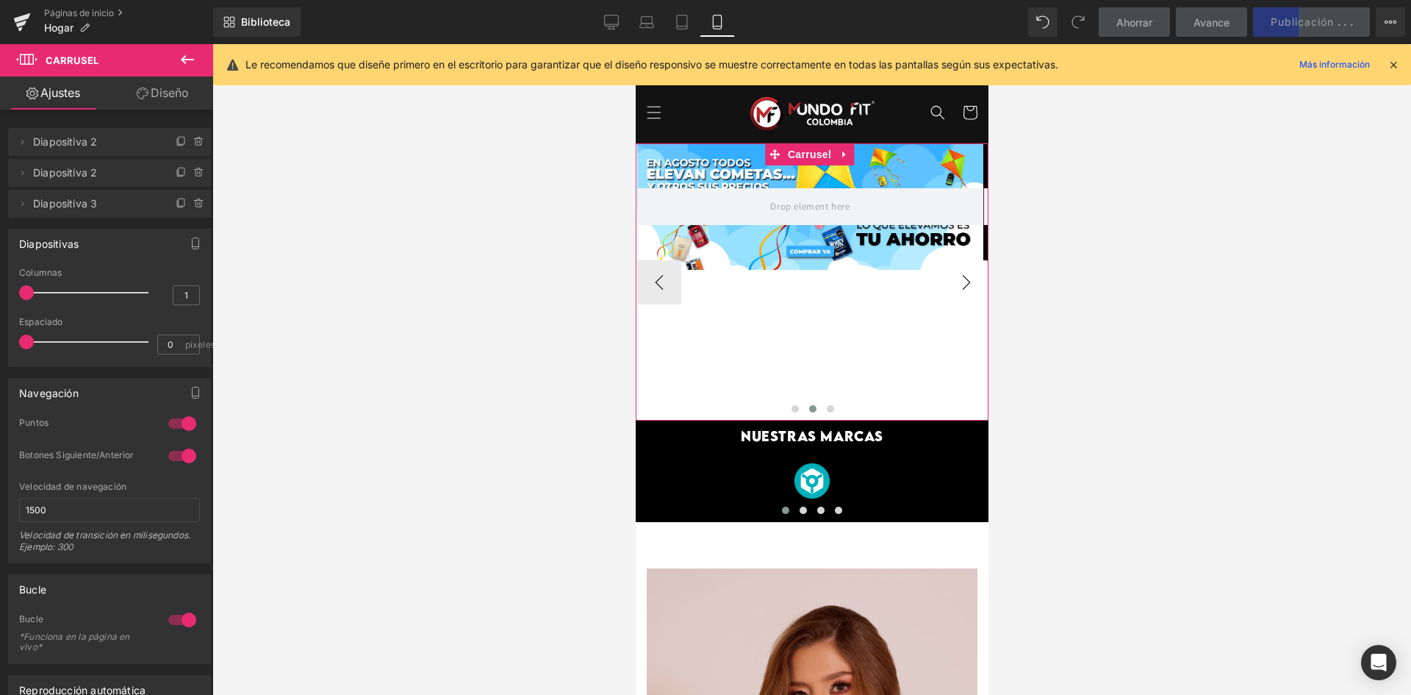
click at [956, 269] on button "›" at bounding box center [966, 282] width 44 height 44
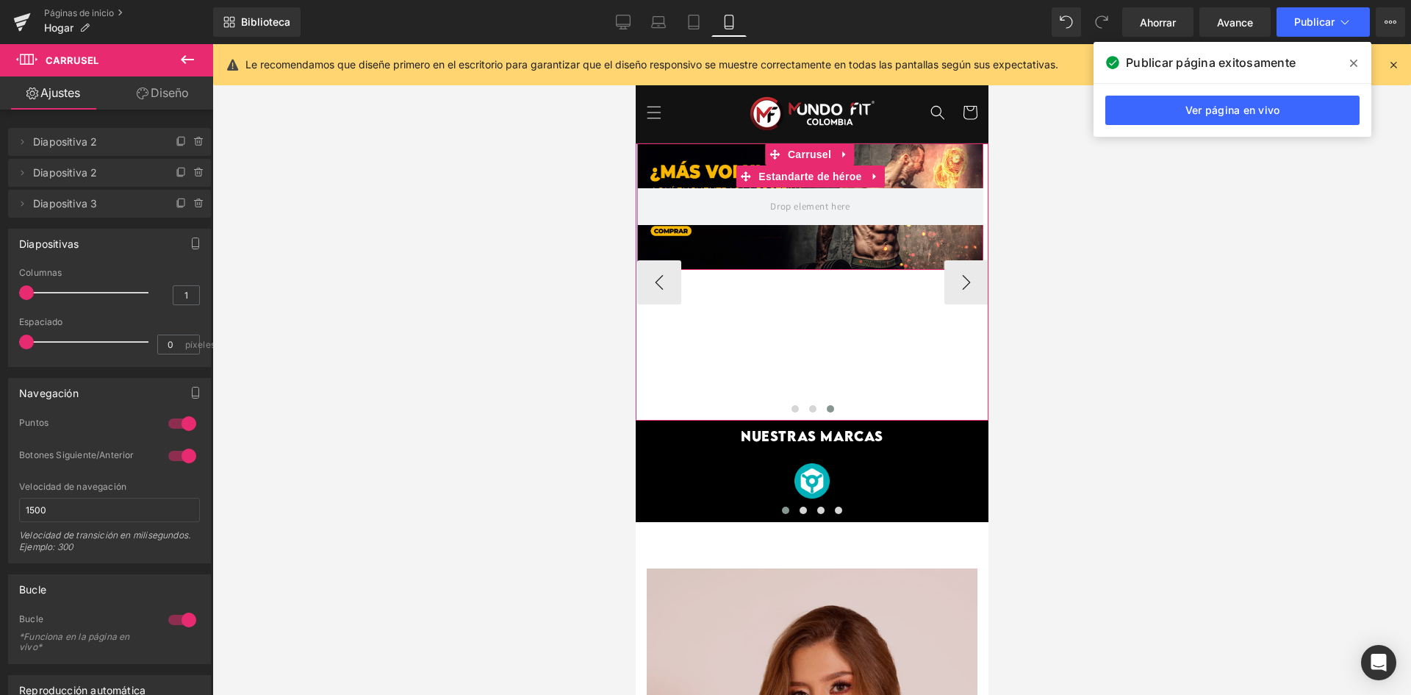
click at [719, 243] on div at bounding box center [809, 206] width 346 height 126
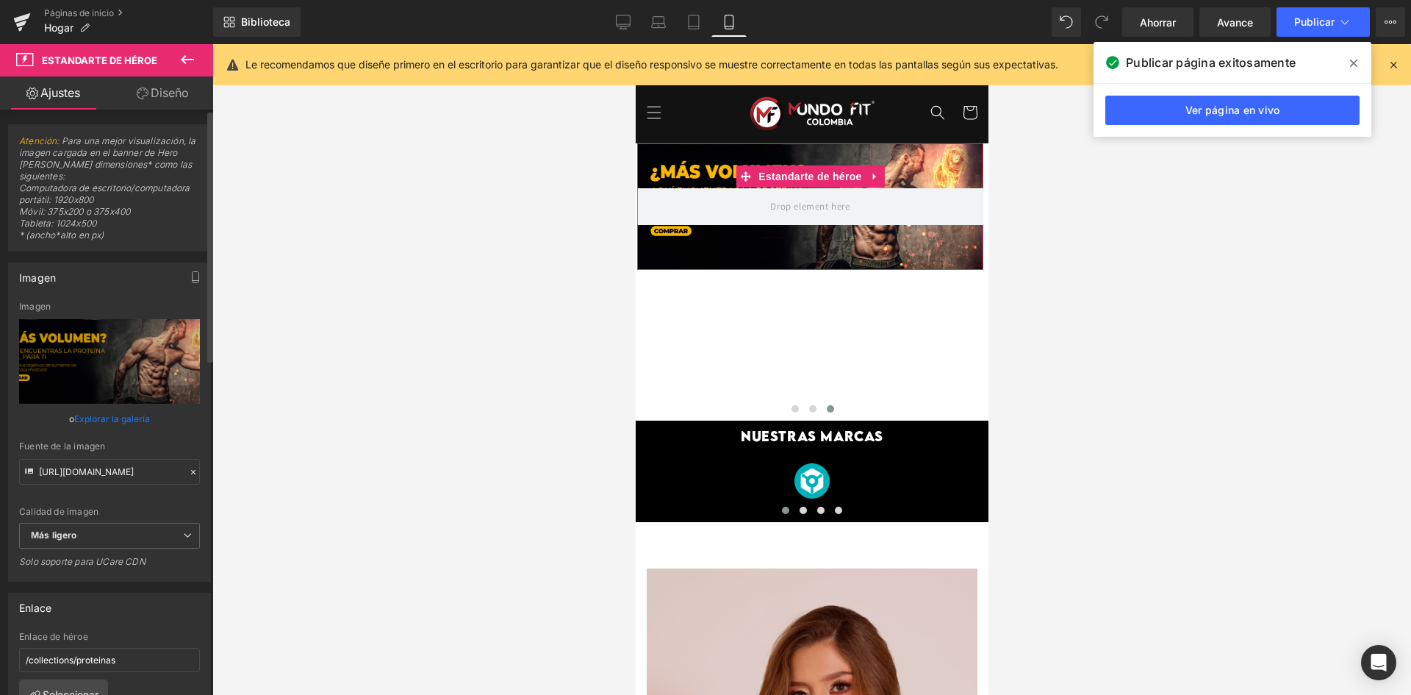
click at [123, 417] on font "Explorar la galería" at bounding box center [112, 418] width 76 height 11
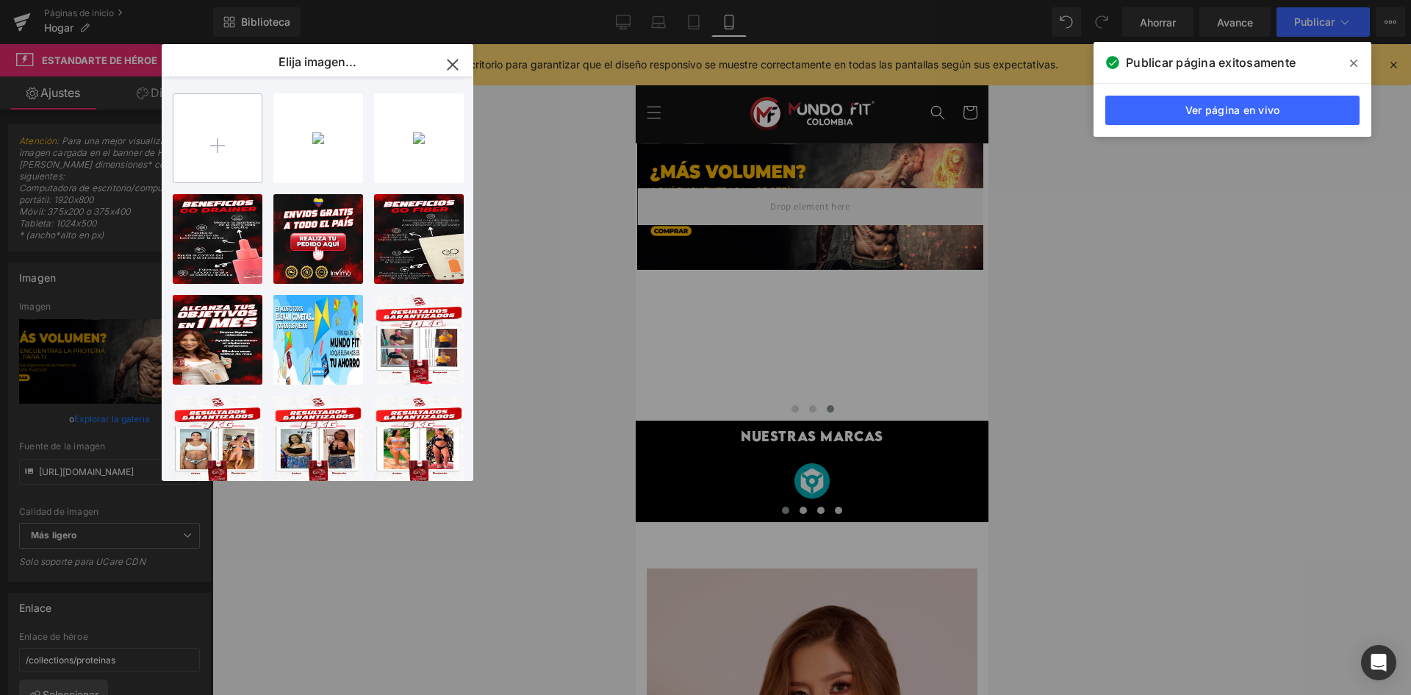
click at [163, 165] on div "BANDERA ...n-03.jpg 2,81 MB ¿Borrar imagen? Sí No BANDERA ...n-01.jpg 1,99 MB ¿…" at bounding box center [318, 278] width 312 height 404
click at [217, 142] on input "file" at bounding box center [217, 138] width 88 height 88
type input "C:\fakepath\BANNER proteinas2-01.jpg"
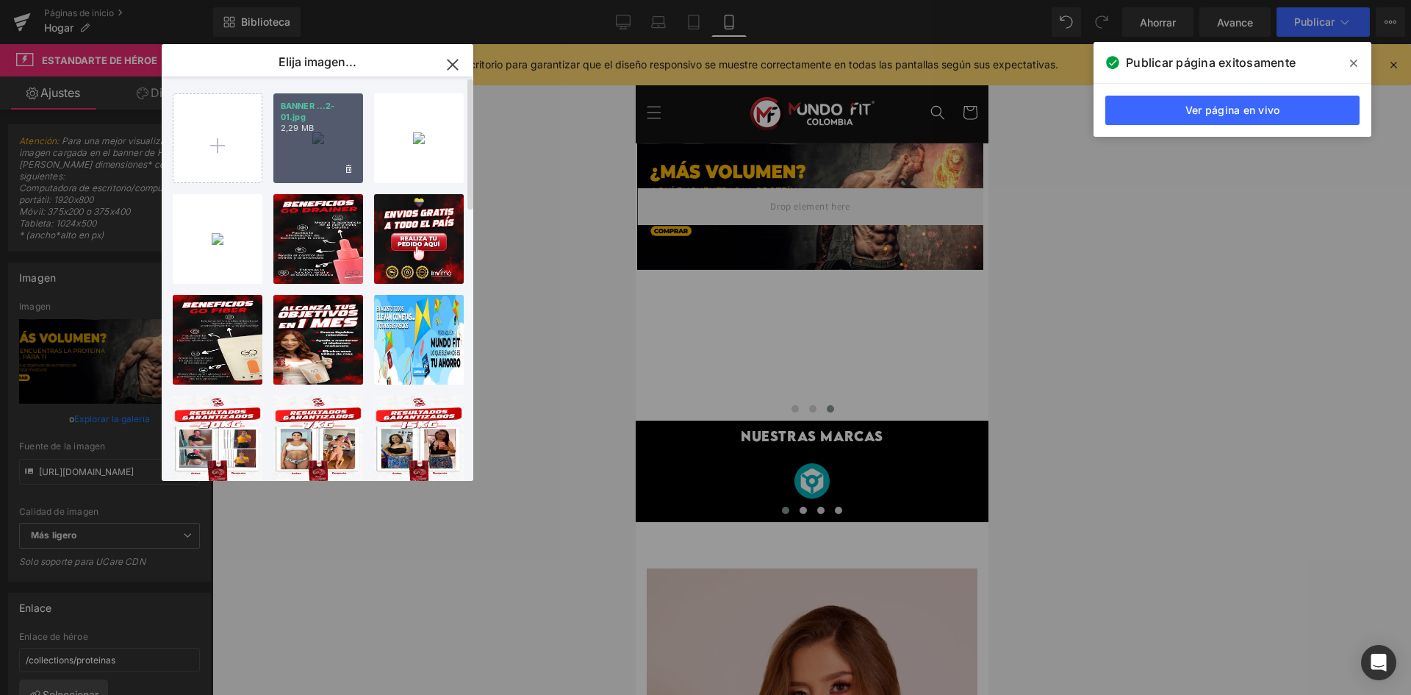
click at [332, 134] on div "BANNER ...2-01.jpg 2,29 MB" at bounding box center [318, 138] width 90 height 90
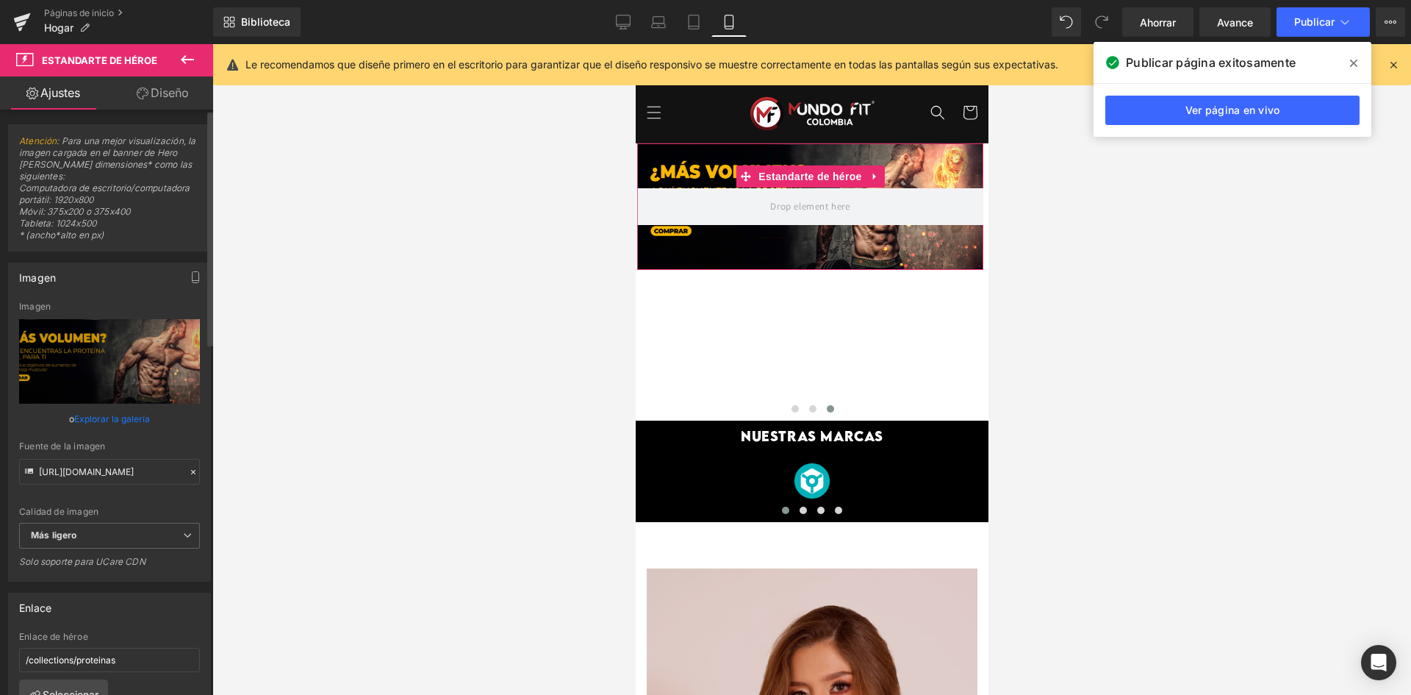
click at [114, 423] on font "Explorar la galería" at bounding box center [112, 418] width 76 height 11
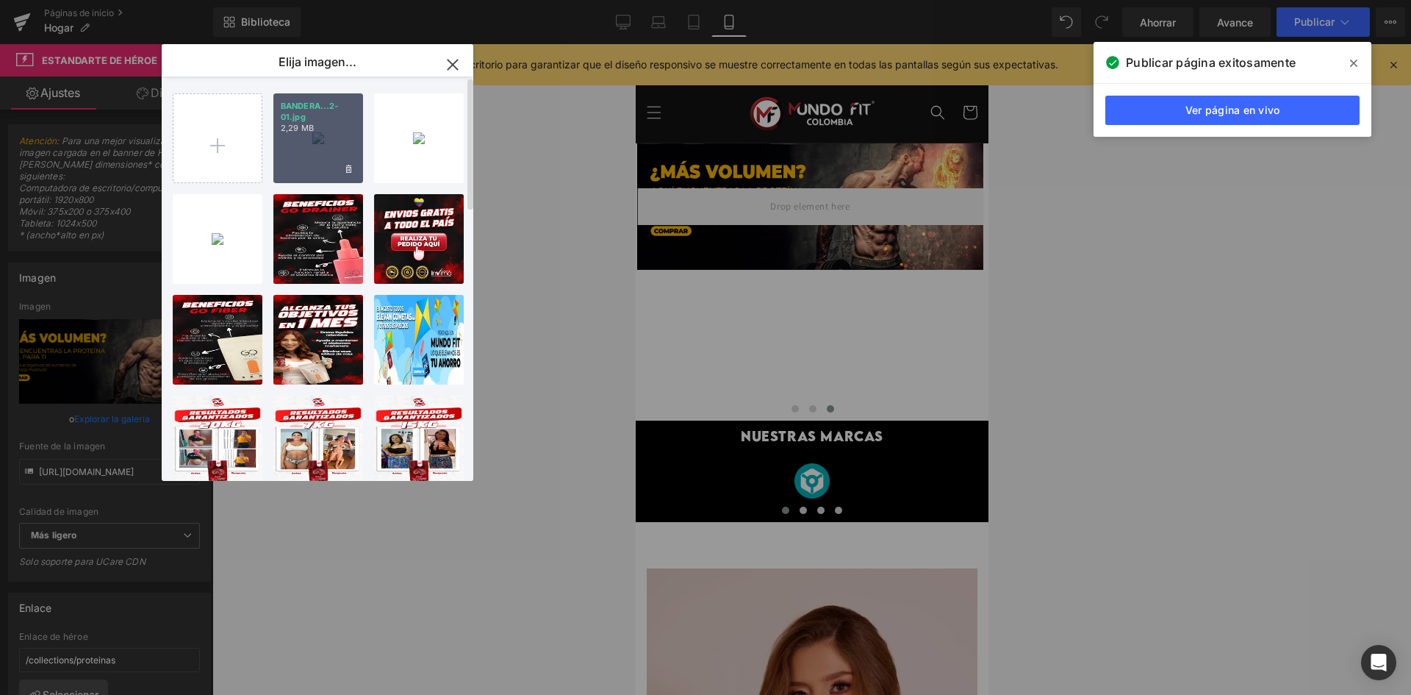
click at [317, 142] on div "BANDERA...2-01.jpg 2,29 MB" at bounding box center [318, 138] width 90 height 90
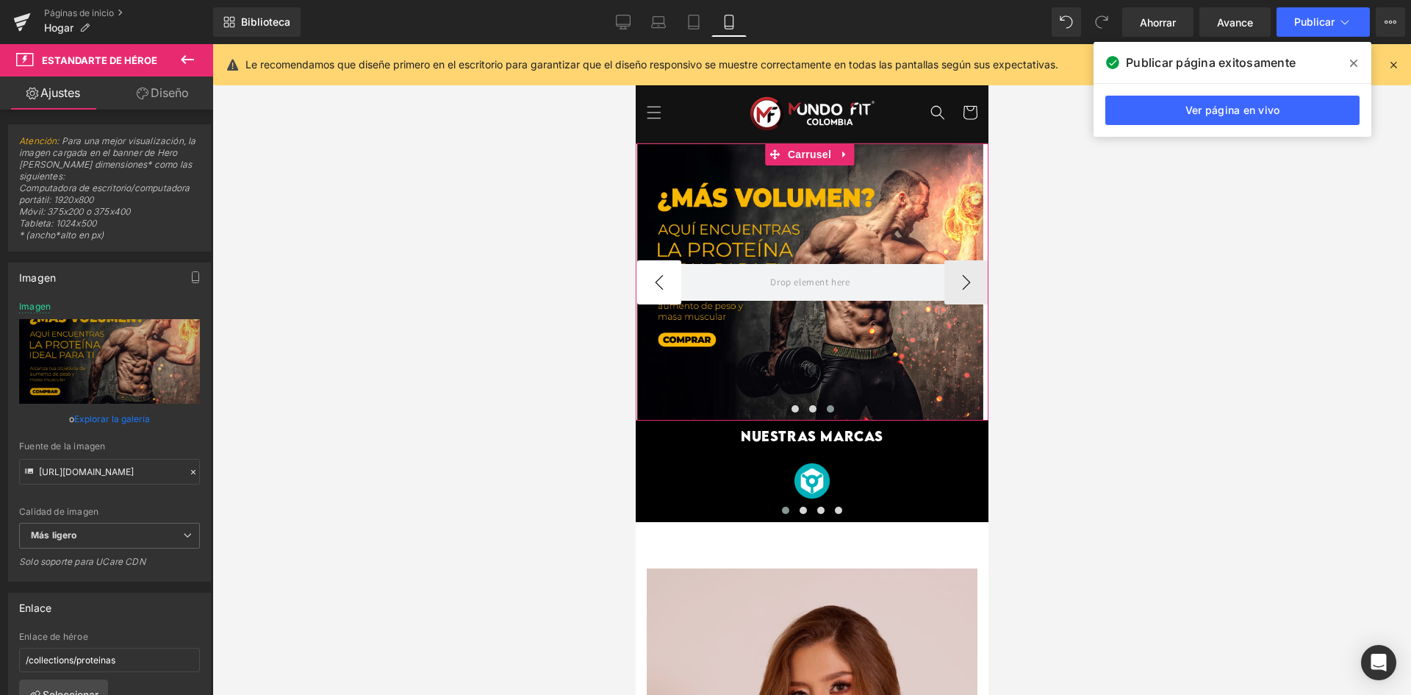
click at [656, 260] on button "‹" at bounding box center [658, 282] width 44 height 44
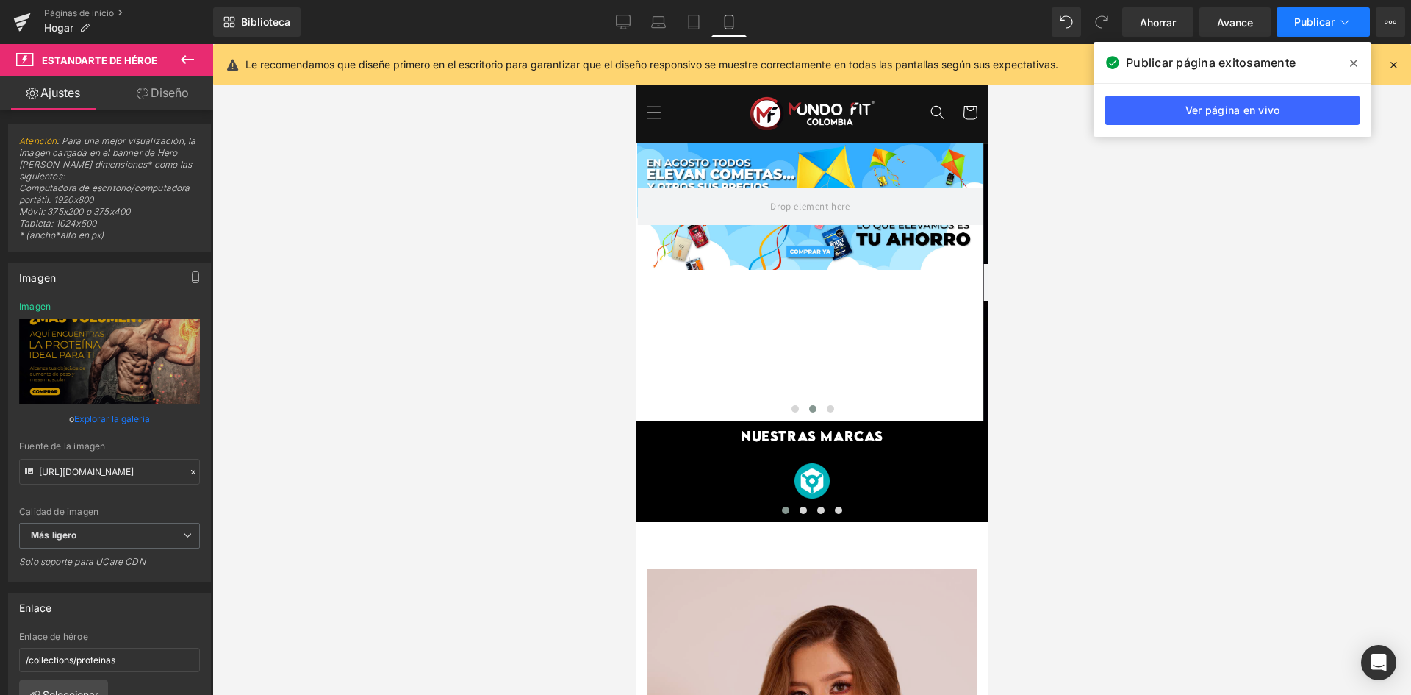
click at [1313, 15] on font "Publicar" at bounding box center [1314, 21] width 40 height 12
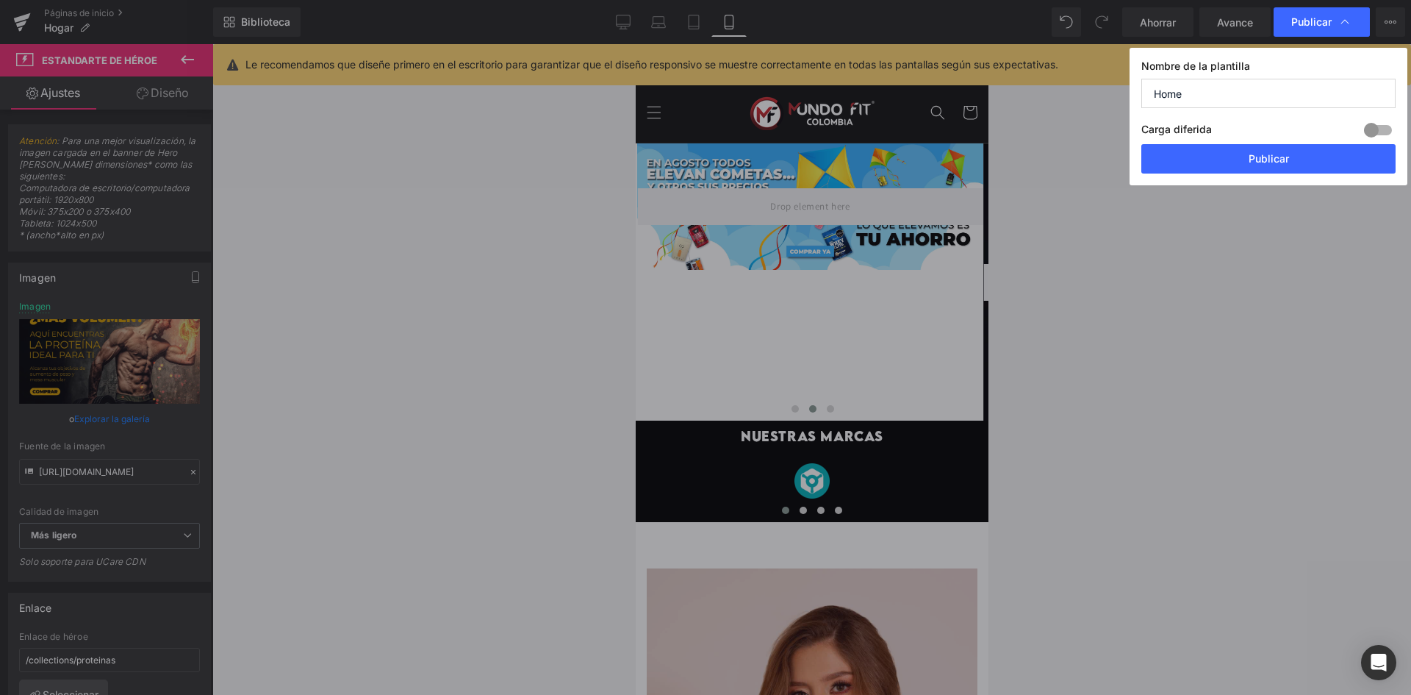
click at [1285, 150] on button "Publicar" at bounding box center [1268, 158] width 254 height 29
